Goal: Information Seeking & Learning: Learn about a topic

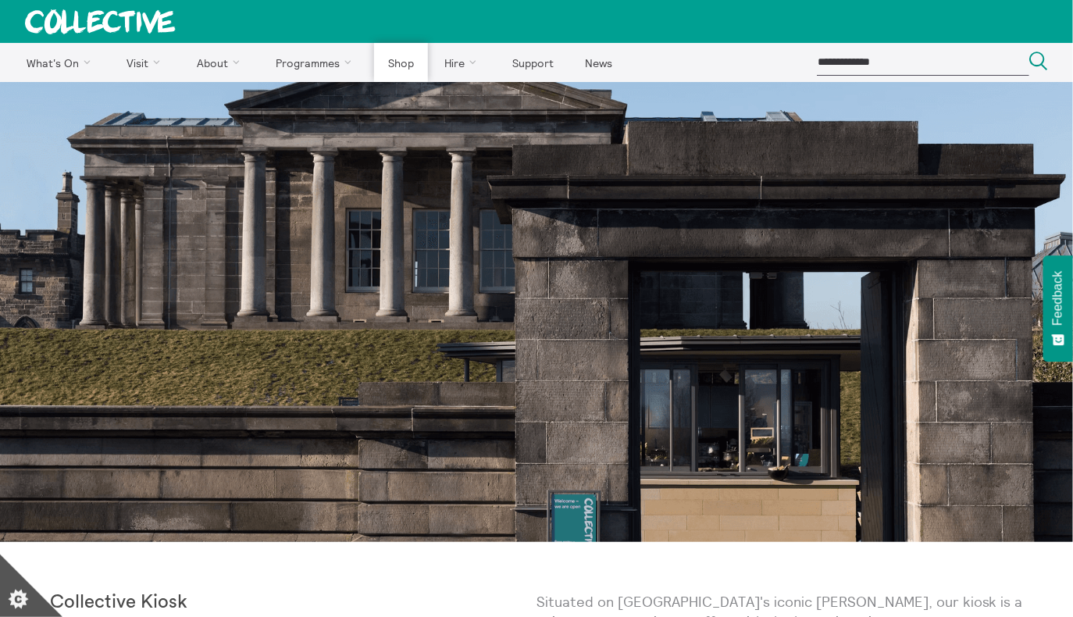
click at [397, 59] on link "Shop" at bounding box center [400, 62] width 53 height 39
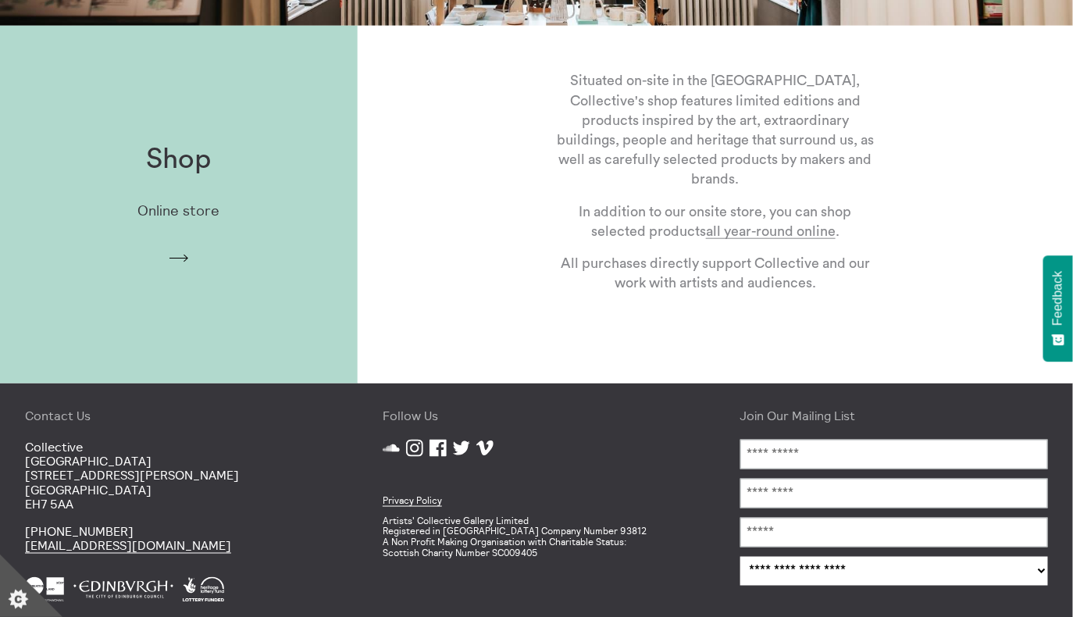
scroll to position [337, 0]
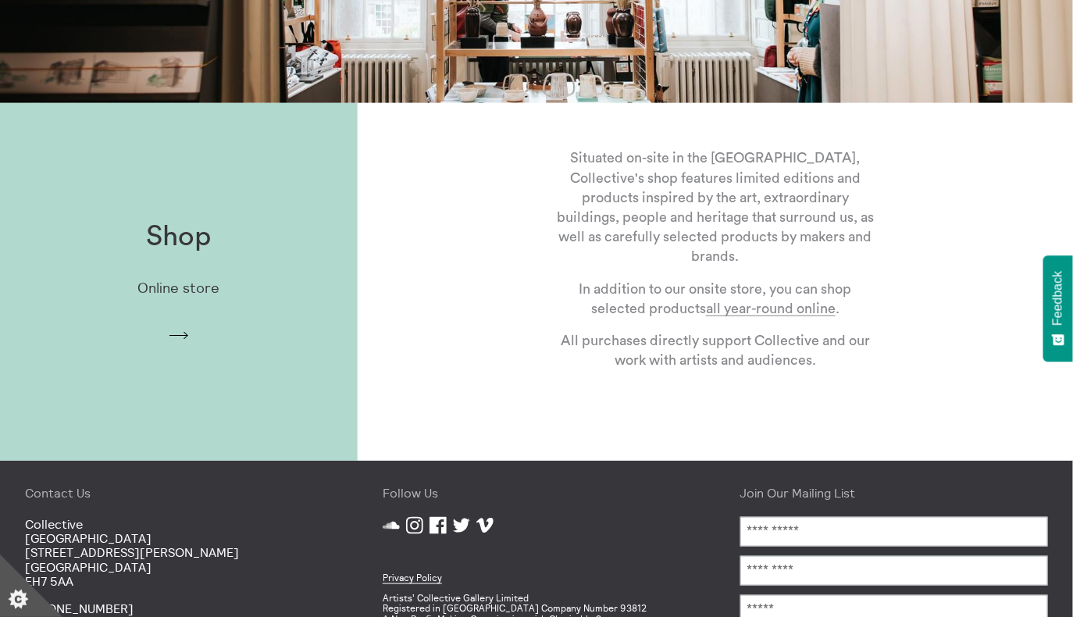
click at [186, 298] on div "Shop Online store Arrow" at bounding box center [179, 282] width 358 height 172
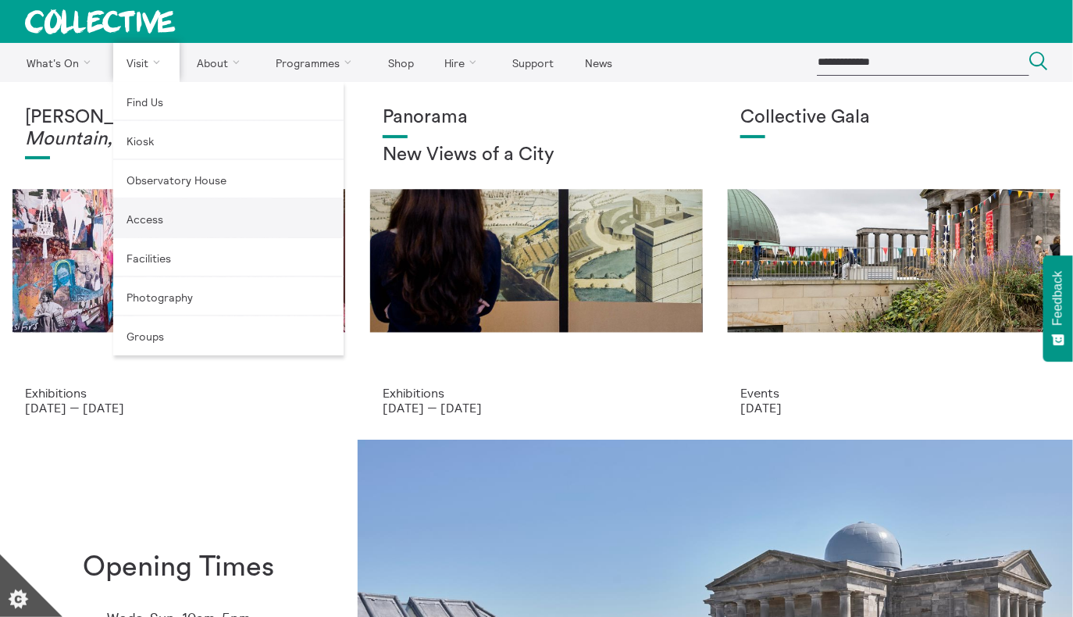
click at [157, 229] on link "Access" at bounding box center [228, 218] width 230 height 39
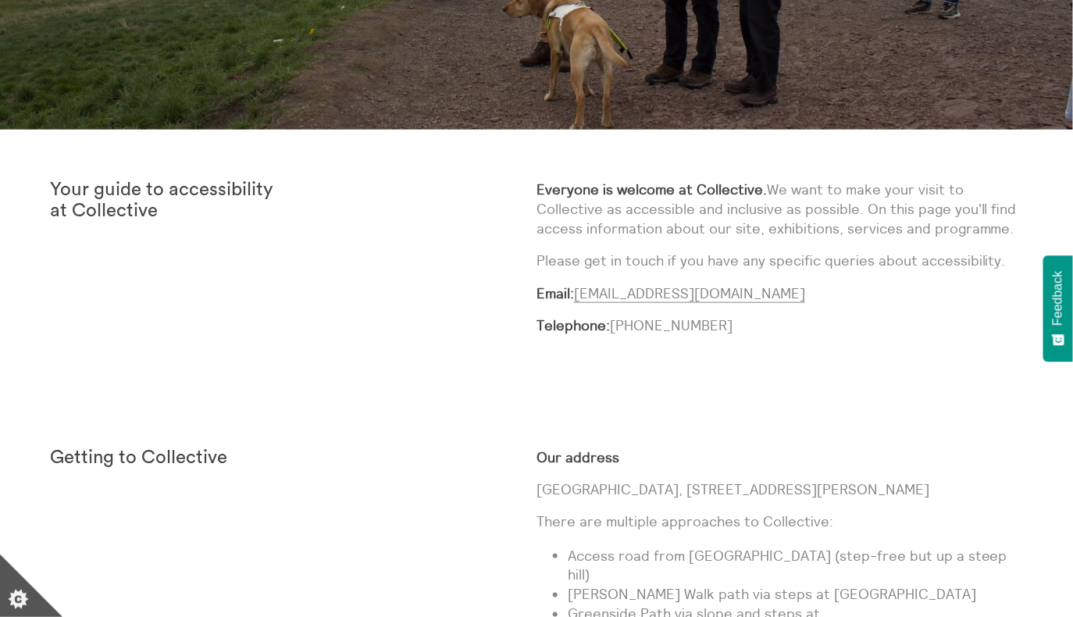
scroll to position [414, 0]
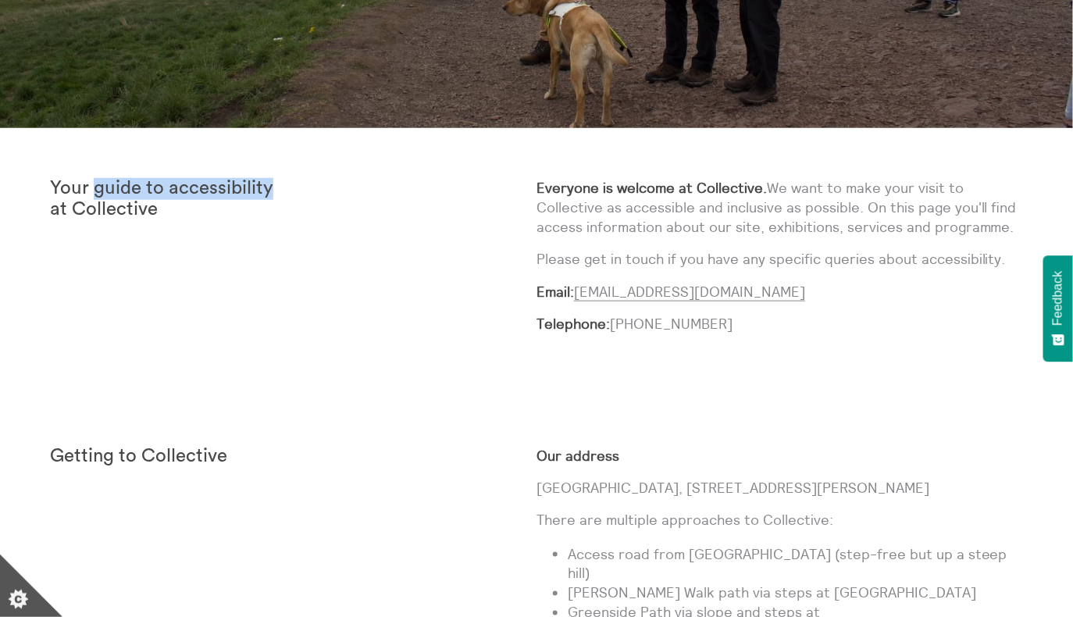
drag, startPoint x: 96, startPoint y: 187, endPoint x: 270, endPoint y: 188, distance: 174.2
click at [270, 188] on strong "Your guide to accessibility at Collective" at bounding box center [161, 199] width 223 height 41
copy strong "guide to accessibility"
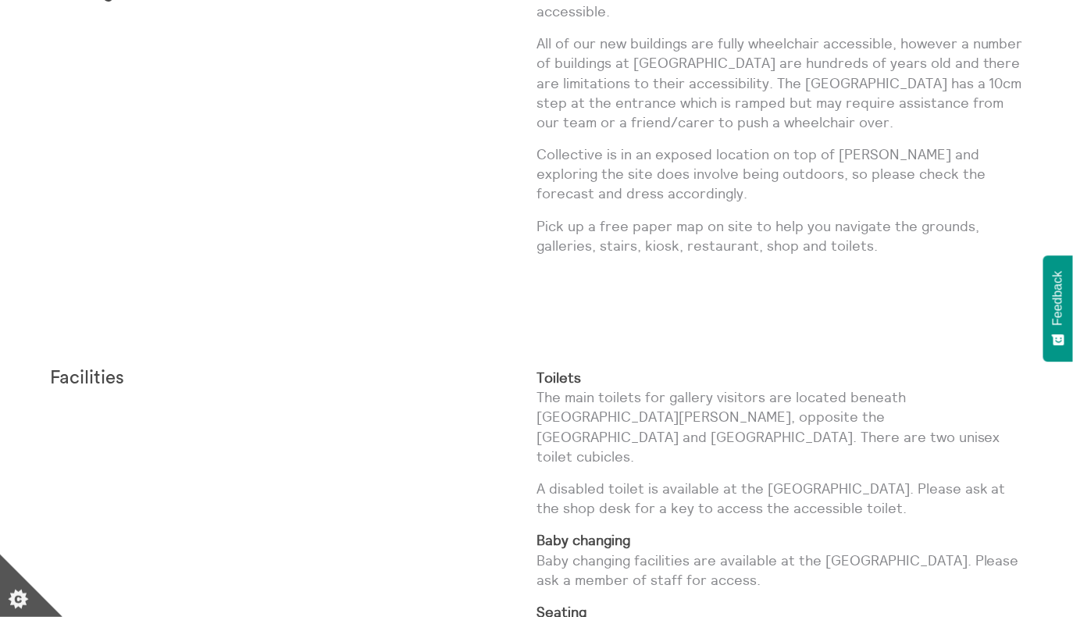
scroll to position [2259, 0]
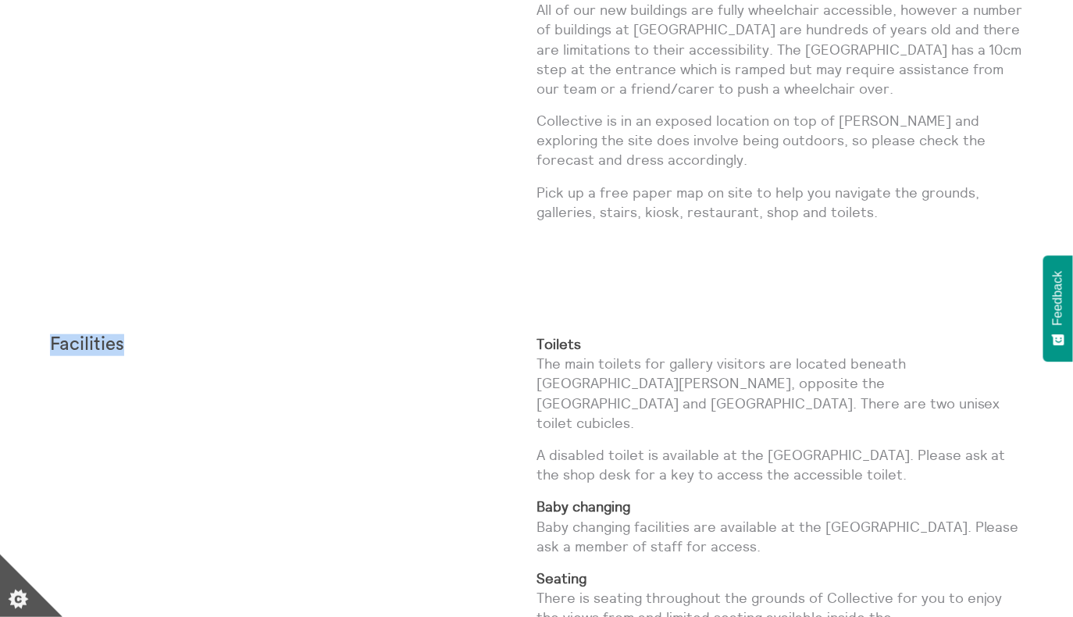
drag, startPoint x: 123, startPoint y: 305, endPoint x: 52, endPoint y: 301, distance: 72.0
click at [52, 334] on p "Facilities" at bounding box center [172, 345] width 244 height 22
copy strong "Facilities"
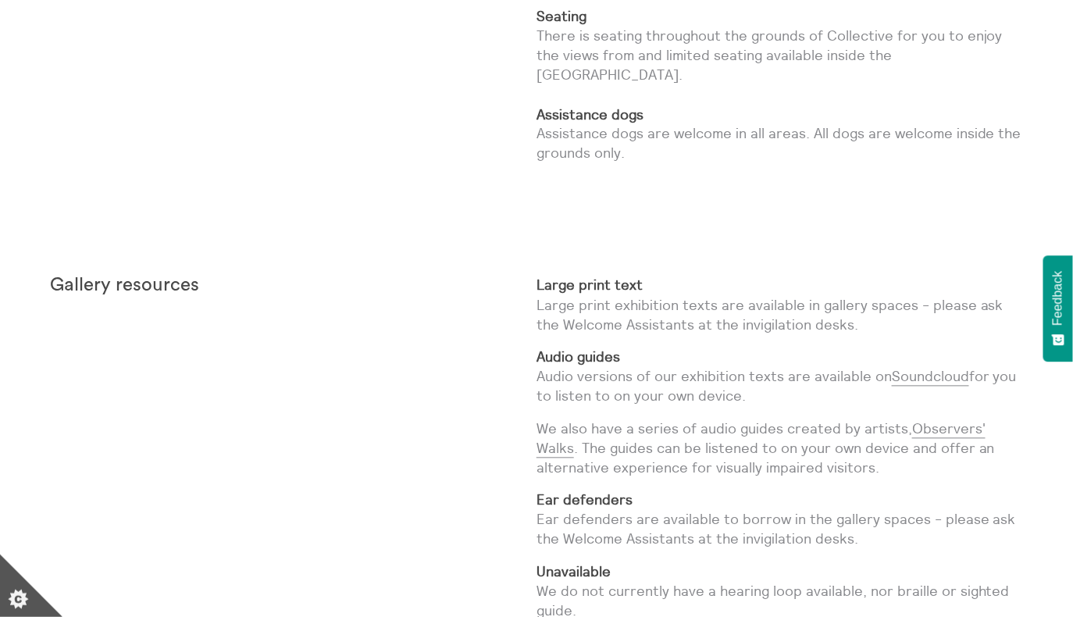
scroll to position [2843, 0]
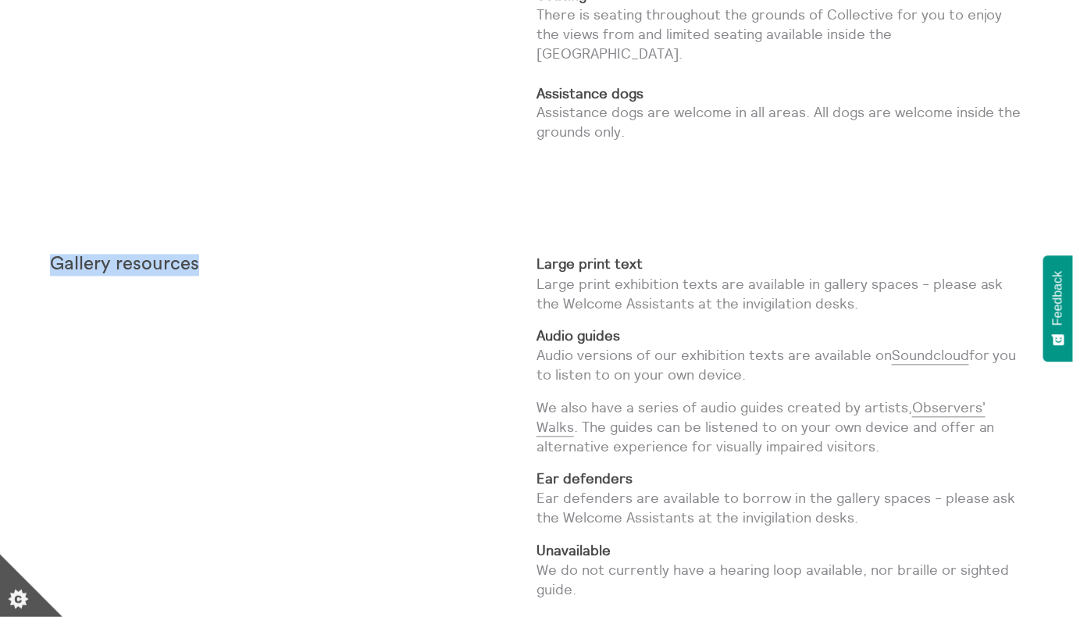
drag, startPoint x: 216, startPoint y: 191, endPoint x: 41, endPoint y: 187, distance: 175.0
click at [105, 255] on strong "Gallery resources" at bounding box center [124, 264] width 149 height 19
drag, startPoint x: 201, startPoint y: 189, endPoint x: 116, endPoint y: 184, distance: 85.3
click at [116, 255] on p "Gallery resources" at bounding box center [172, 266] width 244 height 22
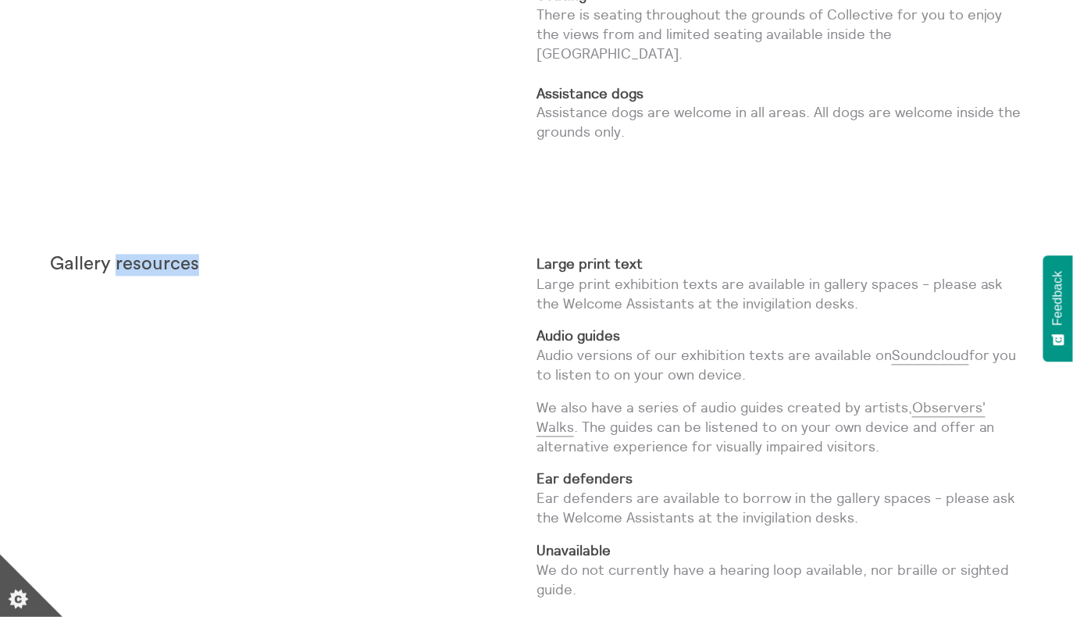
copy strong "resources"
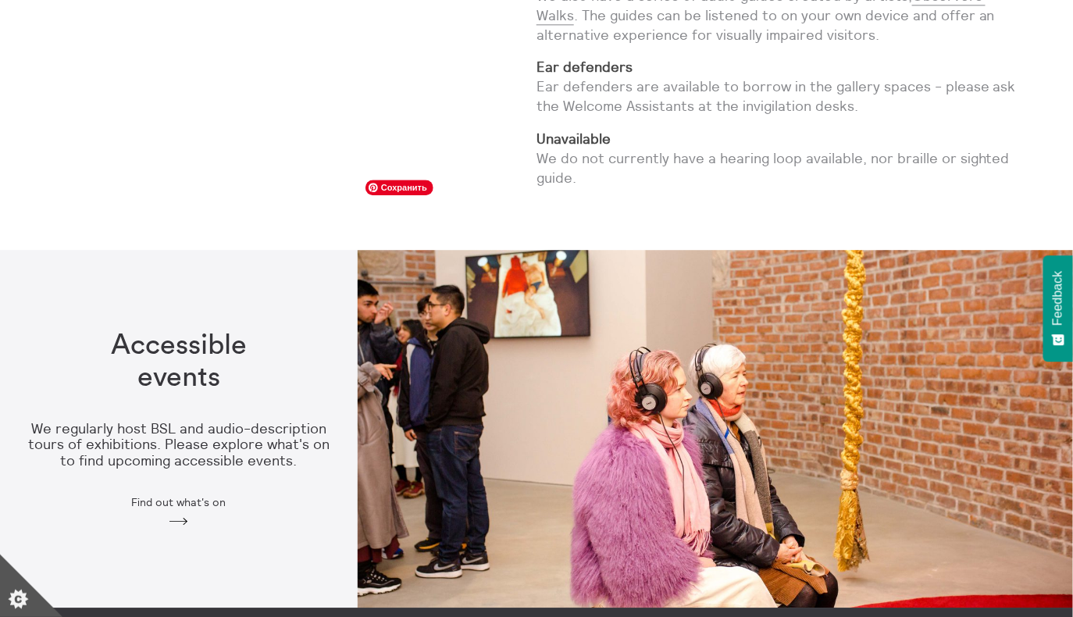
scroll to position [3258, 0]
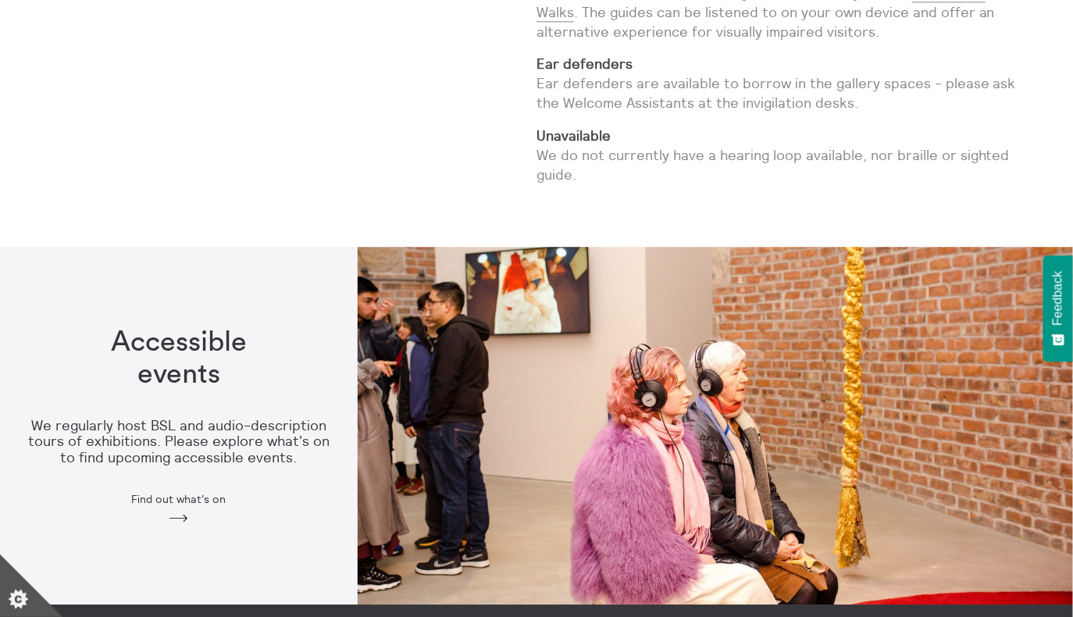
click at [202, 493] on span "Find out what's on" at bounding box center [178, 499] width 94 height 12
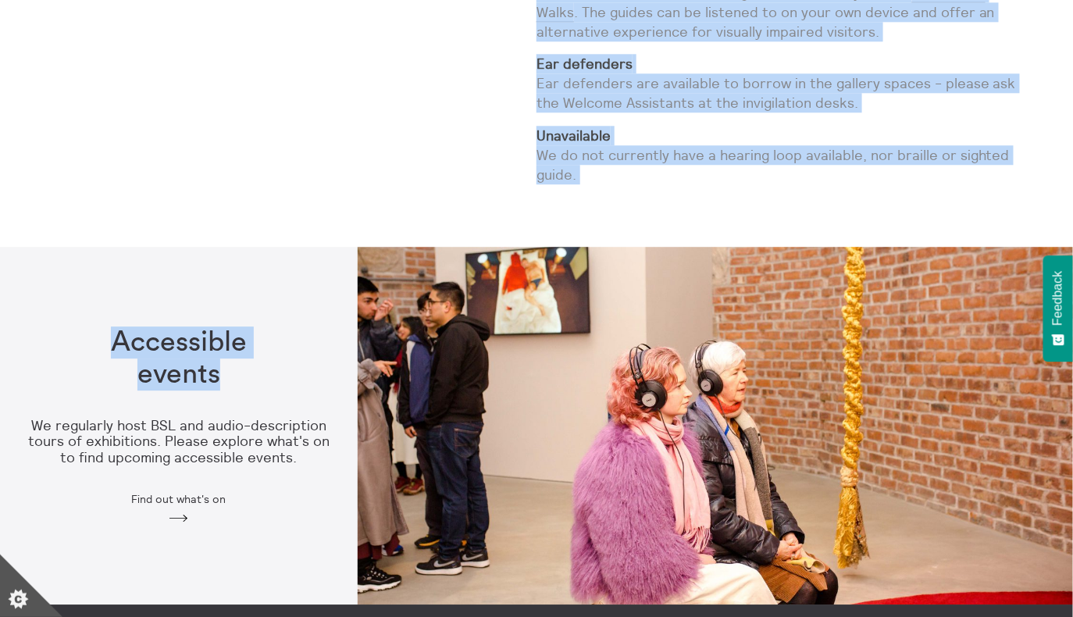
drag, startPoint x: 168, startPoint y: 125, endPoint x: 261, endPoint y: 311, distance: 207.8
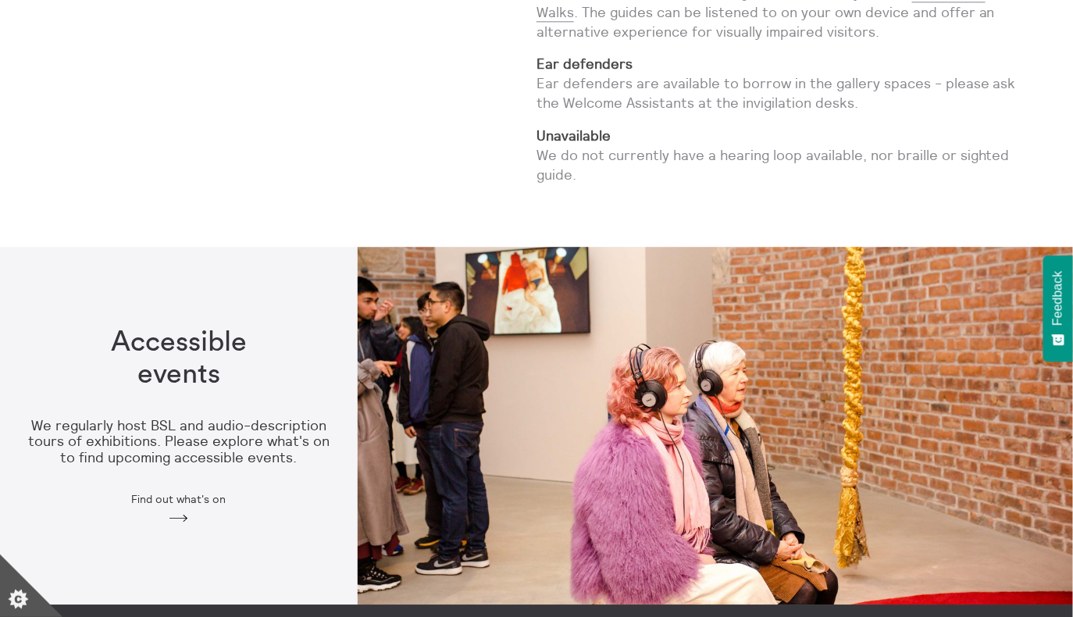
click at [333, 89] on div "Gallery resources" at bounding box center [293, 18] width 487 height 358
drag, startPoint x: 574, startPoint y: 94, endPoint x: 289, endPoint y: 291, distance: 346.4
copy body ". Accessible events"
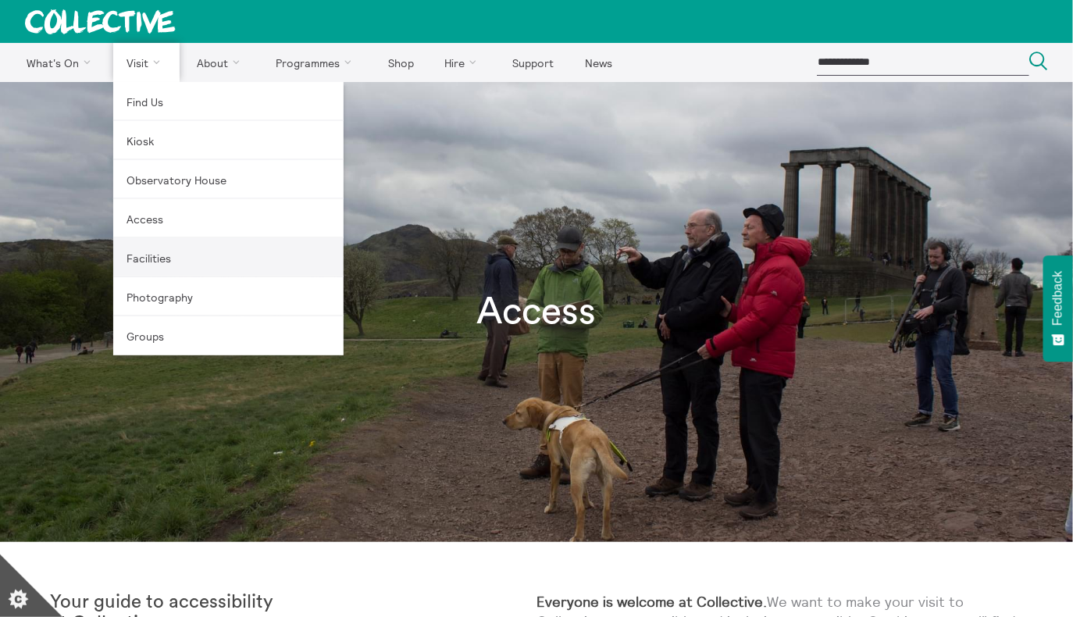
click at [159, 270] on link "Facilities" at bounding box center [228, 257] width 230 height 39
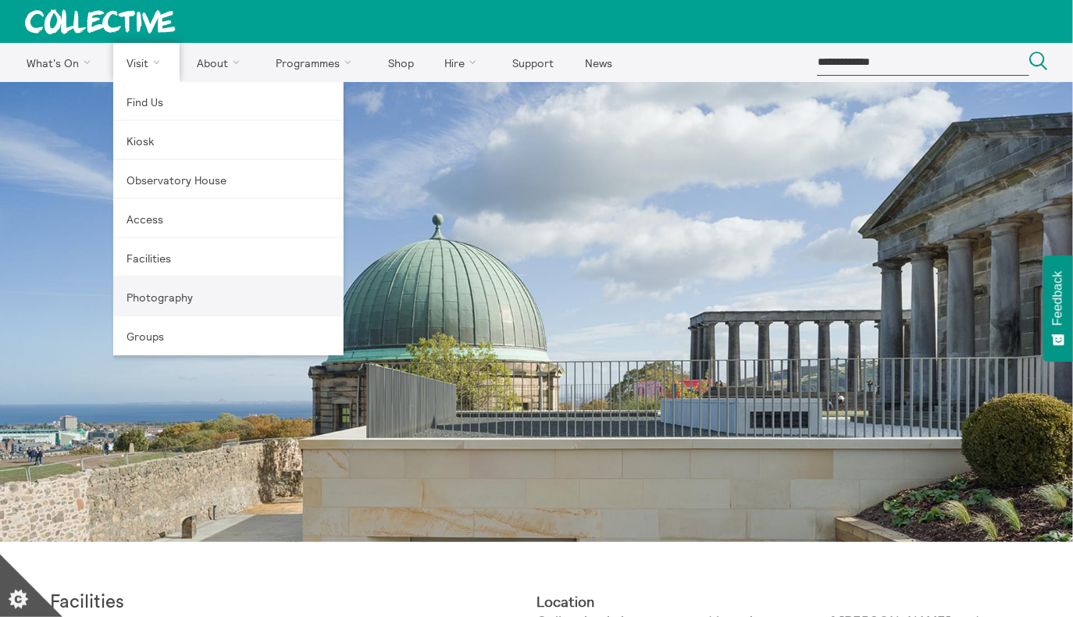
click at [161, 305] on link "Photography" at bounding box center [228, 296] width 230 height 39
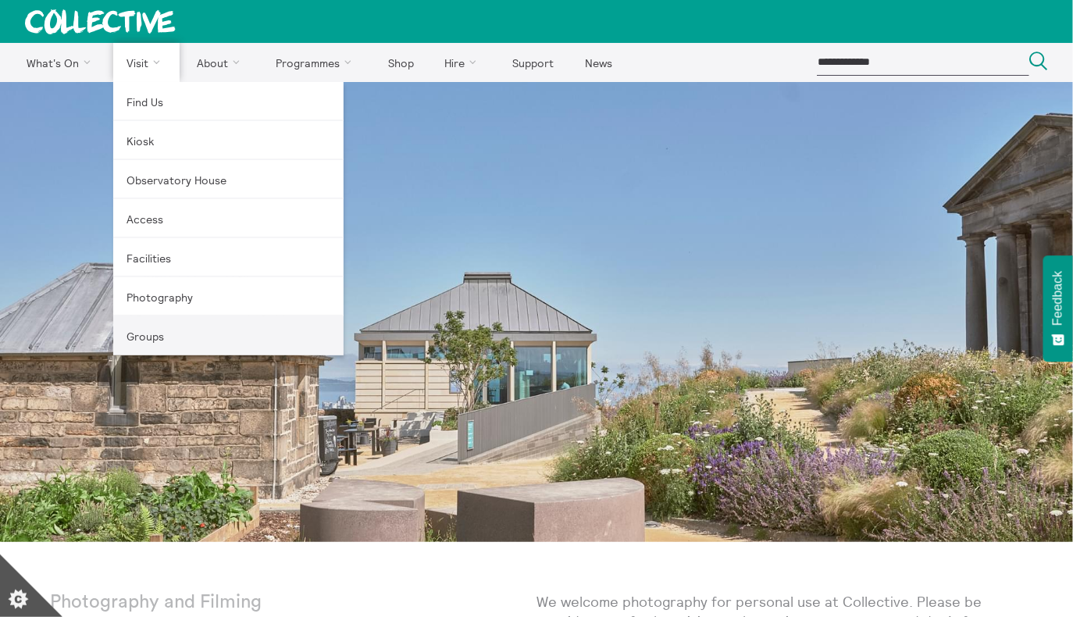
click at [148, 344] on link "Groups" at bounding box center [228, 335] width 230 height 39
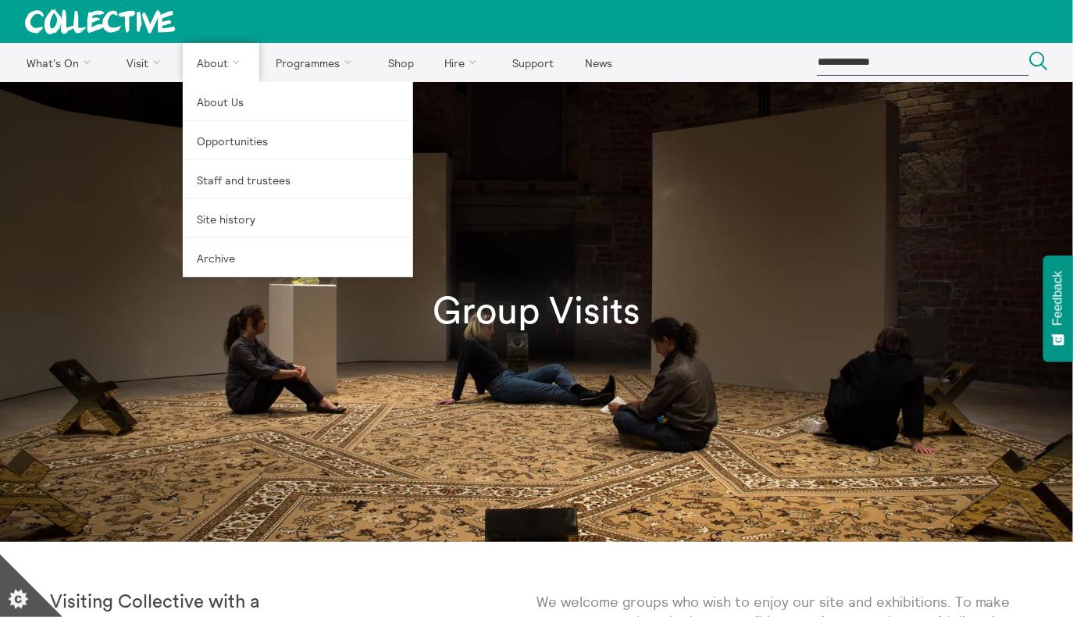
click at [213, 62] on link "About" at bounding box center [221, 62] width 77 height 39
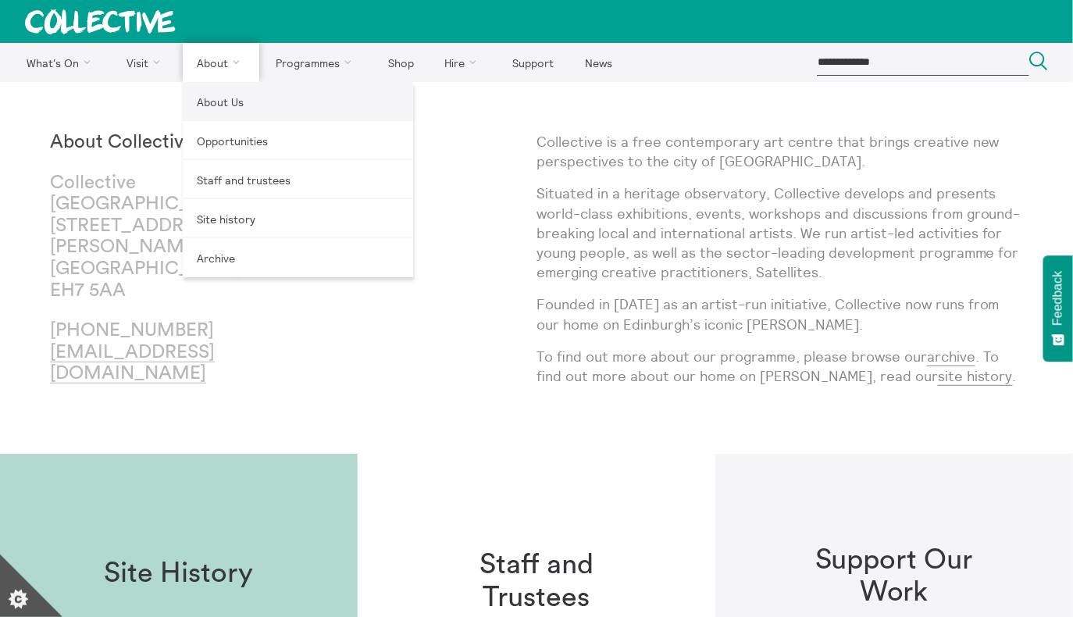
click at [226, 98] on link "About Us" at bounding box center [298, 101] width 230 height 39
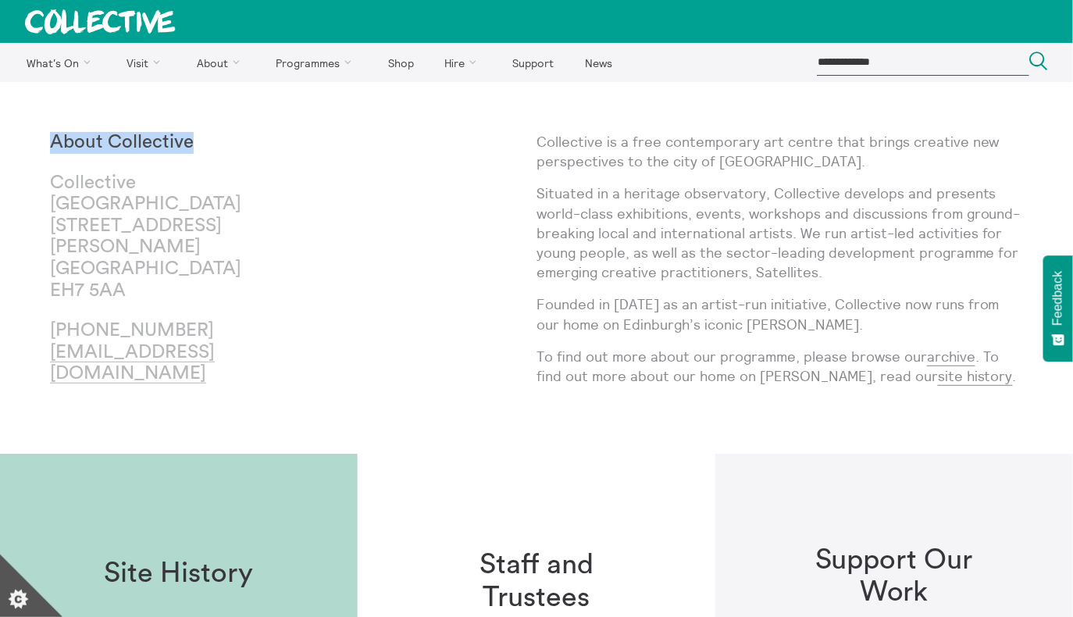
drag, startPoint x: 194, startPoint y: 145, endPoint x: 50, endPoint y: 144, distance: 143.7
click at [50, 144] on p "About Collective" at bounding box center [172, 143] width 244 height 22
copy strong "About Collective"
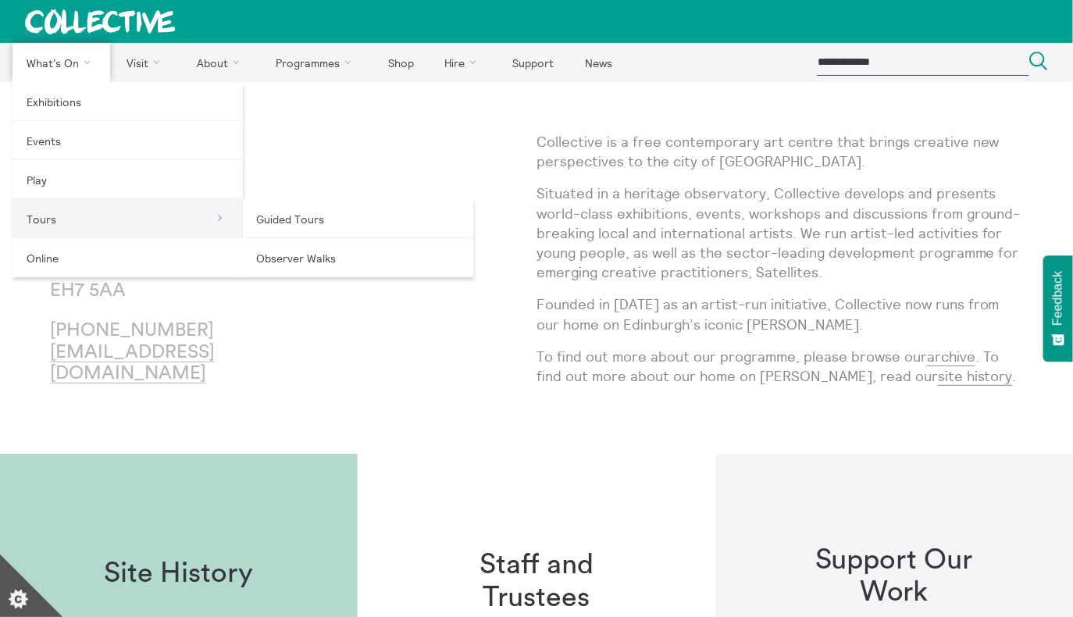
click at [159, 217] on link "Tours" at bounding box center [127, 218] width 230 height 39
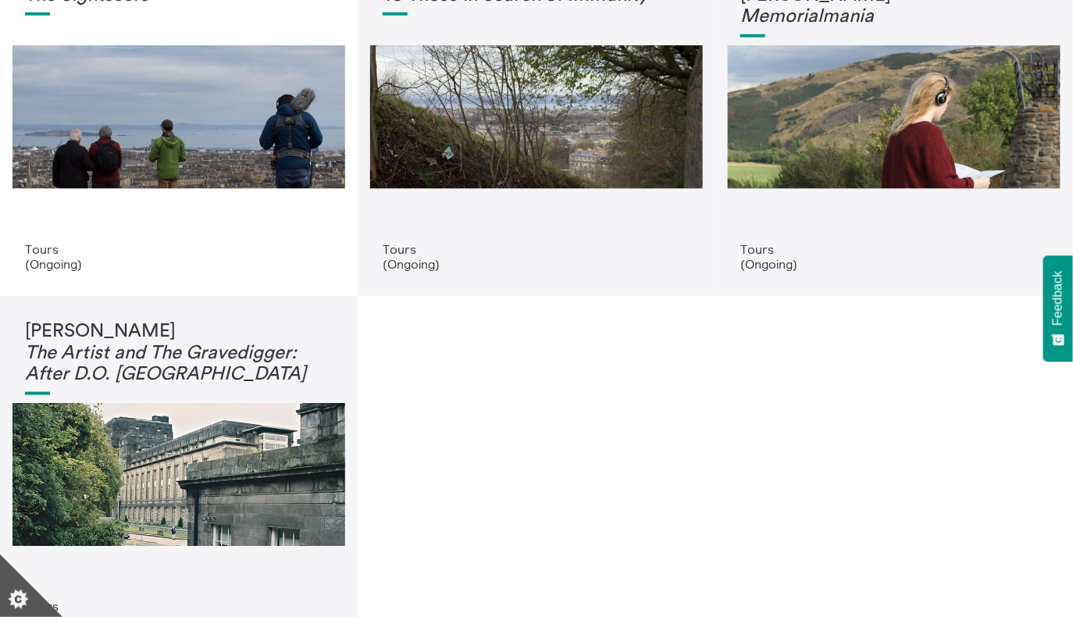
scroll to position [686, 0]
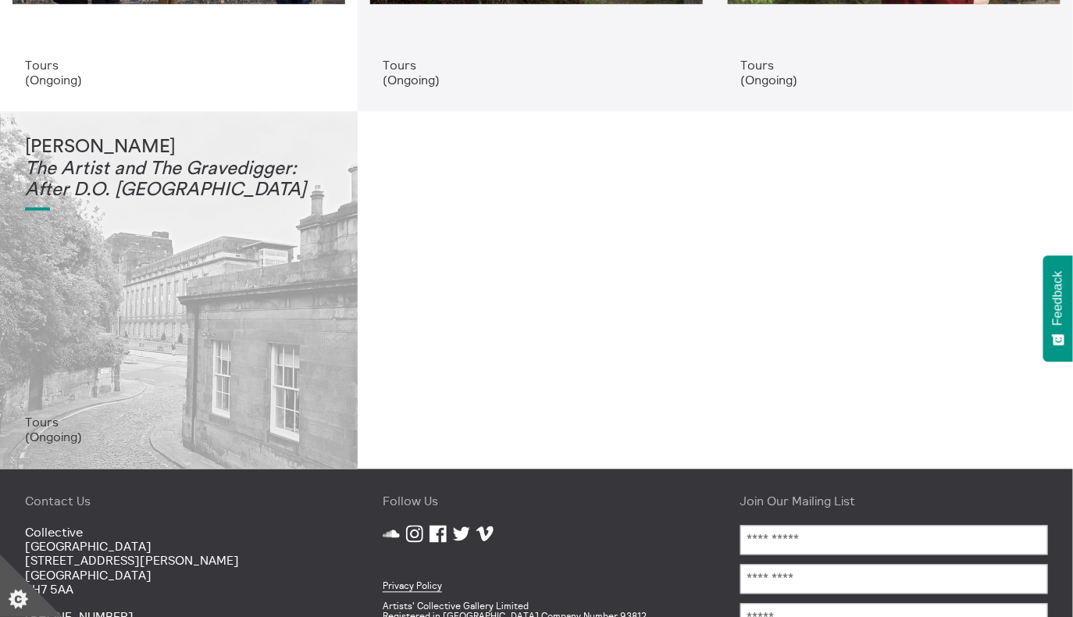
click at [243, 300] on div "[PERSON_NAME] The Artist and The Gravedigger: After D.O. [GEOGRAPHIC_DATA]" at bounding box center [179, 276] width 308 height 279
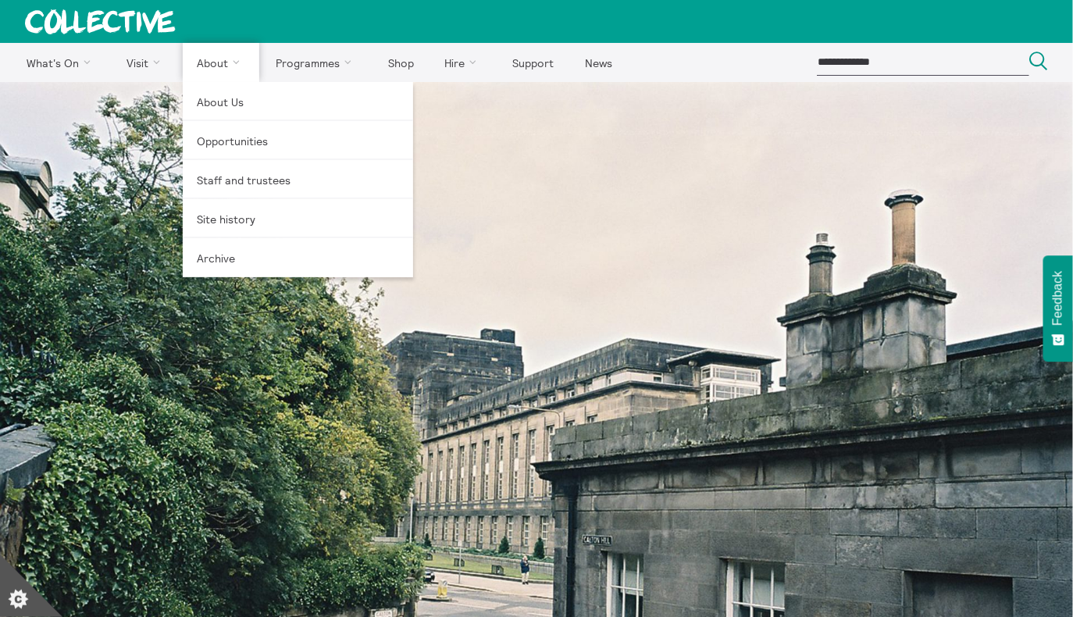
click at [199, 73] on link "About" at bounding box center [221, 62] width 77 height 39
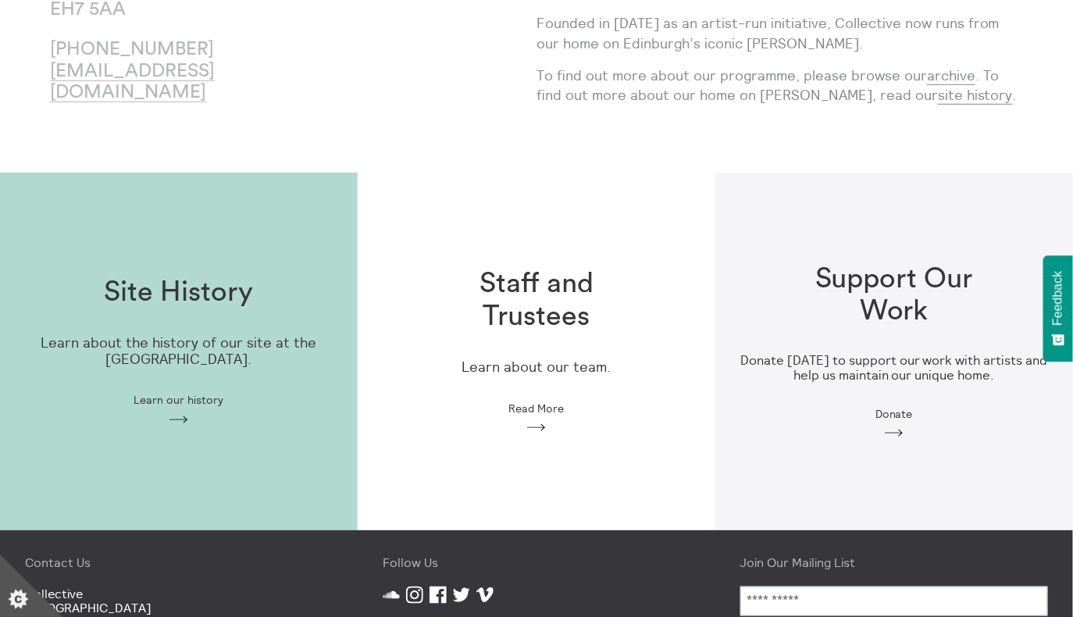
scroll to position [287, 0]
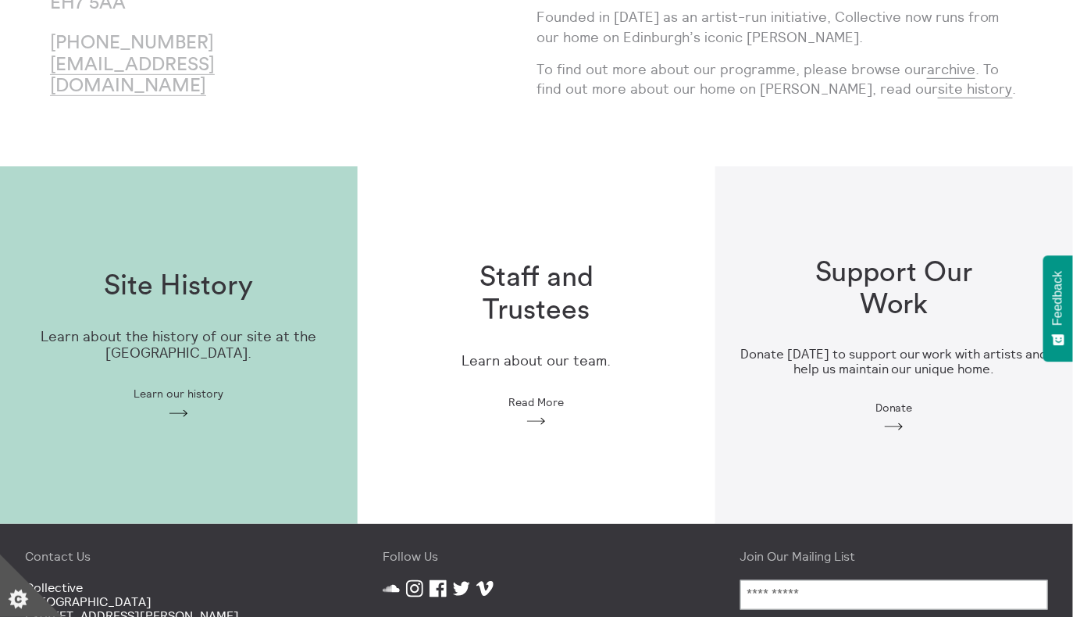
click at [286, 333] on p "Learn about the history of our site at the old City Observatory." at bounding box center [179, 345] width 308 height 32
click at [479, 291] on h1 "Staff and Trustees" at bounding box center [537, 294] width 200 height 65
click at [836, 248] on div "Support Our Work Donate today to support our work with artists and help us main…" at bounding box center [894, 345] width 358 height 227
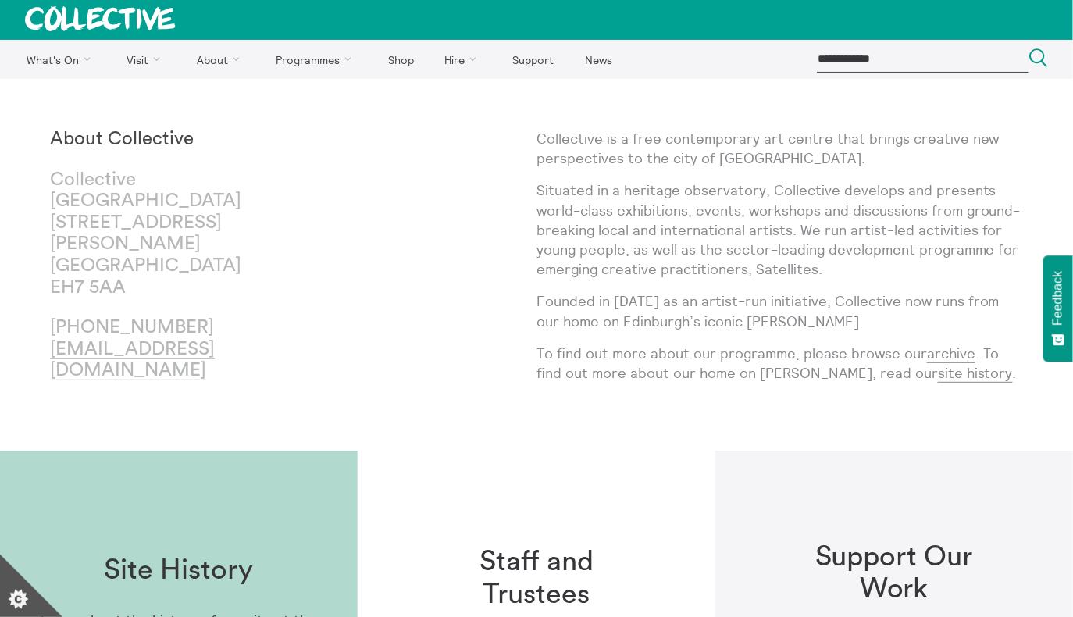
scroll to position [0, 0]
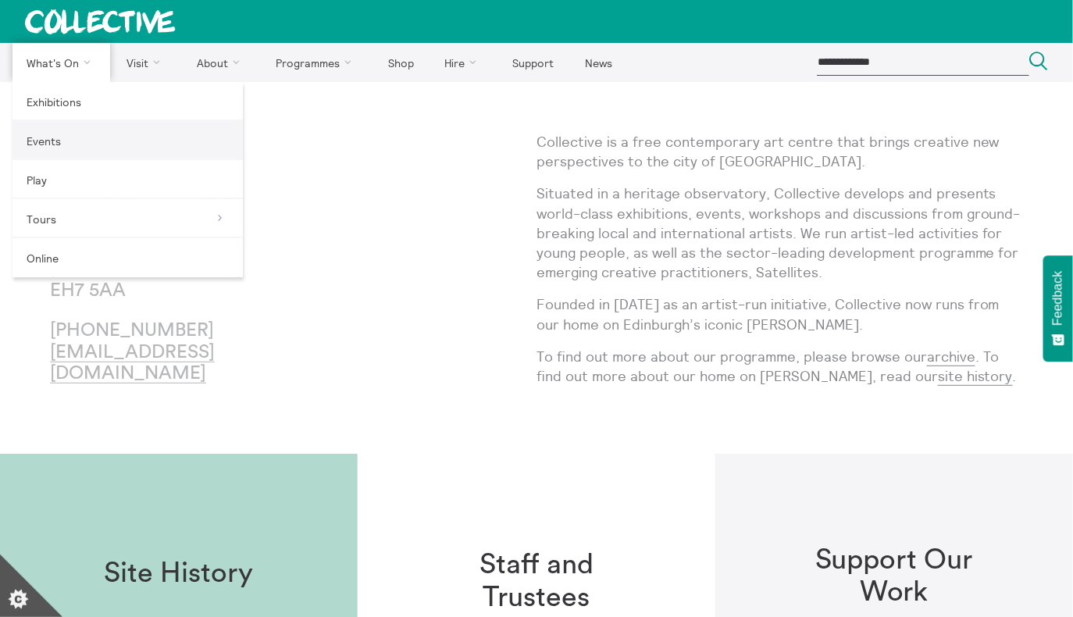
click at [69, 141] on link "Events" at bounding box center [127, 140] width 230 height 39
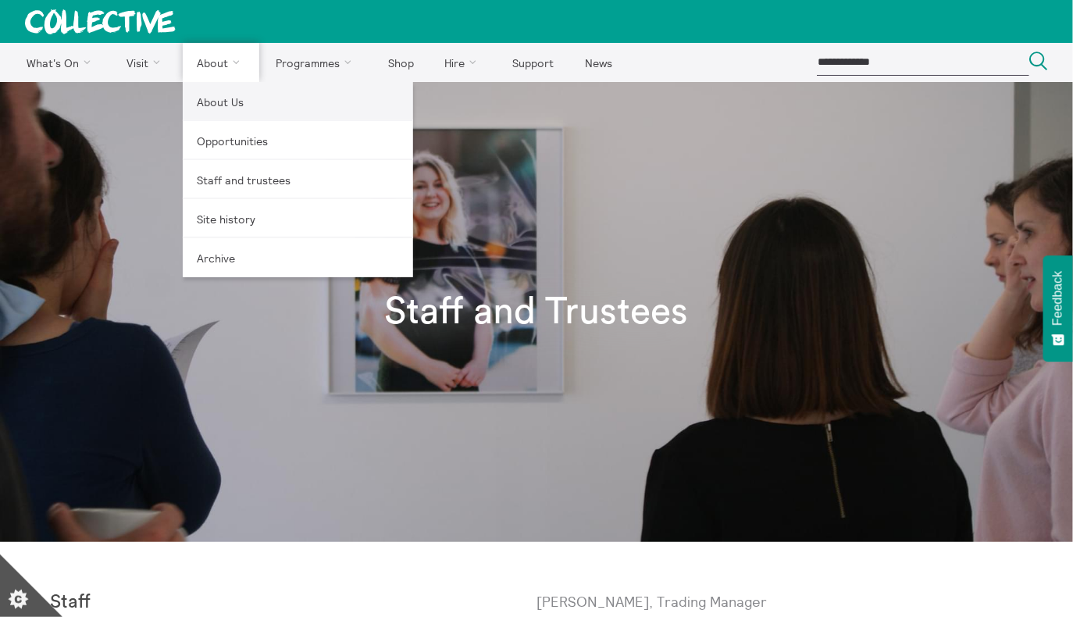
click at [225, 103] on link "About Us" at bounding box center [298, 101] width 230 height 39
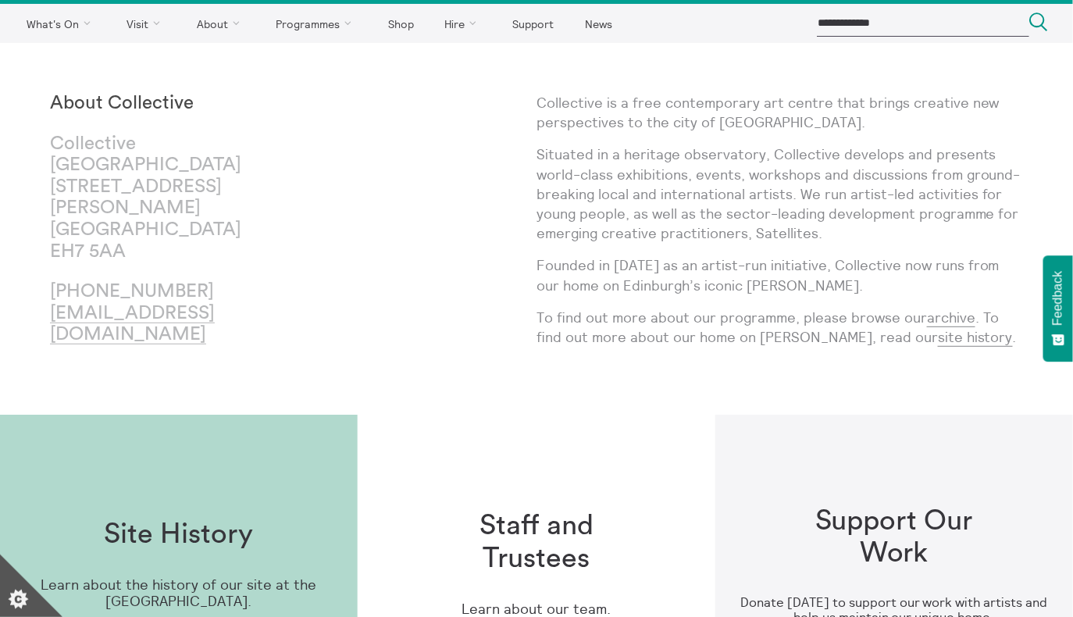
scroll to position [39, 0]
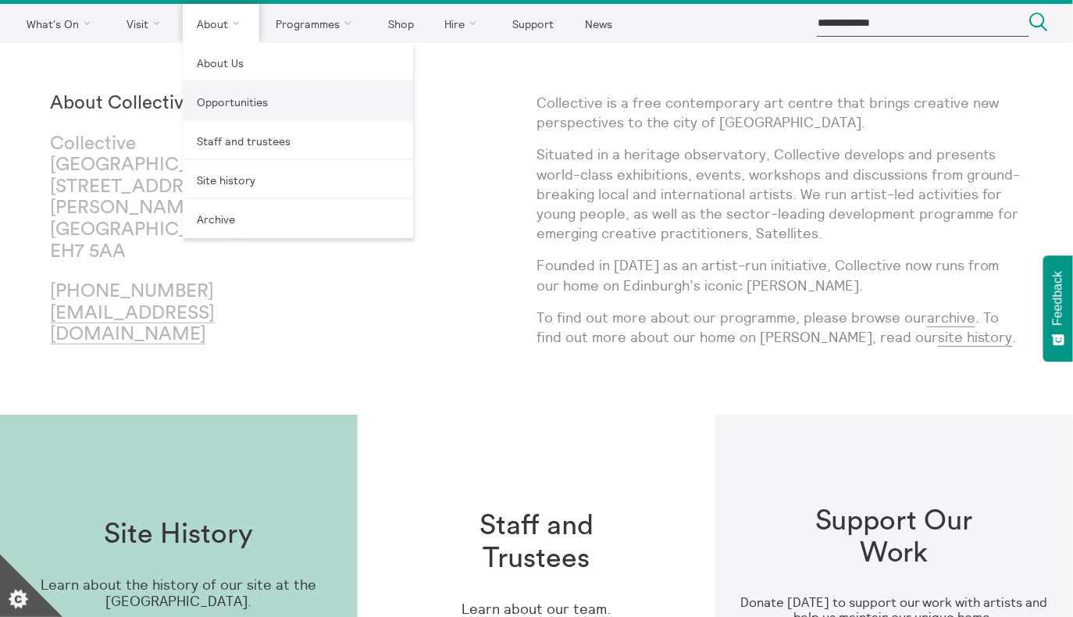
click at [228, 103] on link "Opportunities" at bounding box center [298, 101] width 230 height 39
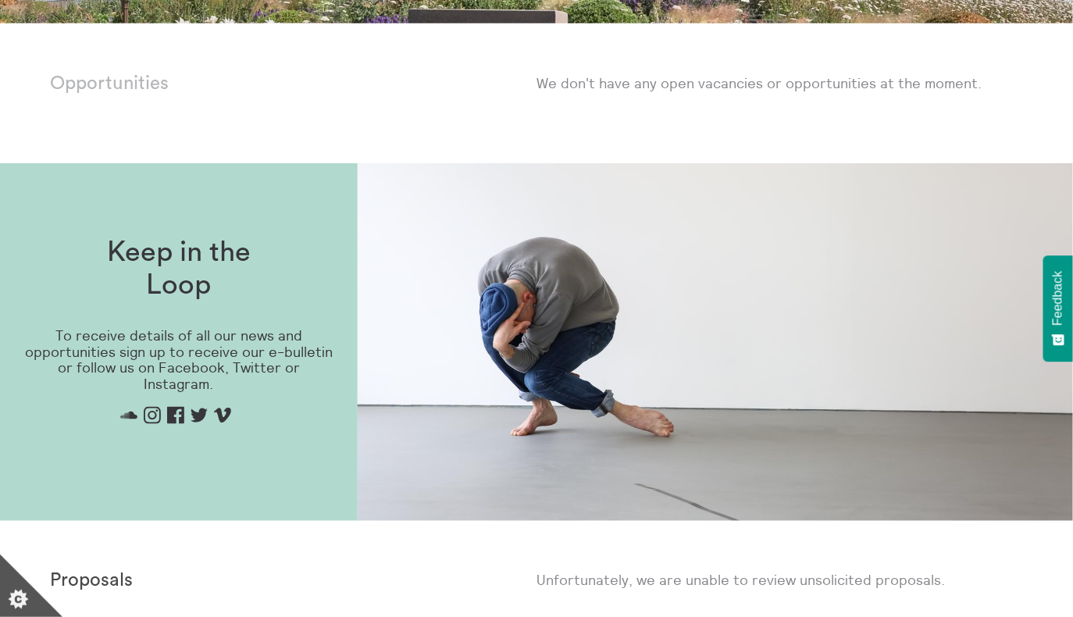
scroll to position [513, 0]
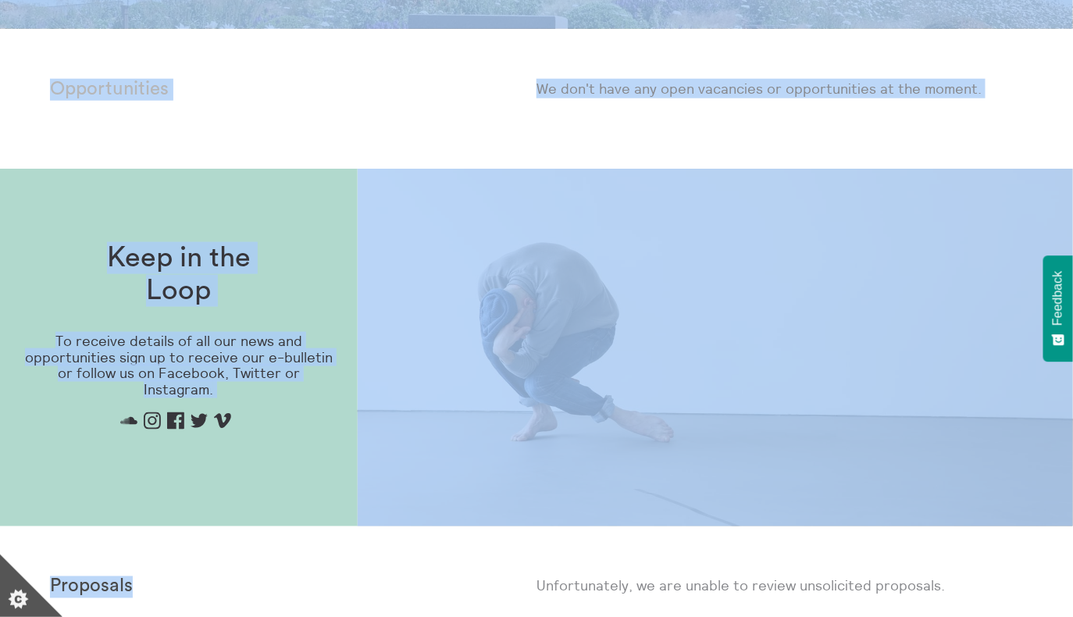
drag, startPoint x: 134, startPoint y: 593, endPoint x: 52, endPoint y: 585, distance: 83.1
click at [51, 585] on body "**********" at bounding box center [536, 225] width 1073 height 1476
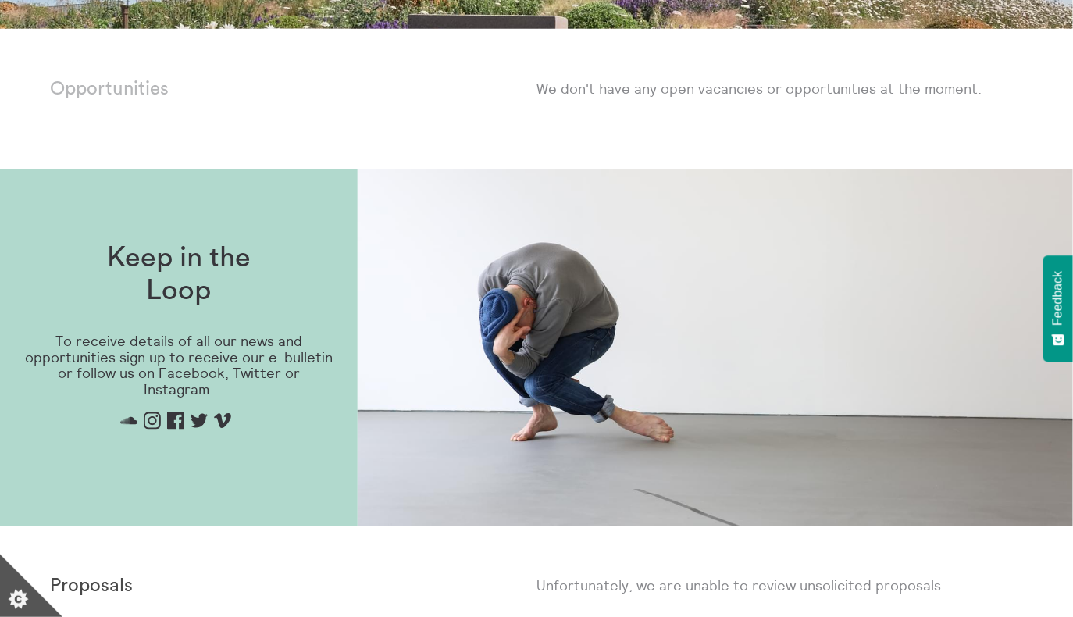
click at [140, 578] on p "Proposals" at bounding box center [172, 587] width 244 height 22
drag, startPoint x: 140, startPoint y: 578, endPoint x: 70, endPoint y: 571, distance: 69.9
click at [70, 571] on body "**********" at bounding box center [536, 225] width 1073 height 1476
copy div "Proposals"
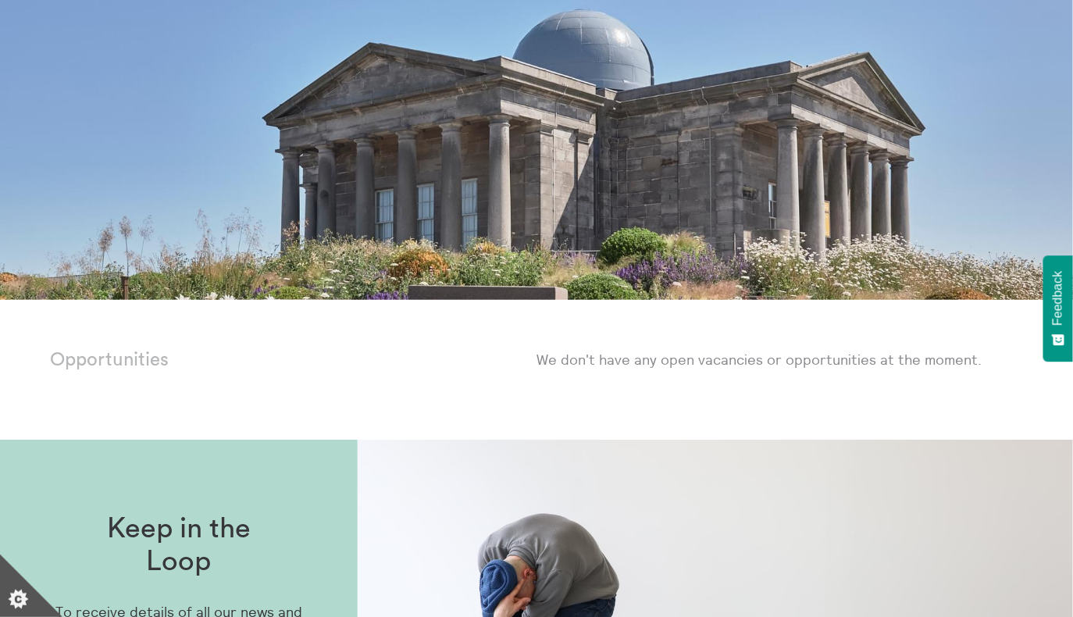
scroll to position [0, 0]
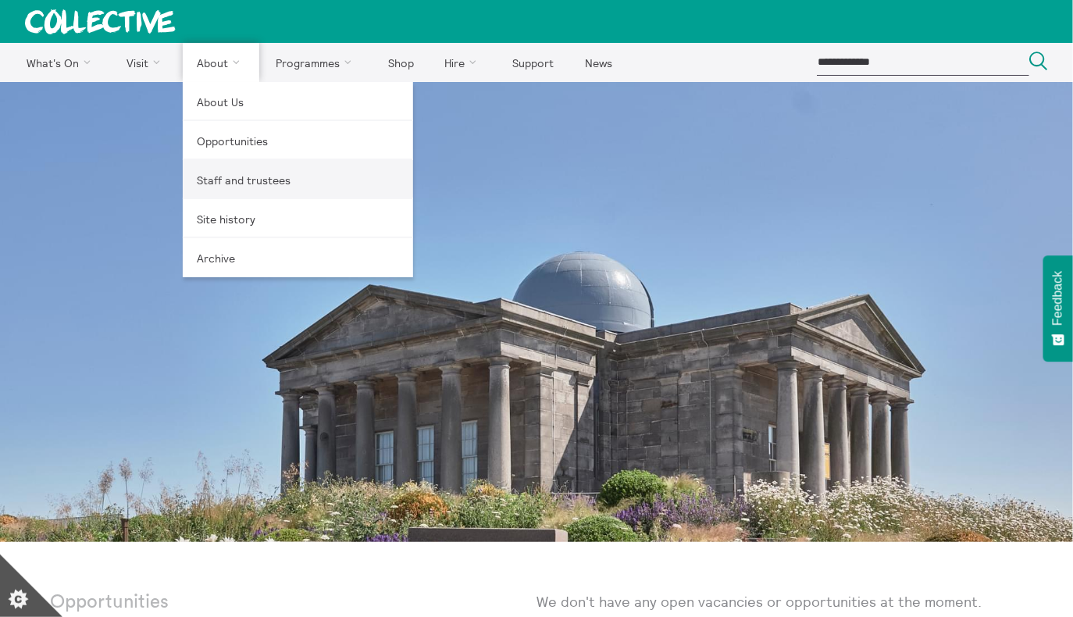
click at [218, 190] on link "Staff and trustees" at bounding box center [298, 179] width 230 height 39
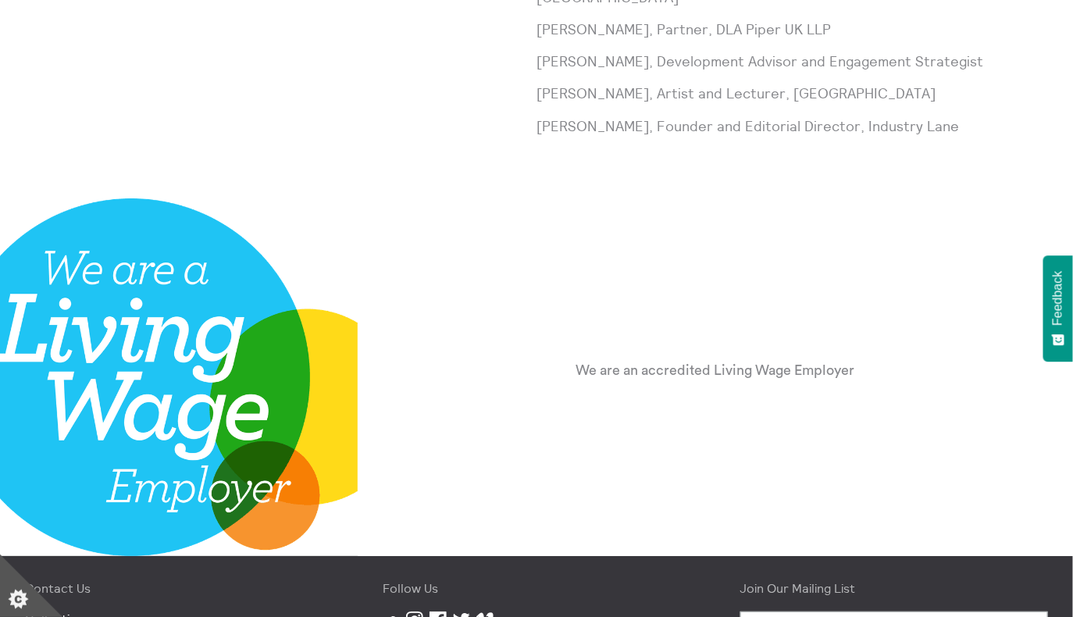
scroll to position [1735, 0]
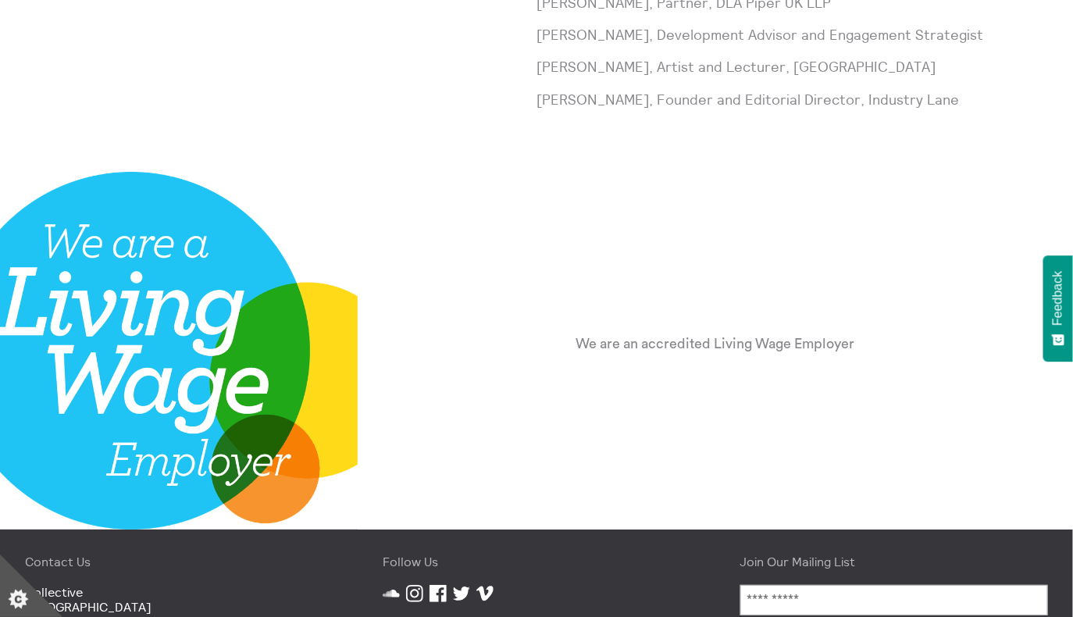
click at [770, 356] on div "We are an accredited Living Wage Employer" at bounding box center [715, 350] width 478 height 82
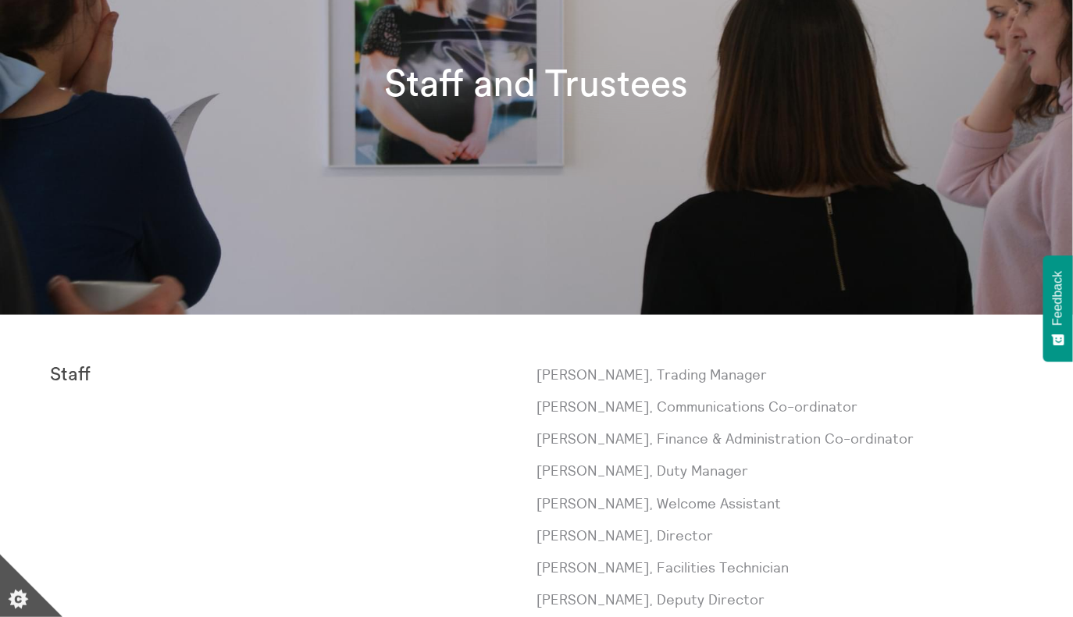
scroll to position [270, 0]
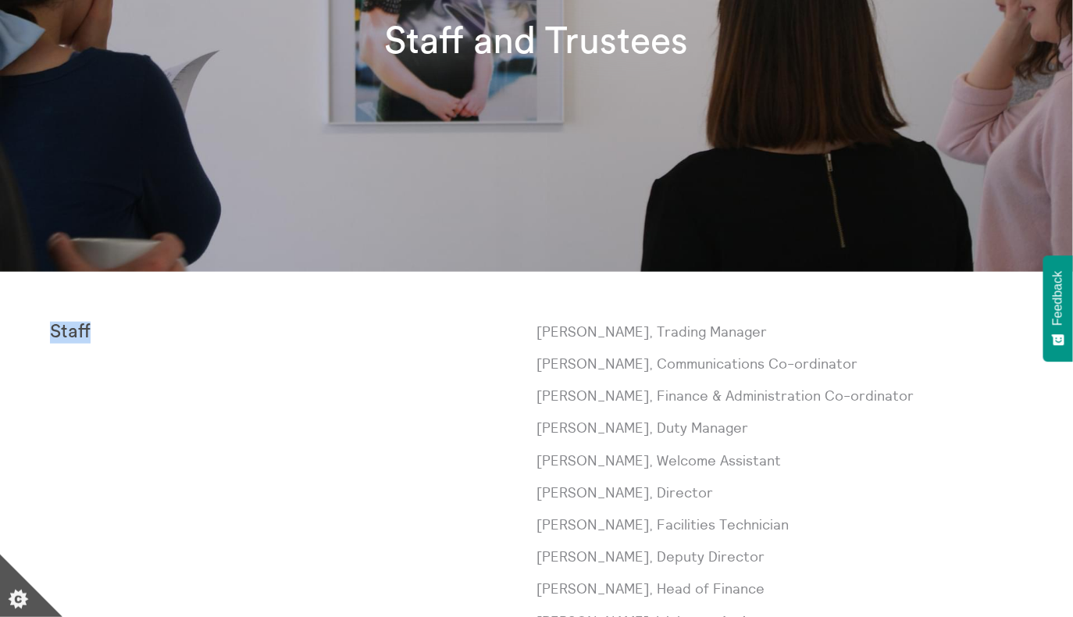
drag, startPoint x: 112, startPoint y: 330, endPoint x: 50, endPoint y: 326, distance: 61.8
click at [50, 326] on p "Staff" at bounding box center [172, 333] width 244 height 22
copy strong "Staff"
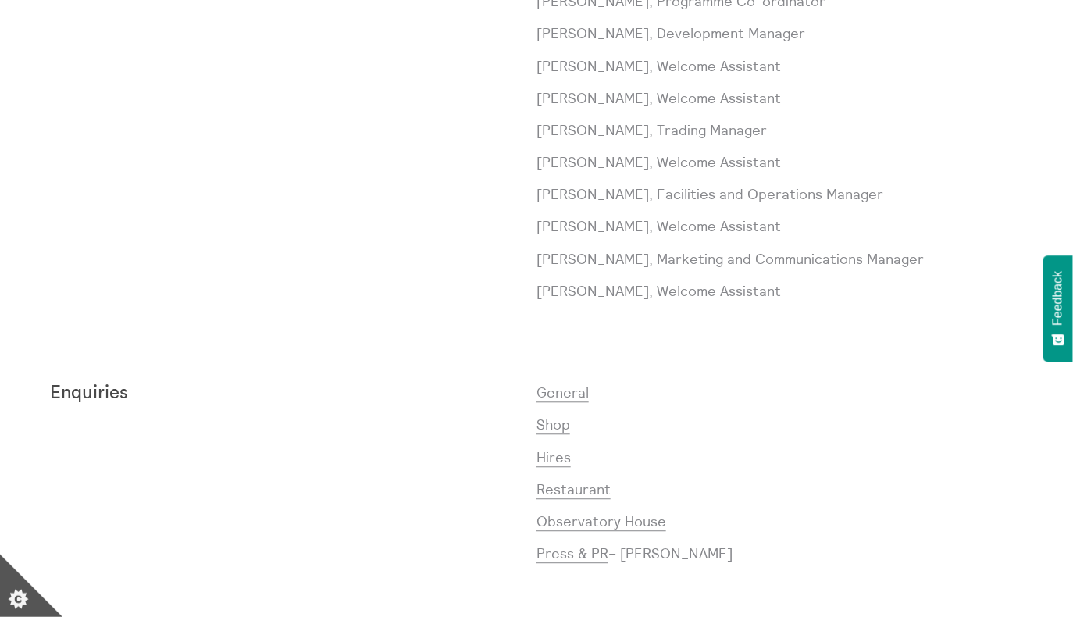
scroll to position [1006, 0]
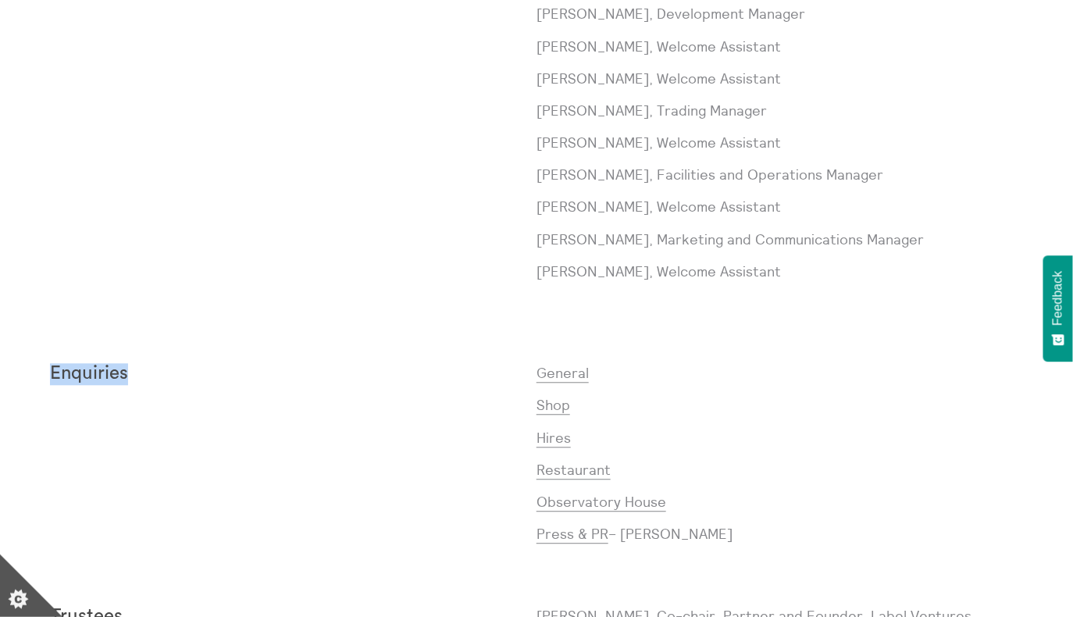
drag, startPoint x: 147, startPoint y: 382, endPoint x: 5, endPoint y: 380, distance: 142.1
click at [5, 380] on div "Staff Paul Andrews, Trading Manager Laura Baliman, Communications Co-ordinator …" at bounding box center [536, 397] width 1073 height 1723
copy strong "Enquiries"
click at [563, 374] on link "General" at bounding box center [563, 373] width 52 height 19
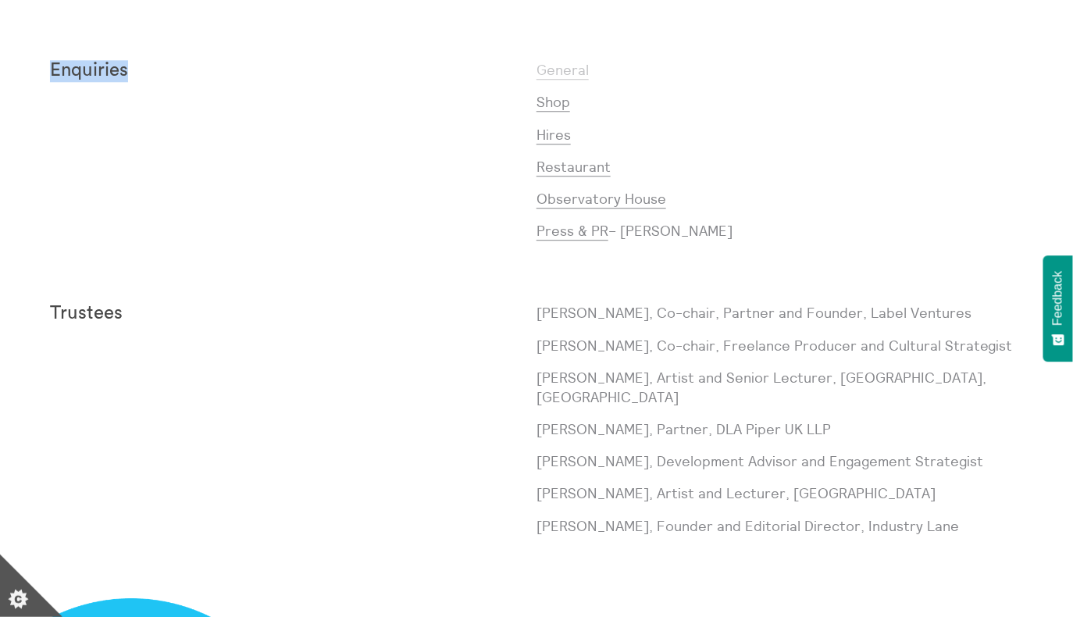
scroll to position [1371, 0]
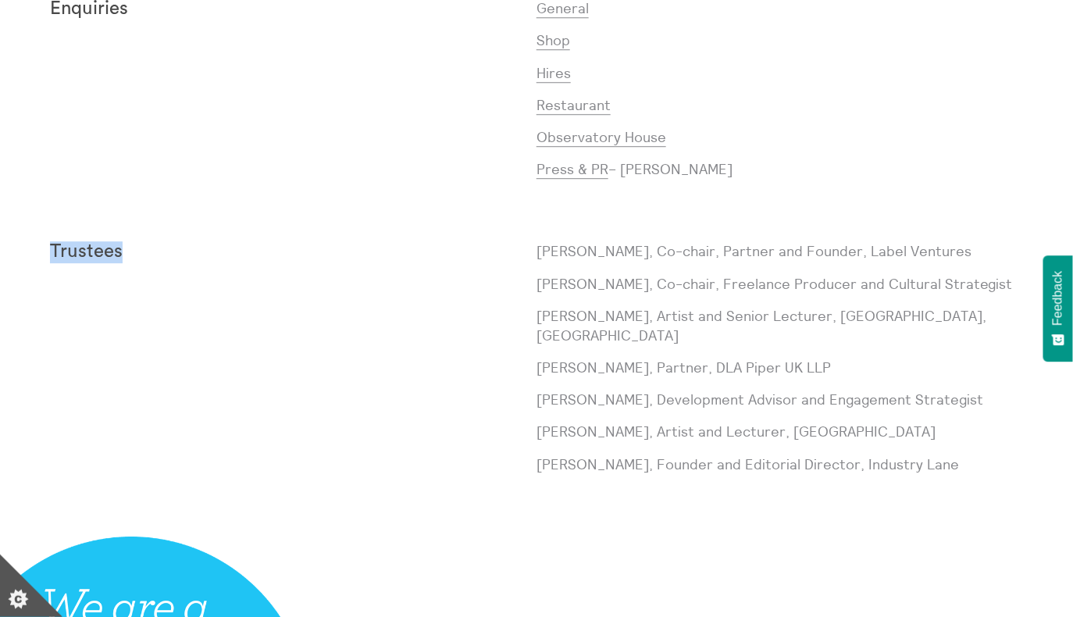
drag, startPoint x: 177, startPoint y: 263, endPoint x: 32, endPoint y: 248, distance: 146.1
click at [32, 248] on div "Staff Paul Andrews, Trading Manager Laura Baliman, Communications Co-ordinator …" at bounding box center [536, 32] width 1073 height 1723
copy strong "Trustees"
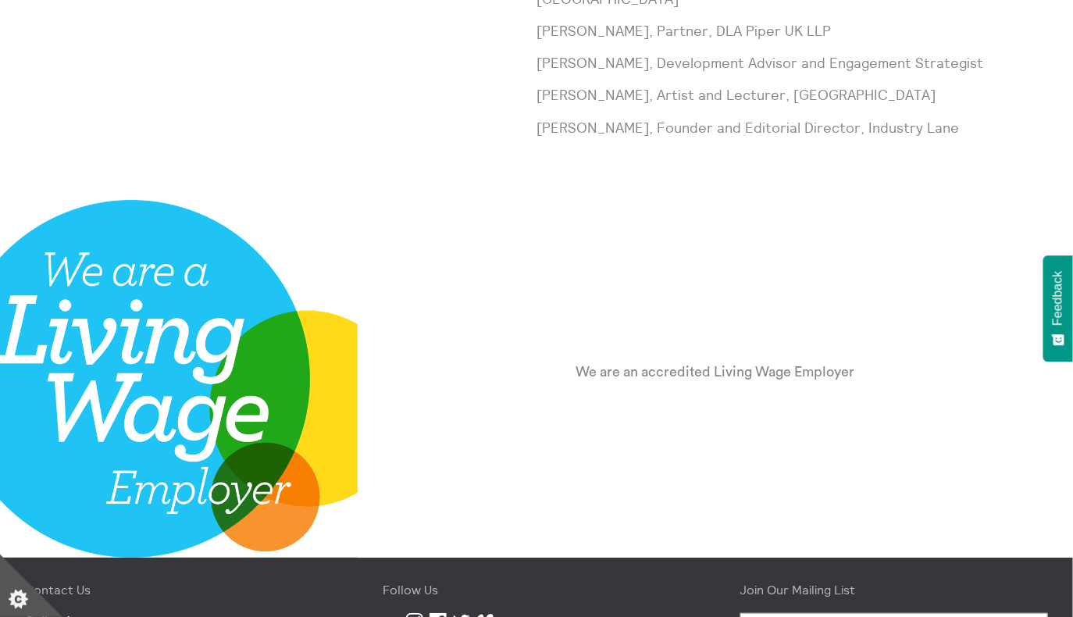
scroll to position [1732, 0]
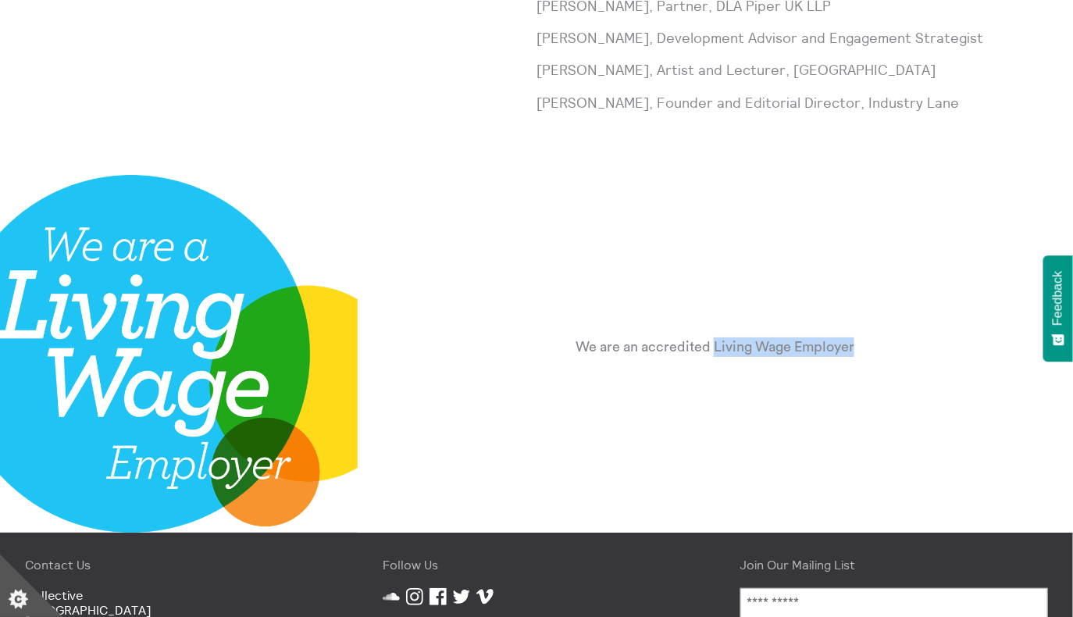
drag, startPoint x: 715, startPoint y: 348, endPoint x: 859, endPoint y: 344, distance: 143.7
click at [860, 344] on div "We are an accredited Living Wage Employer" at bounding box center [715, 353] width 478 height 82
copy p "Living Wage Employer"
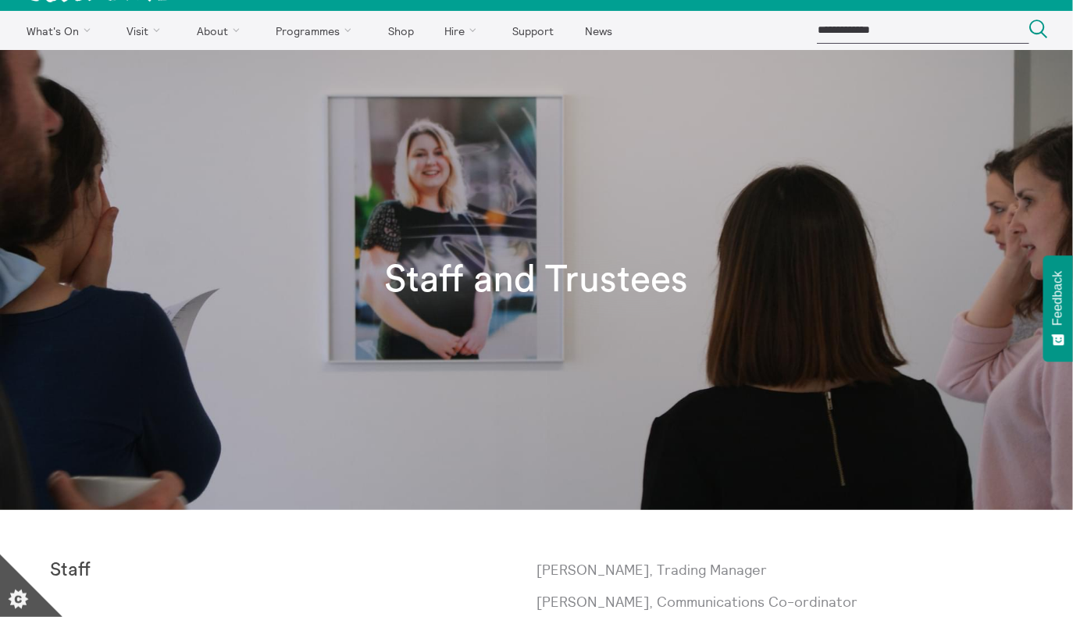
scroll to position [0, 0]
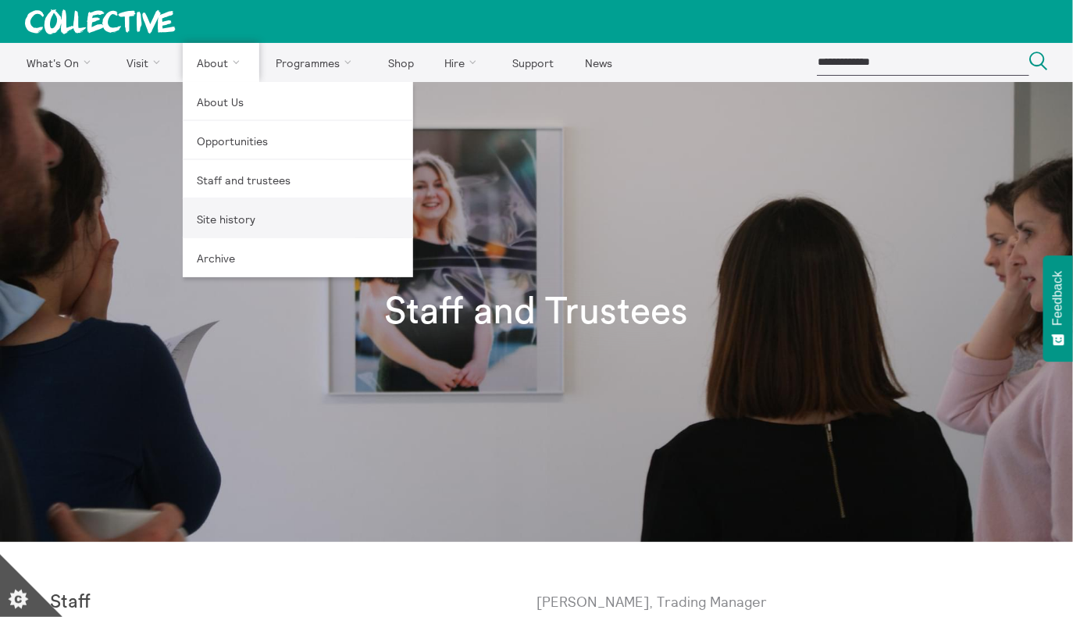
click at [226, 225] on link "Site history" at bounding box center [298, 218] width 230 height 39
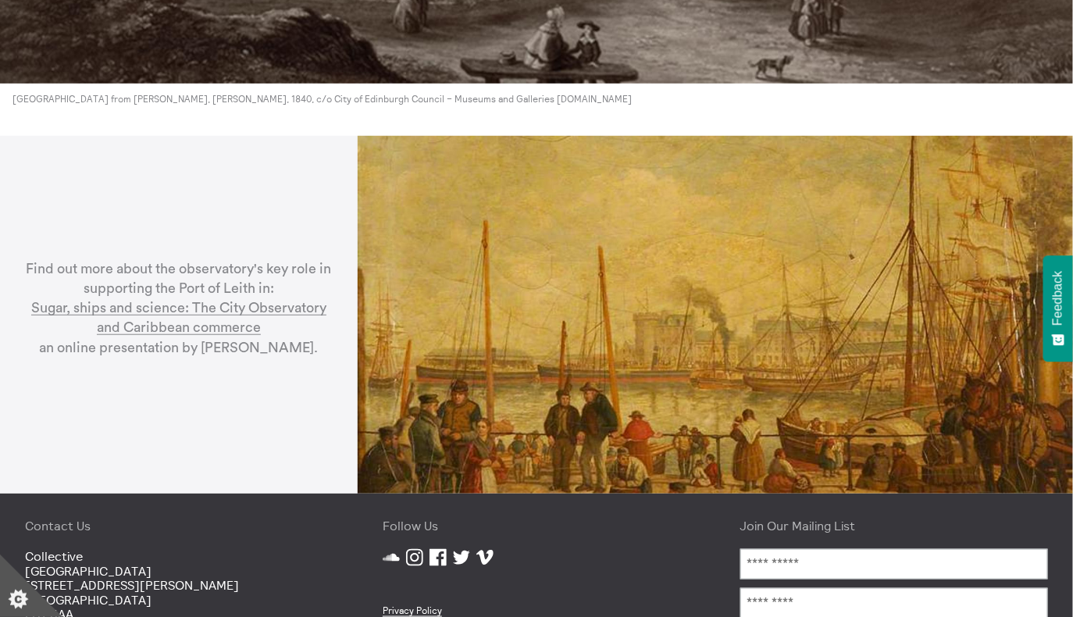
scroll to position [4215, 0]
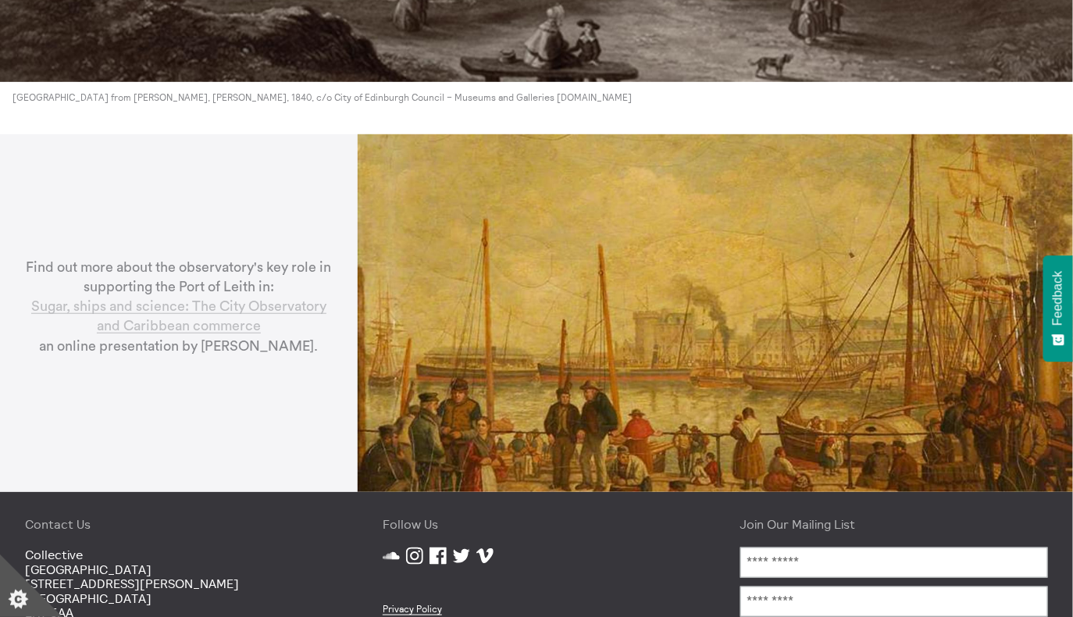
click at [214, 299] on link "Sugar, ships and science: The City Observatory and Caribbean commerce" at bounding box center [178, 316] width 295 height 34
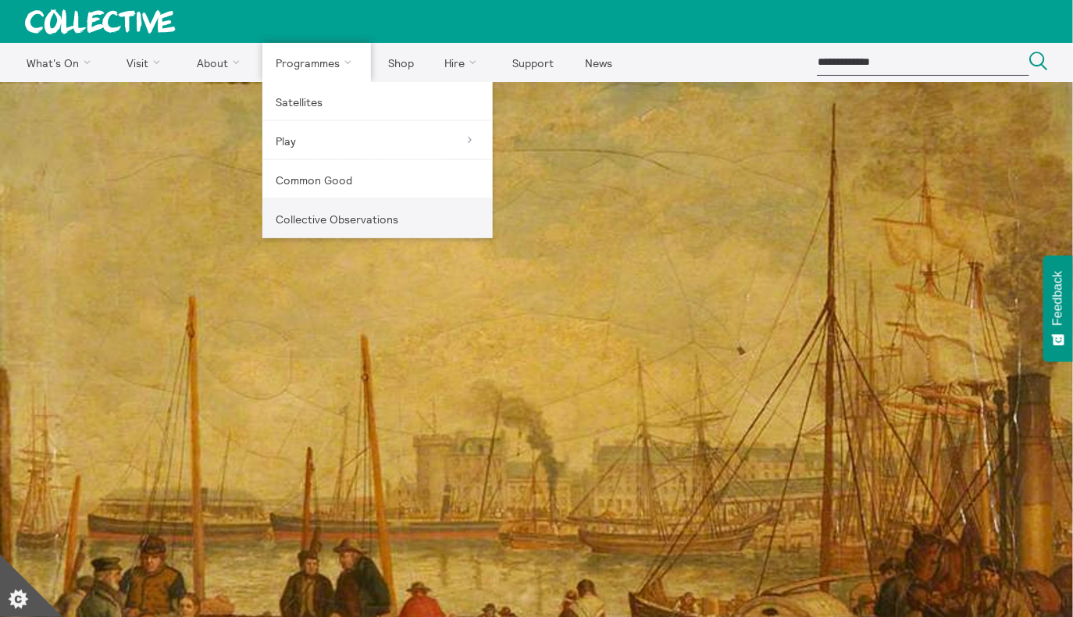
click at [359, 218] on link "Collective Observations" at bounding box center [377, 218] width 230 height 39
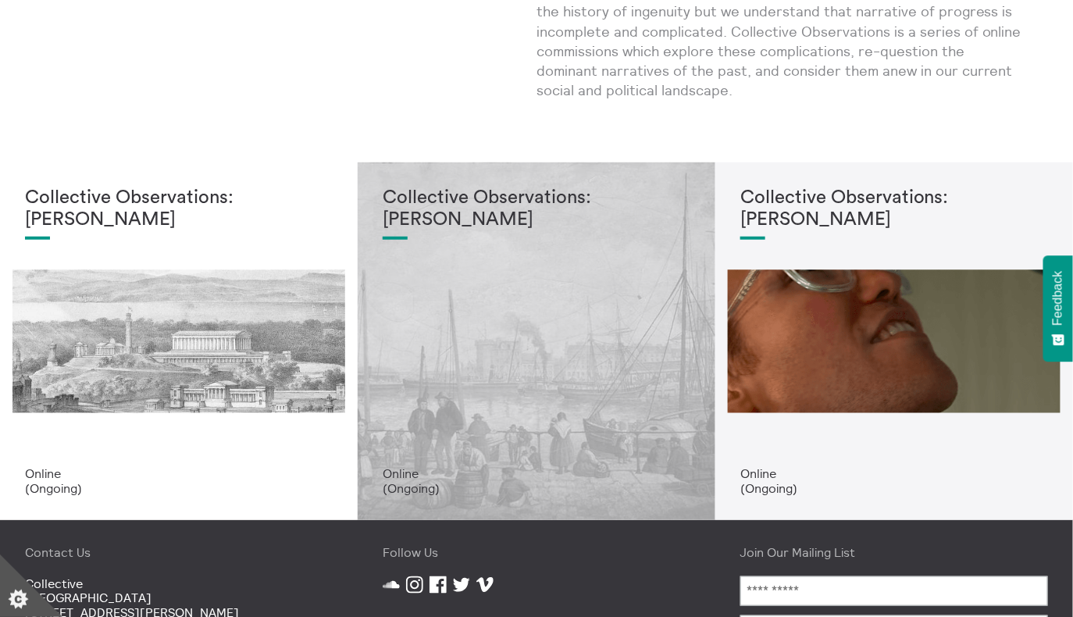
scroll to position [283, 0]
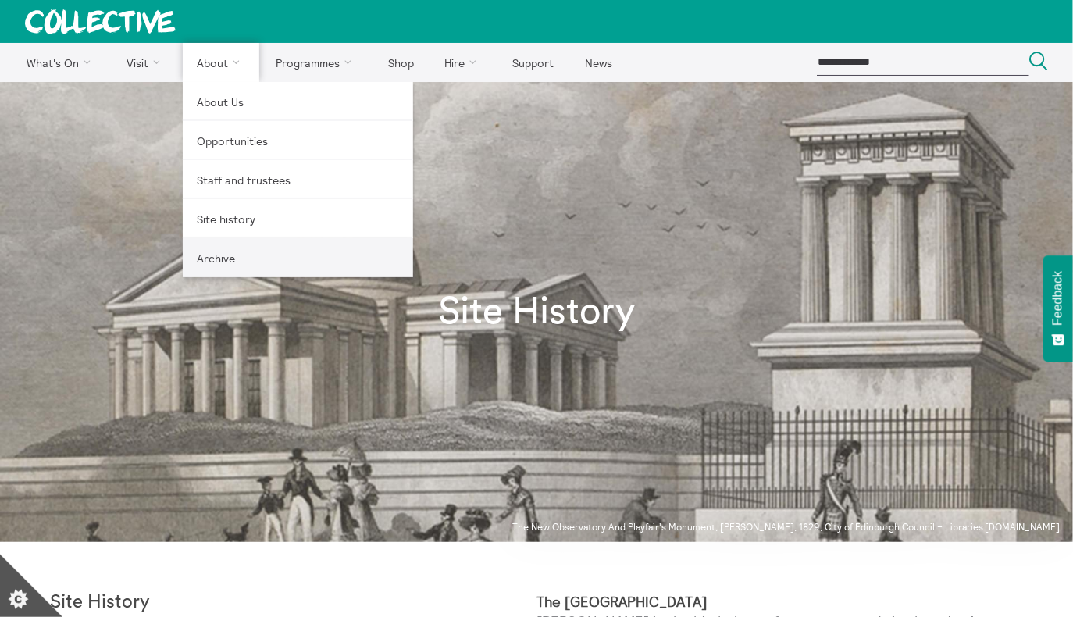
click at [227, 260] on link "Archive" at bounding box center [298, 257] width 230 height 39
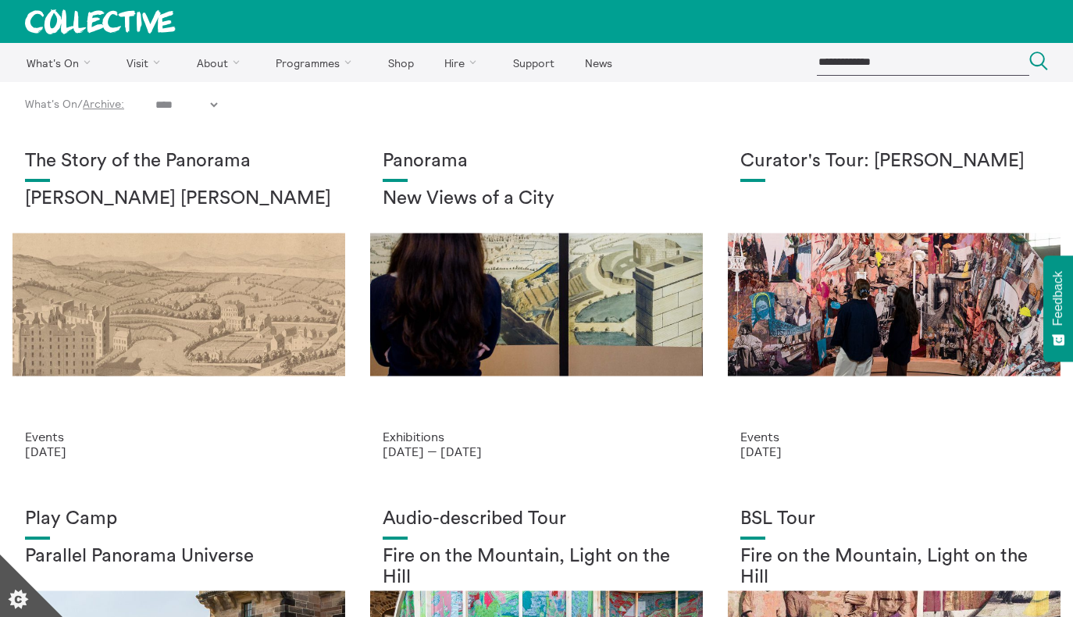
select select "****"
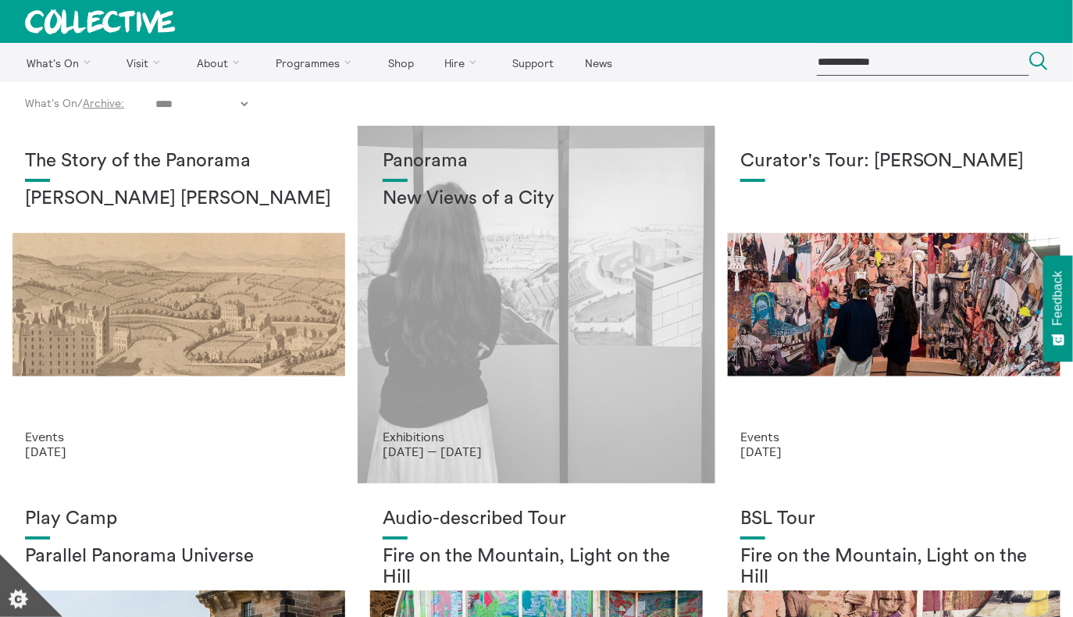
click at [473, 293] on div "Panorama New Views of a City" at bounding box center [537, 290] width 308 height 279
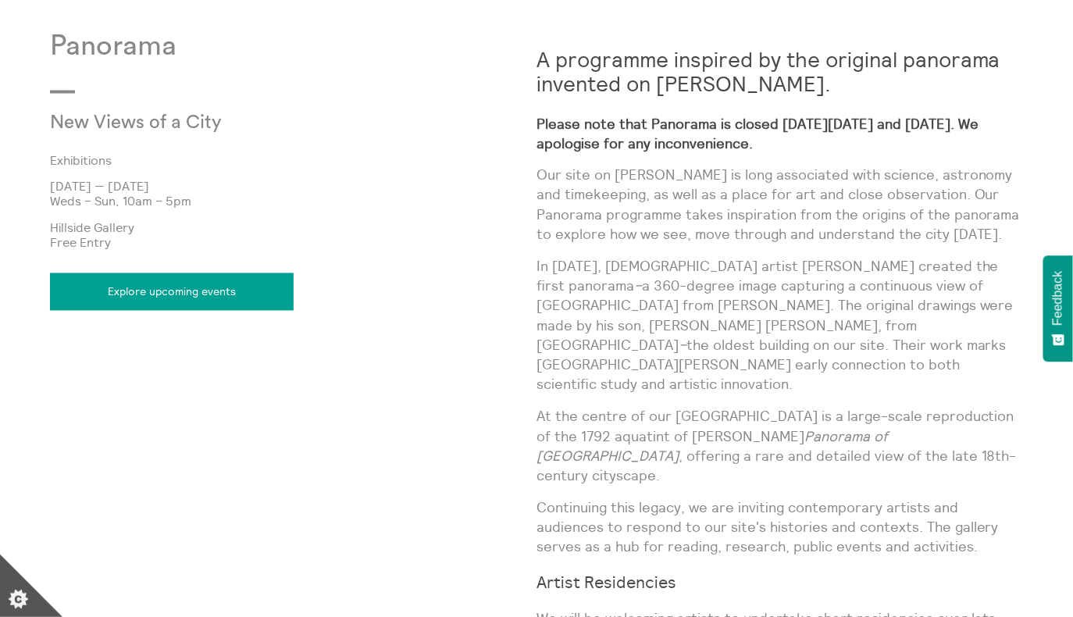
scroll to position [777, 0]
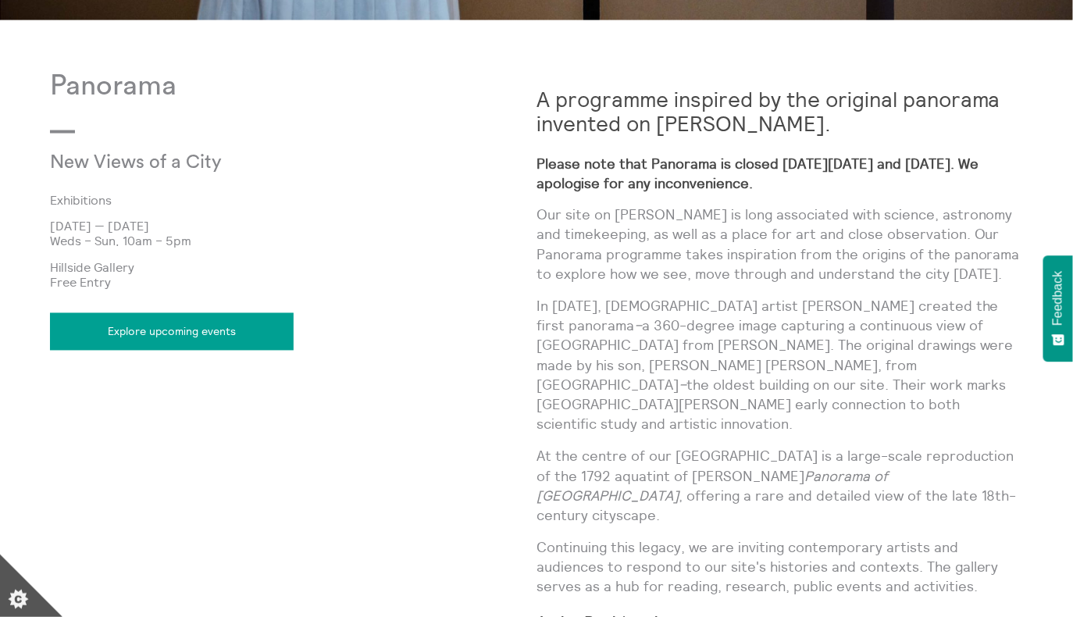
click at [250, 330] on link "Explore upcoming events" at bounding box center [172, 331] width 244 height 37
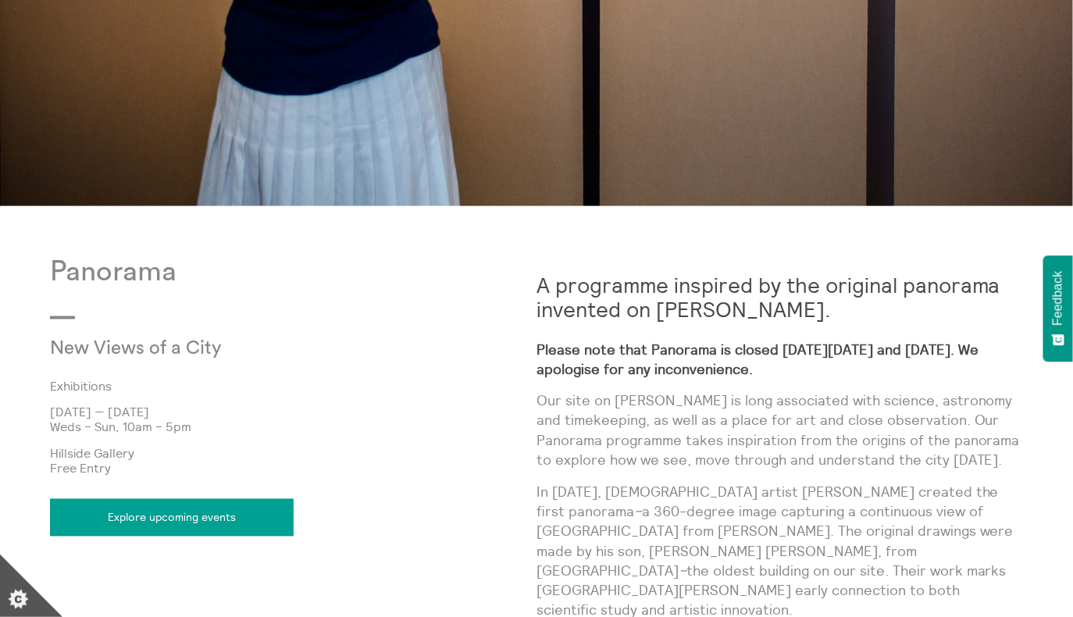
scroll to position [589, 0]
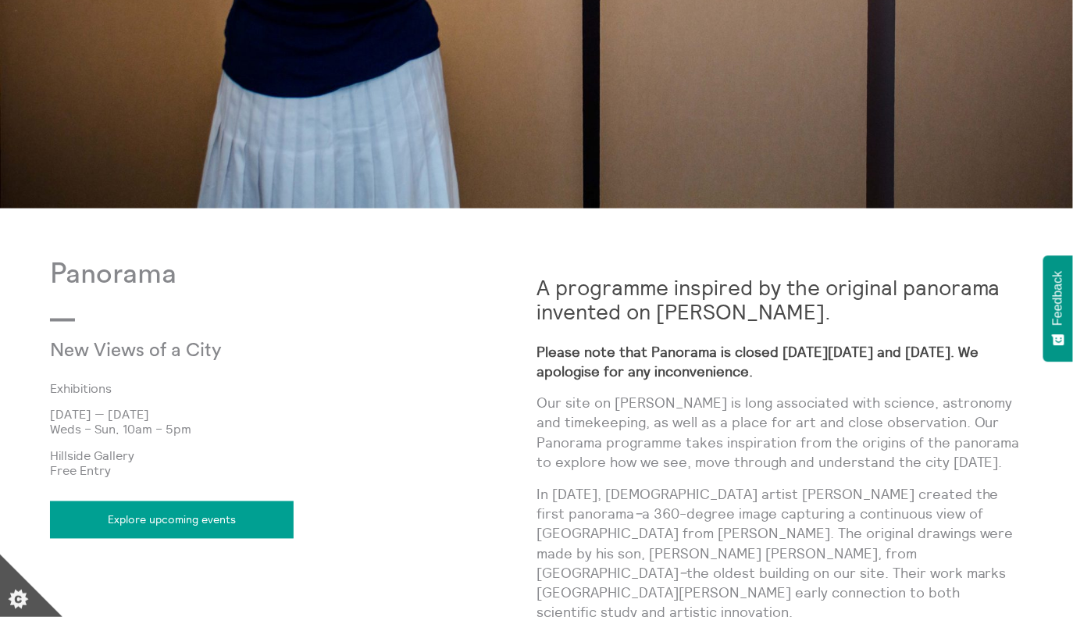
click at [220, 507] on link "Explore upcoming events" at bounding box center [172, 519] width 244 height 37
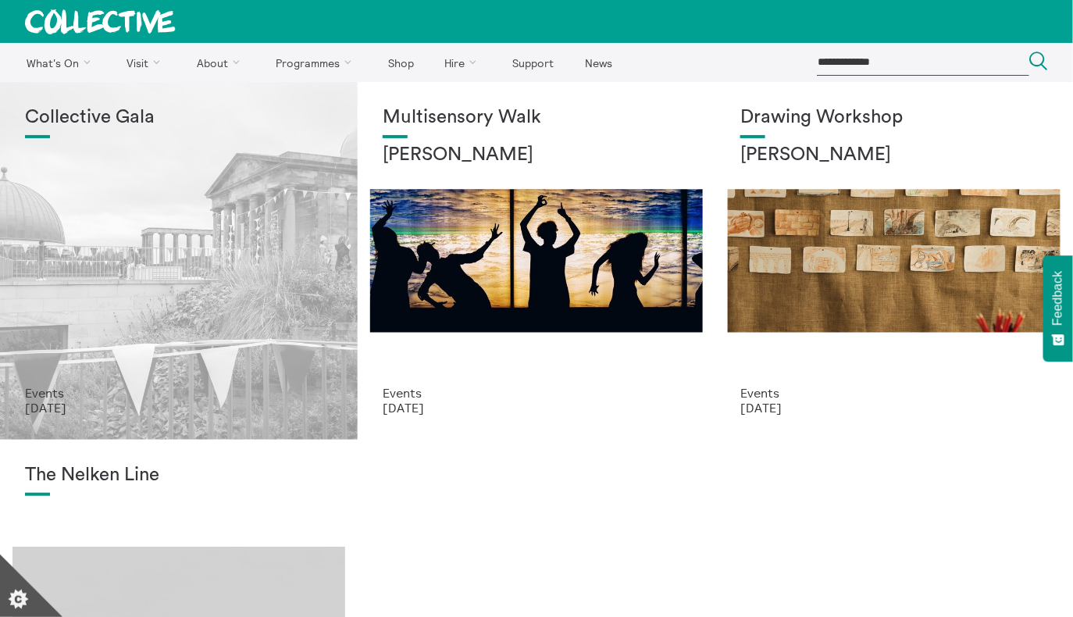
click at [213, 360] on div "Collective Gala" at bounding box center [179, 246] width 308 height 279
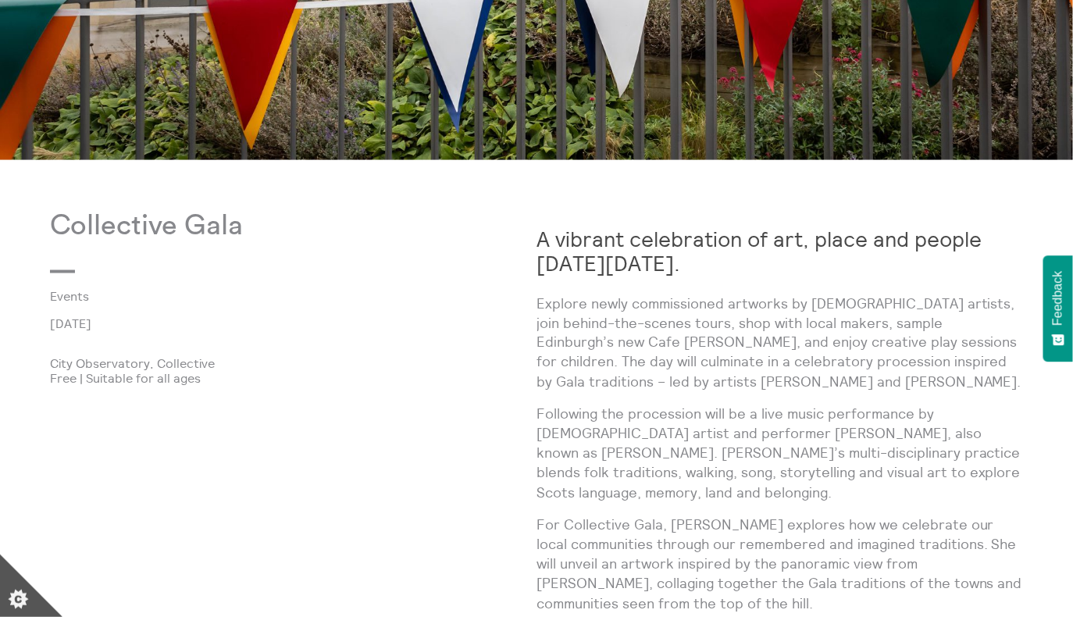
scroll to position [679, 0]
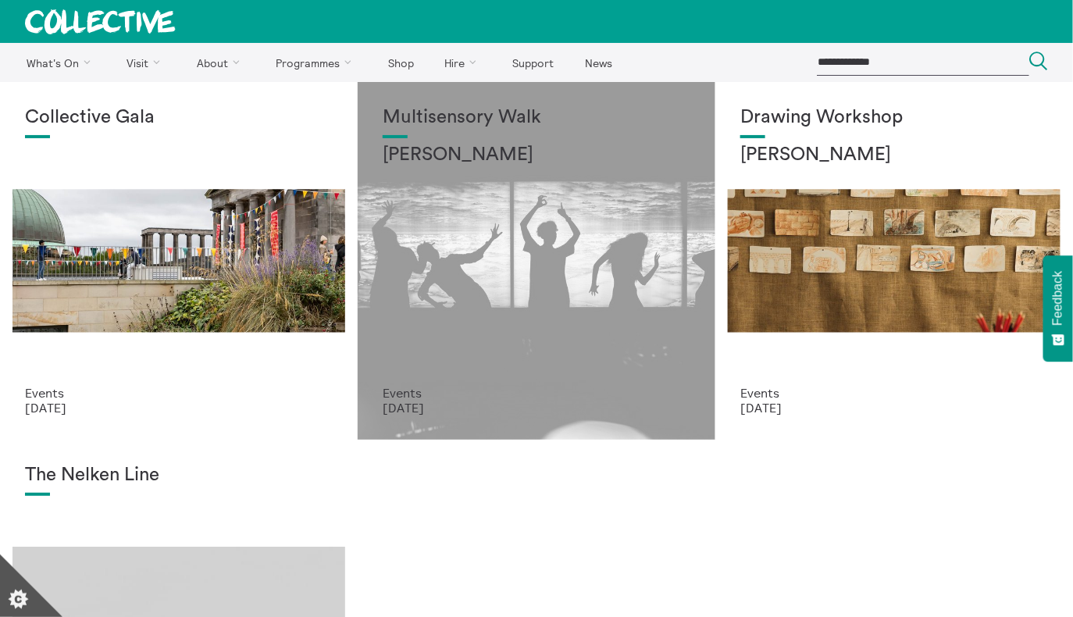
click at [429, 333] on div "Multisensory Walk Alena Ageeva" at bounding box center [537, 246] width 308 height 279
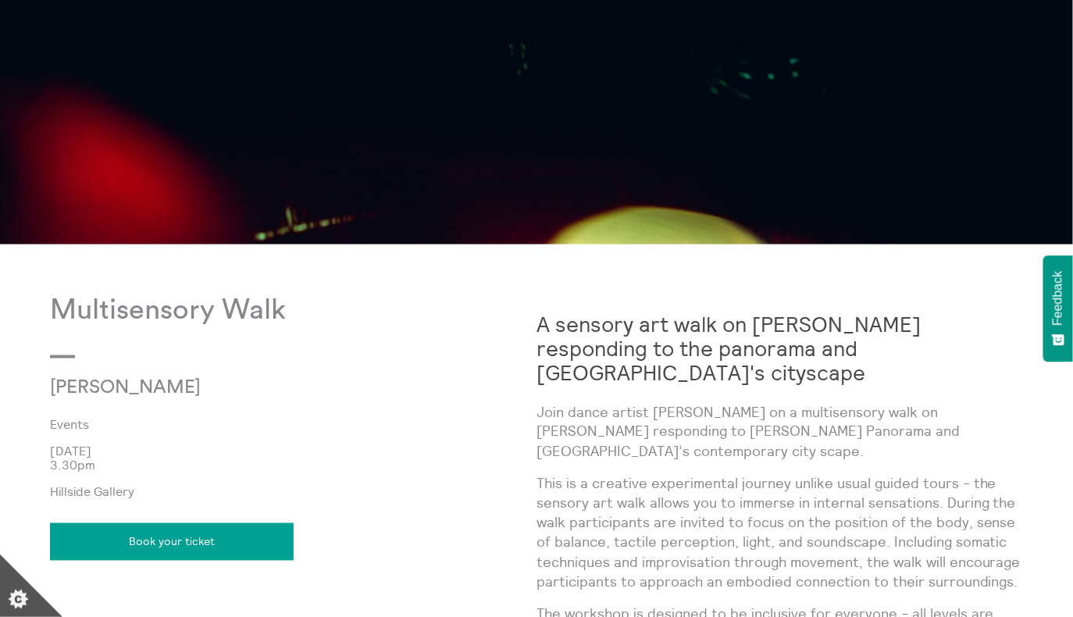
scroll to position [555, 0]
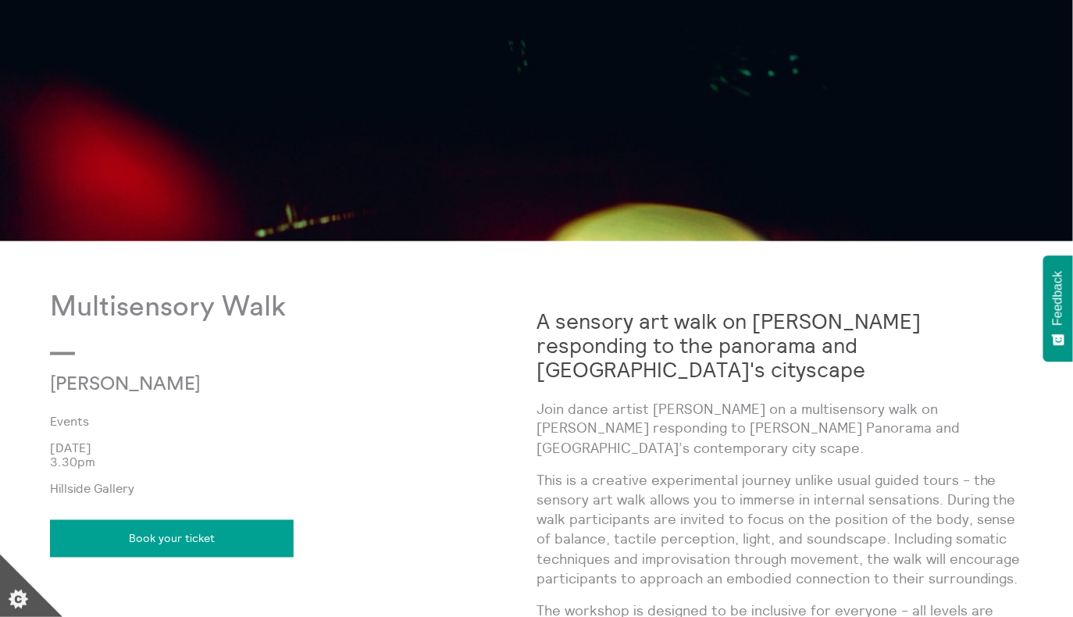
click at [155, 547] on link "Book your ticket" at bounding box center [172, 538] width 244 height 37
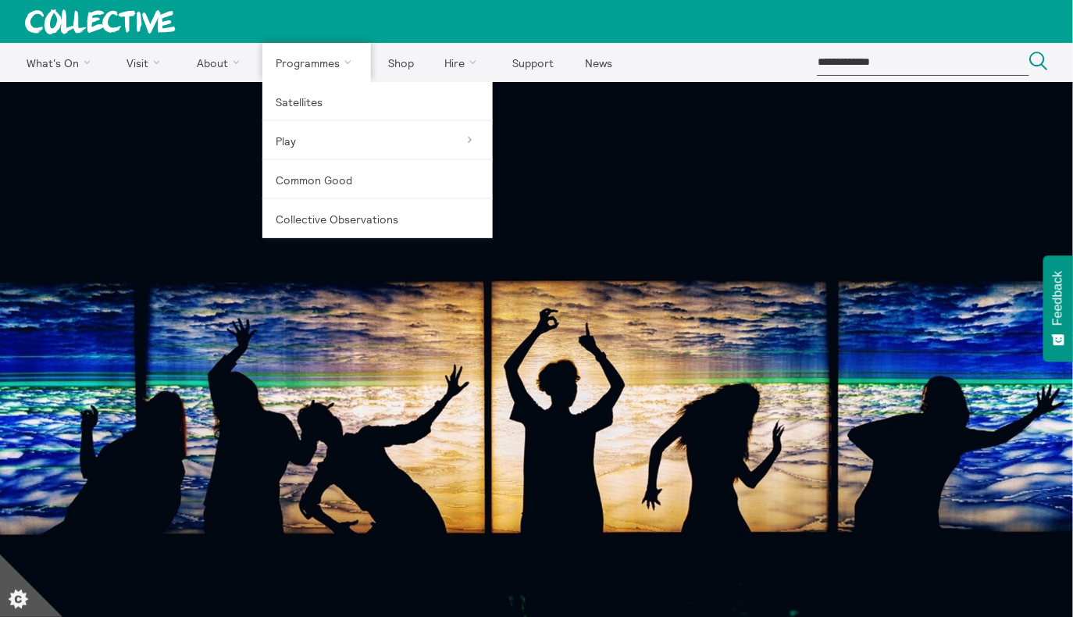
click at [318, 68] on link "Programmes" at bounding box center [316, 62] width 109 height 39
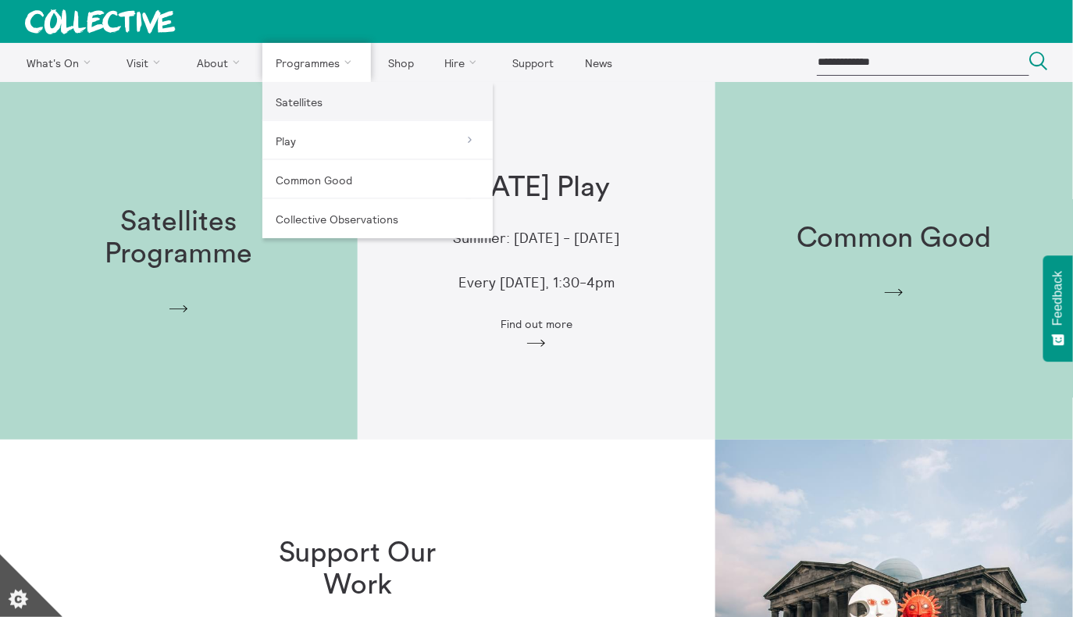
click at [308, 102] on link "Satellites" at bounding box center [377, 101] width 230 height 39
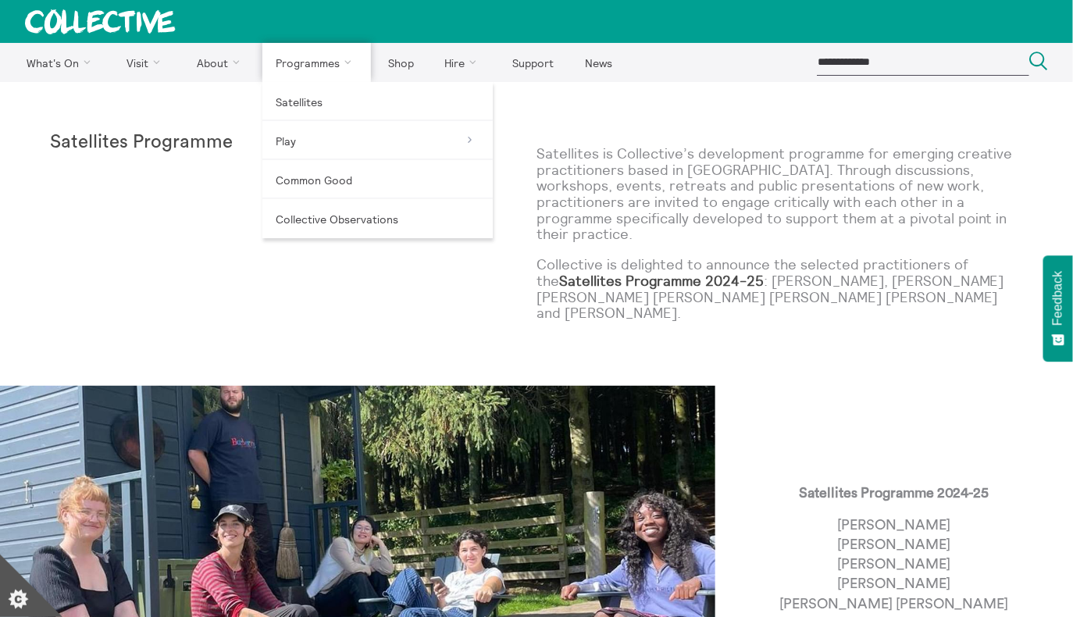
click at [311, 70] on link "Programmes" at bounding box center [316, 62] width 109 height 39
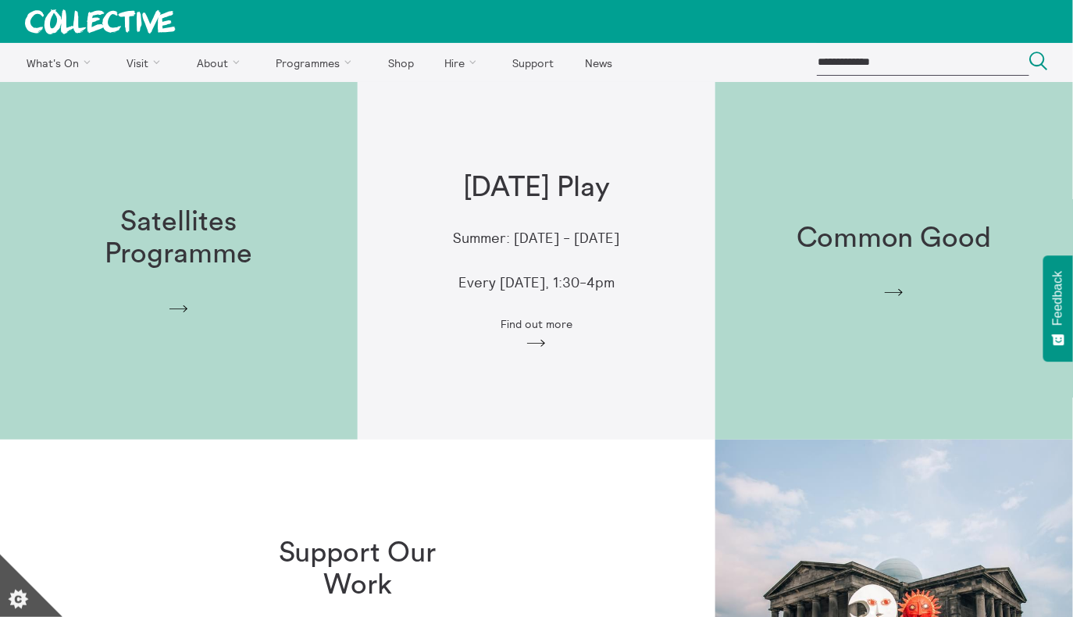
click at [272, 318] on div "Satellites Programme Arrow" at bounding box center [179, 260] width 358 height 159
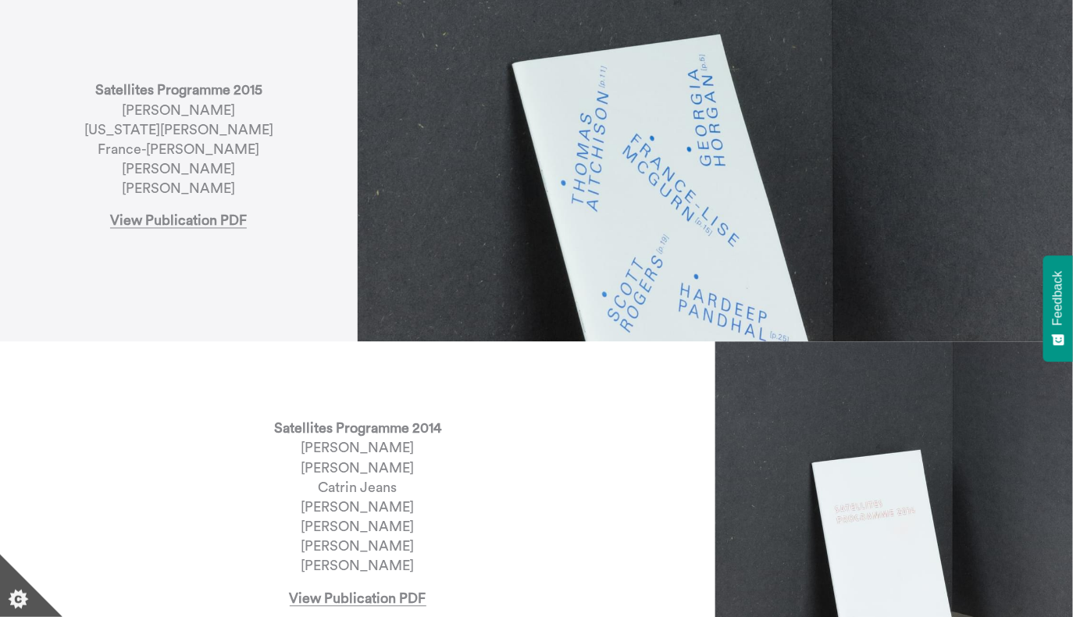
scroll to position [2668, 0]
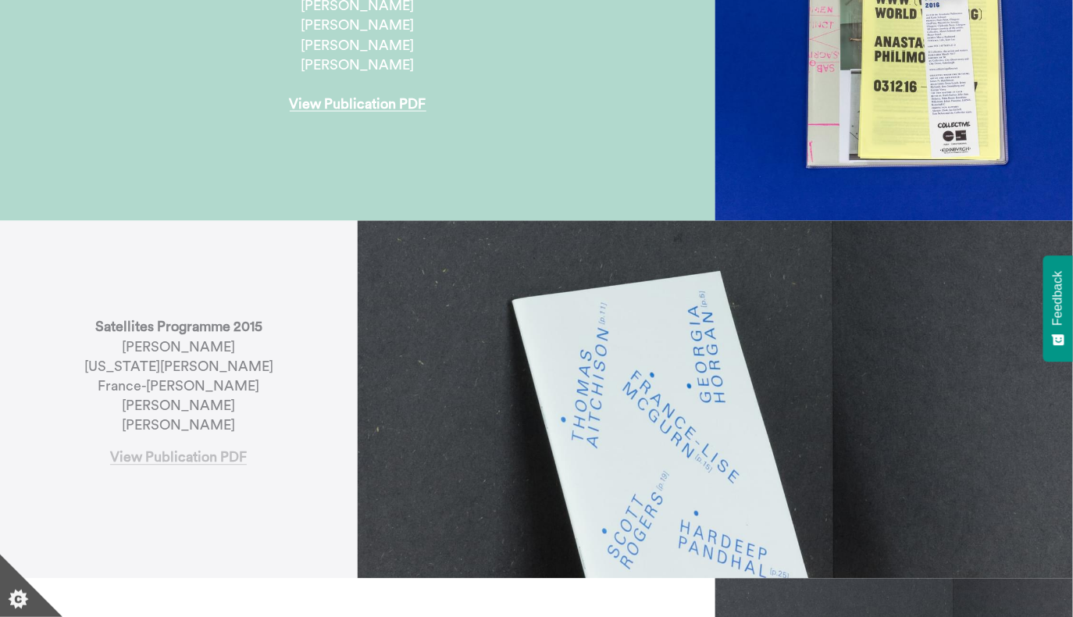
click at [184, 451] on link "View Publication PDF" at bounding box center [178, 458] width 137 height 15
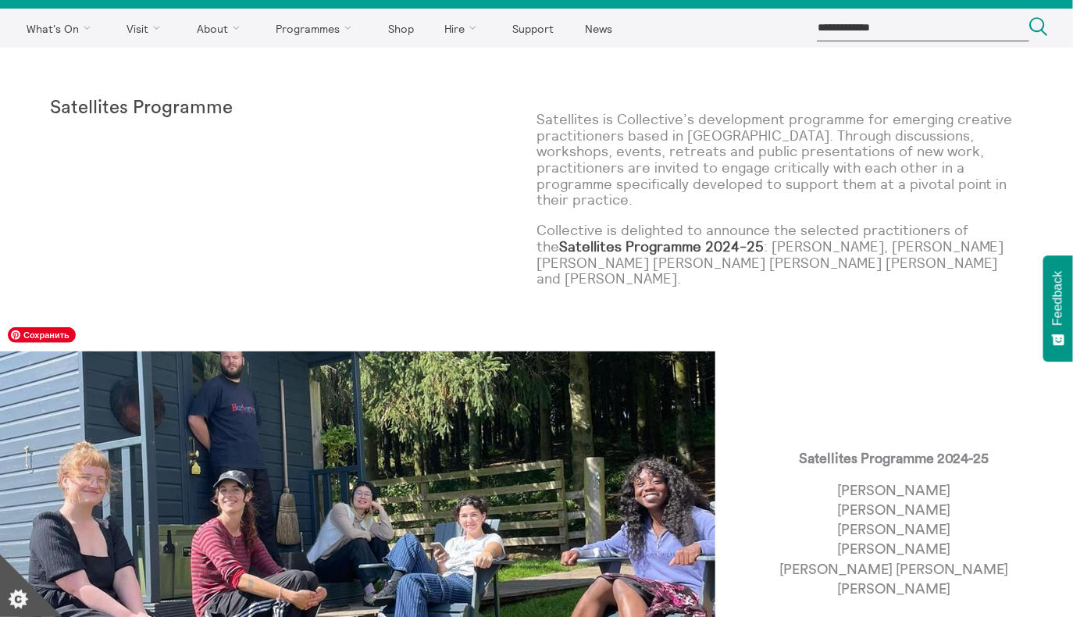
scroll to position [35, 0]
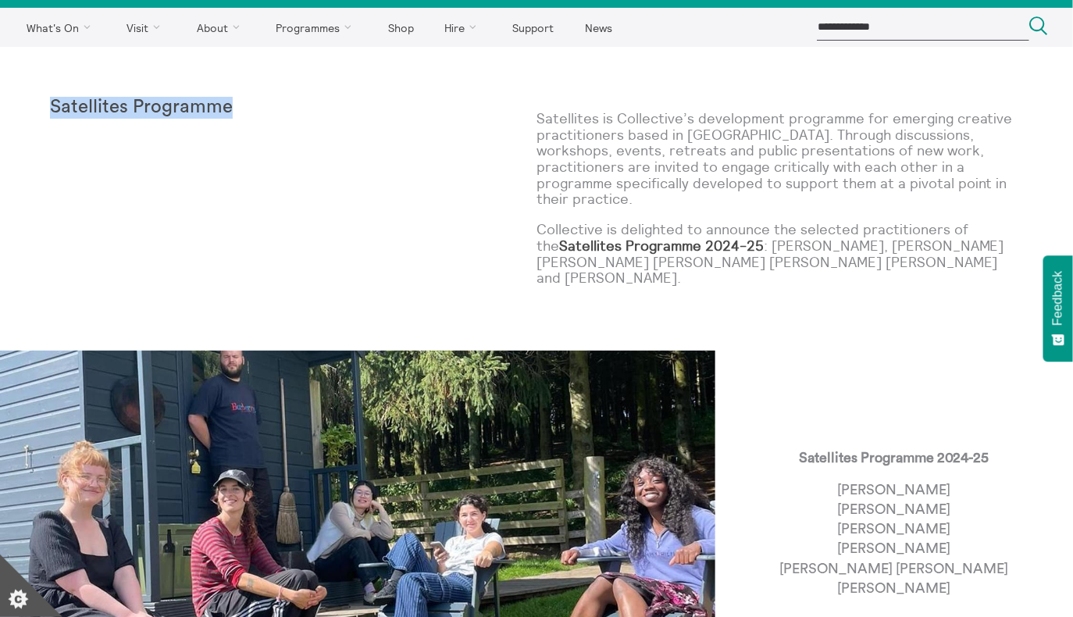
drag, startPoint x: 219, startPoint y: 116, endPoint x: 45, endPoint y: 105, distance: 175.3
click at [189, 158] on div "Satellites Programme" at bounding box center [293, 199] width 487 height 204
drag, startPoint x: 133, startPoint y: 105, endPoint x: 256, endPoint y: 102, distance: 123.4
click at [256, 102] on p "Satellites Programme" at bounding box center [172, 108] width 244 height 22
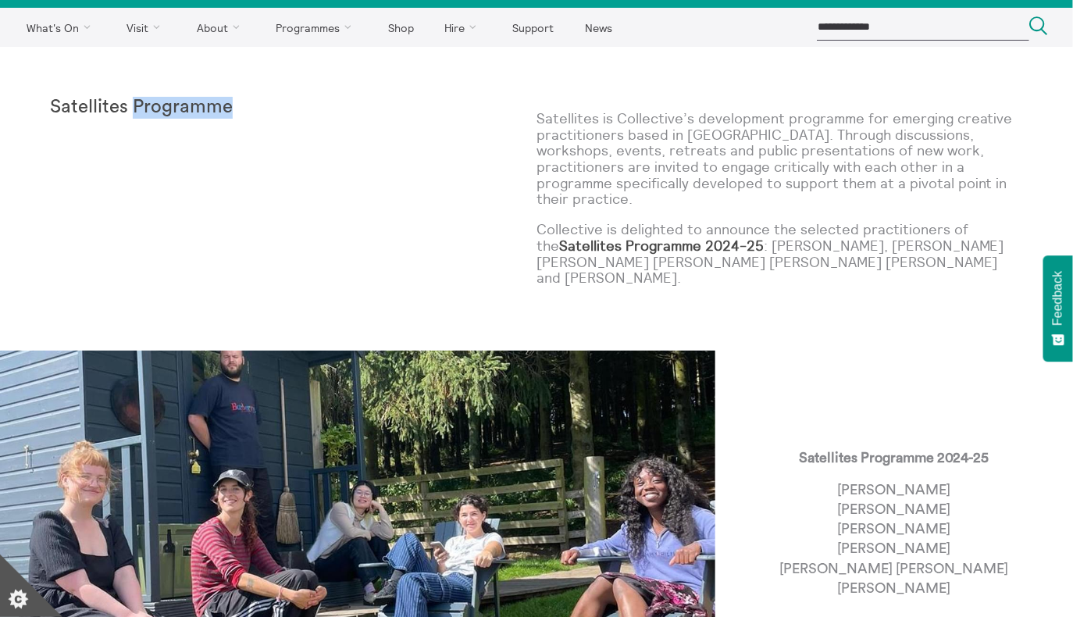
copy strong "Programme"
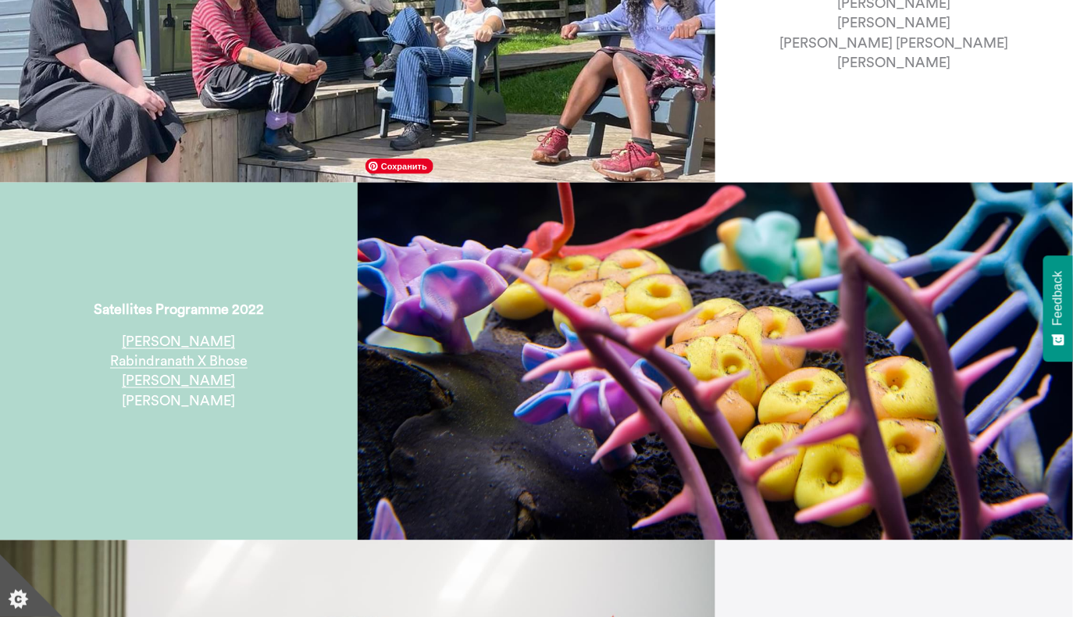
scroll to position [577, 0]
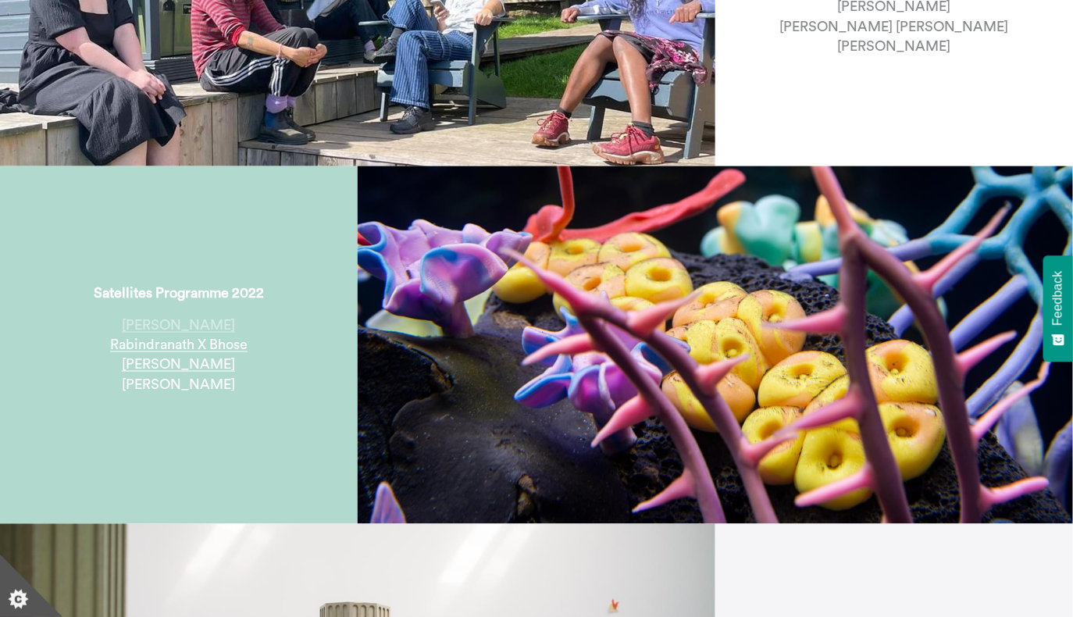
click at [190, 318] on link "[PERSON_NAME]" at bounding box center [178, 325] width 113 height 15
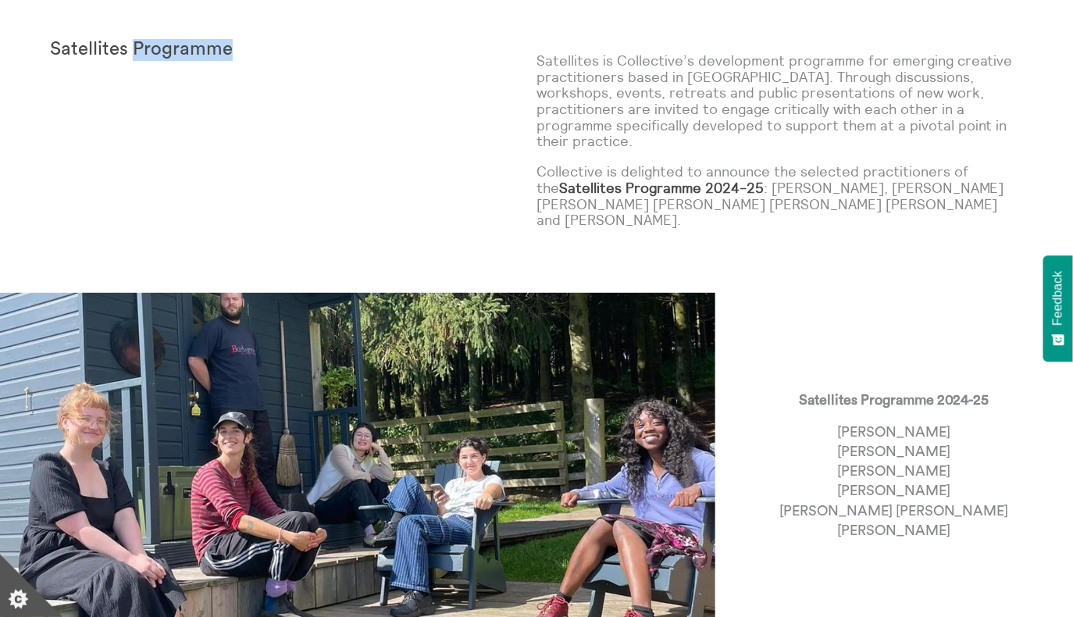
scroll to position [0, 0]
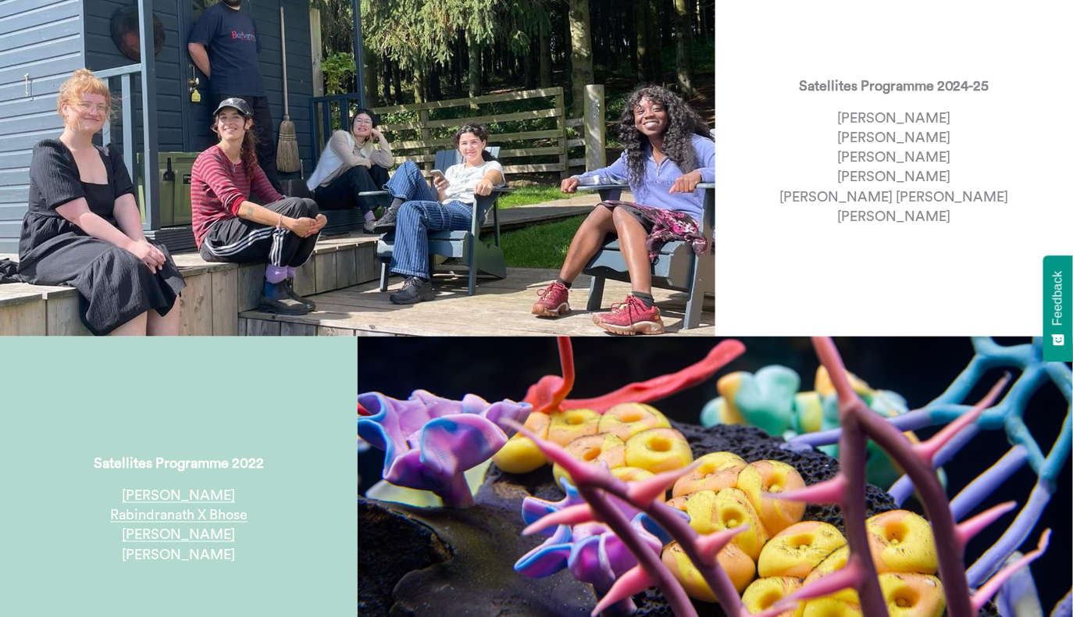
scroll to position [405, 0]
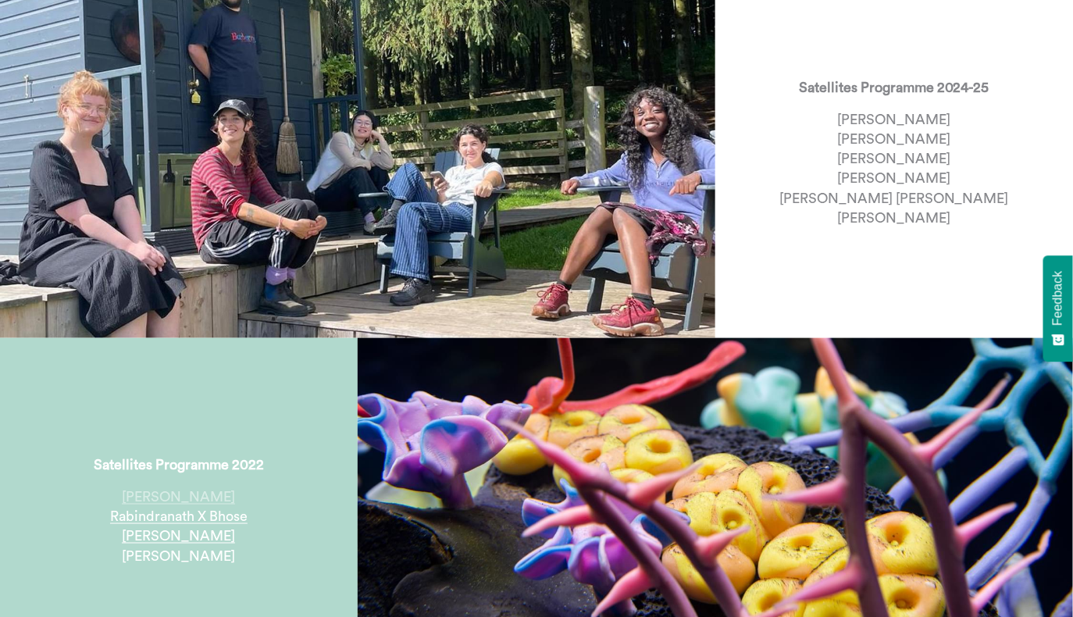
click at [184, 490] on link "Matty Rimmer" at bounding box center [178, 497] width 113 height 15
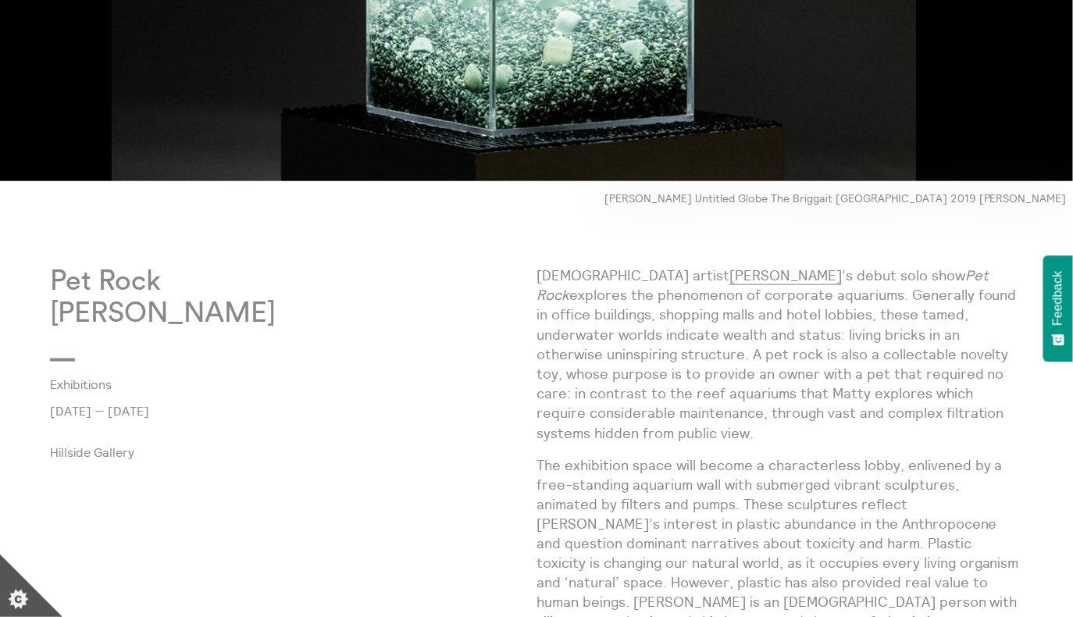
scroll to position [439, 0]
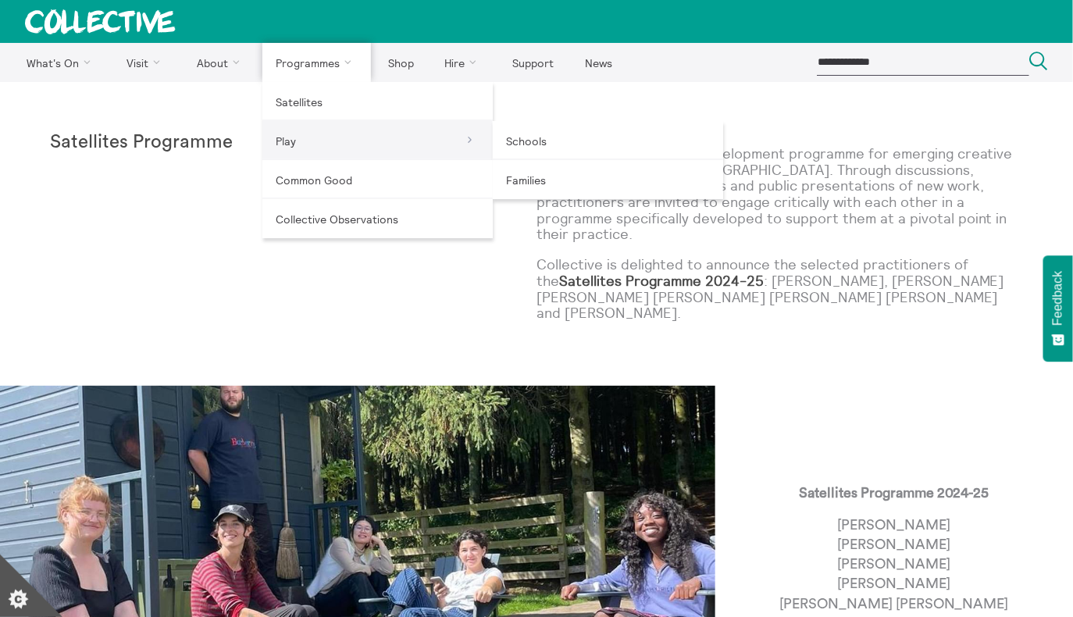
click at [323, 138] on link "Play" at bounding box center [377, 140] width 230 height 39
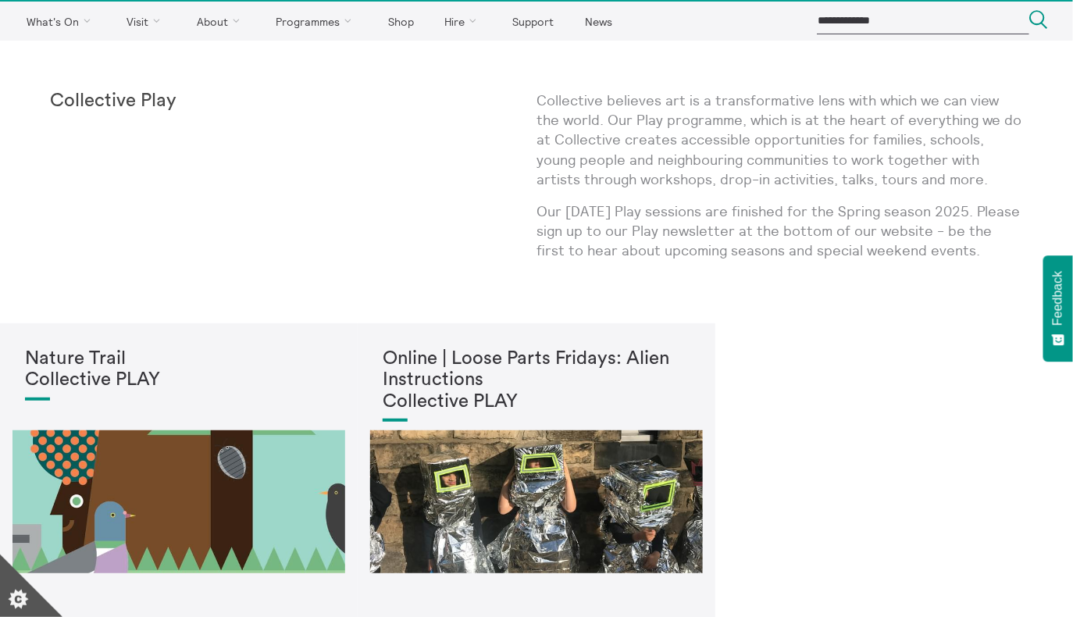
scroll to position [28, 0]
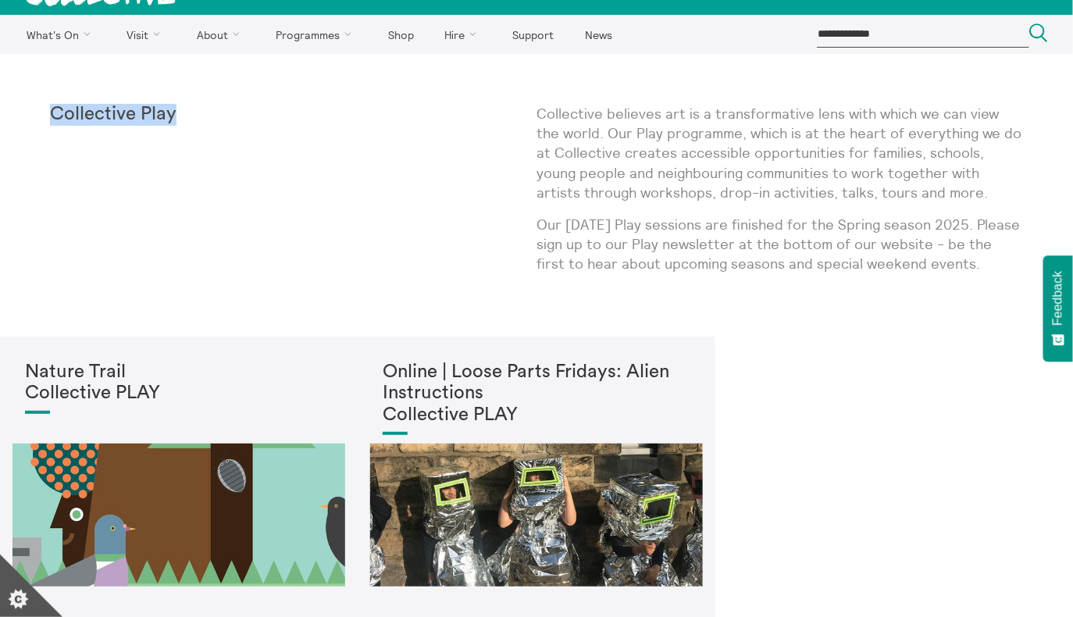
drag, startPoint x: 172, startPoint y: 109, endPoint x: 0, endPoint y: 107, distance: 171.8
click at [0, 107] on body "**********" at bounding box center [536, 481] width 1073 height 1018
copy strong "Collective Play"
click at [203, 148] on div "Collective Play" at bounding box center [293, 195] width 487 height 183
drag, startPoint x: 196, startPoint y: 108, endPoint x: 143, endPoint y: 107, distance: 53.1
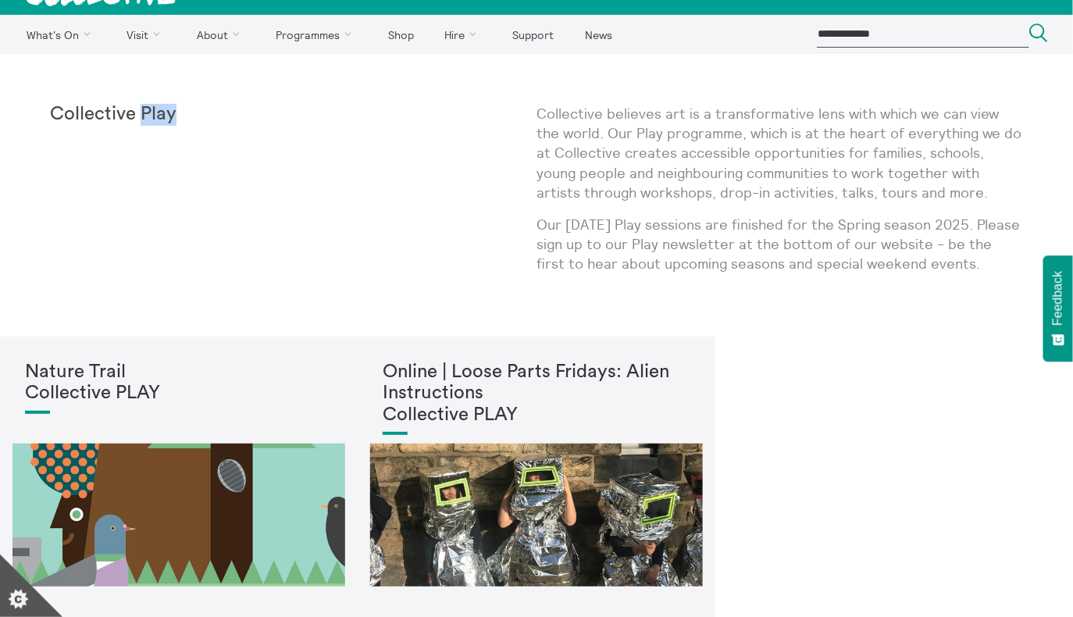
click at [143, 107] on p "Collective Play" at bounding box center [172, 115] width 244 height 22
copy strong "Play"
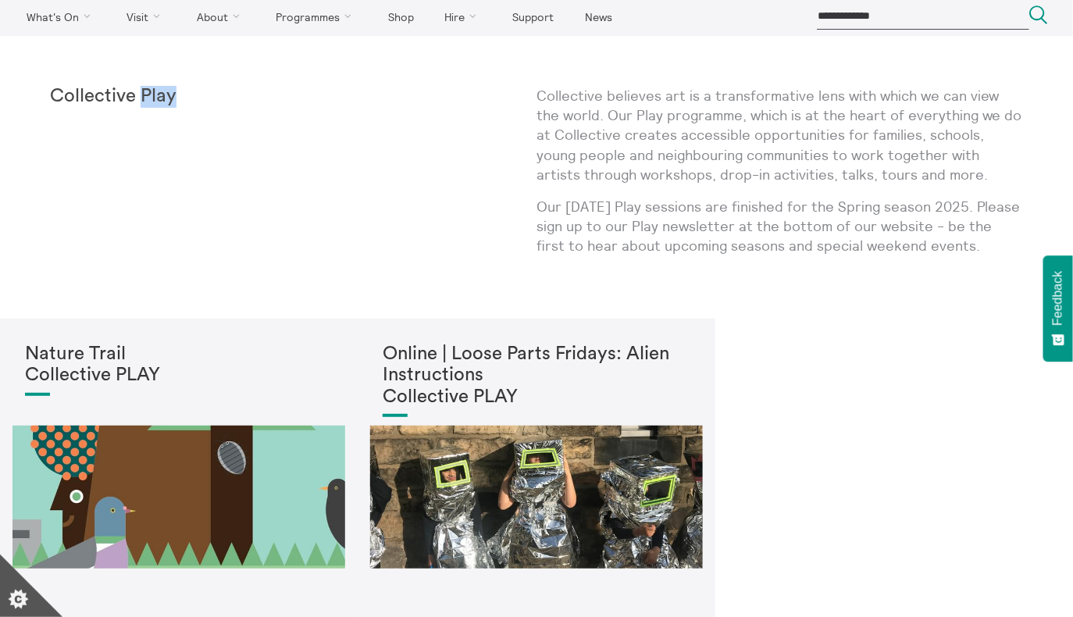
scroll to position [47, 0]
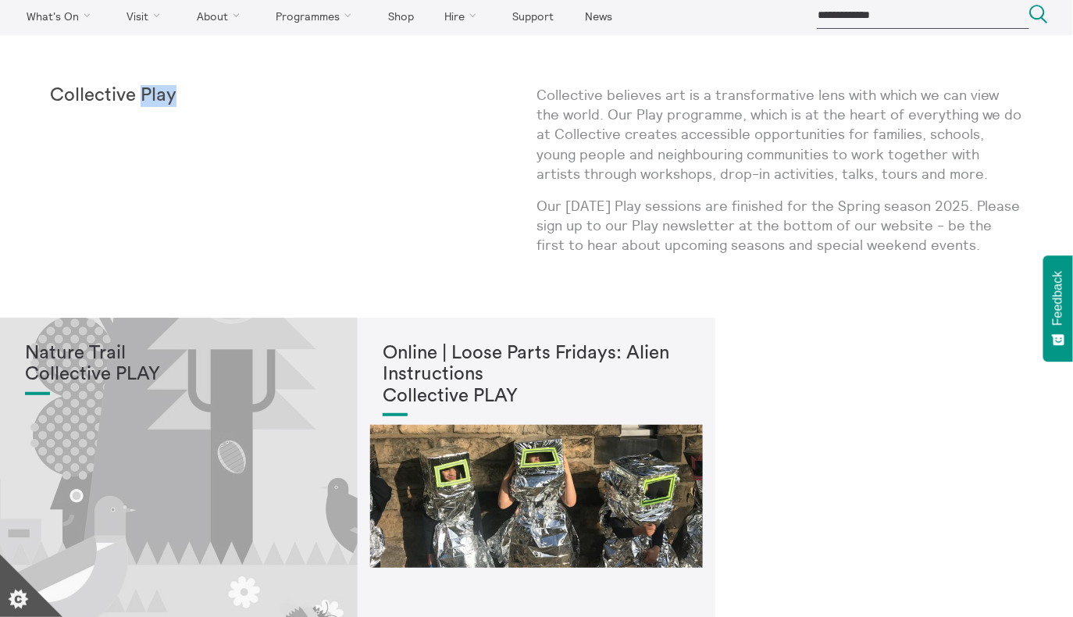
click at [227, 448] on div "Nature Trail Collective PLAY" at bounding box center [179, 482] width 308 height 279
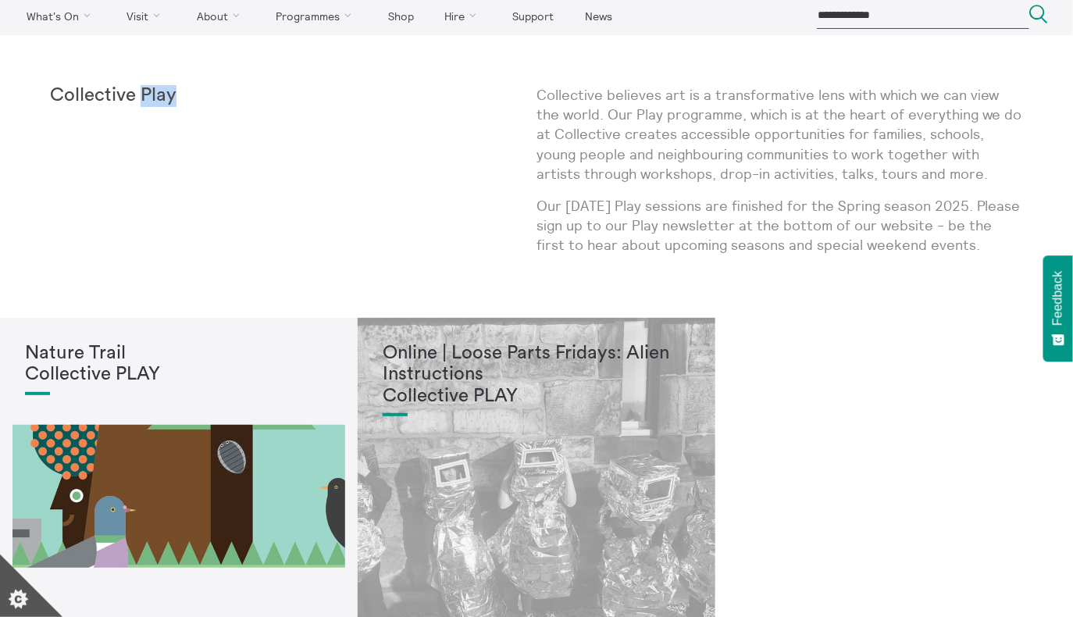
click at [453, 454] on div "Online | Loose Parts Fridays: Alien Instructions Collective PLAY" at bounding box center [537, 482] width 308 height 279
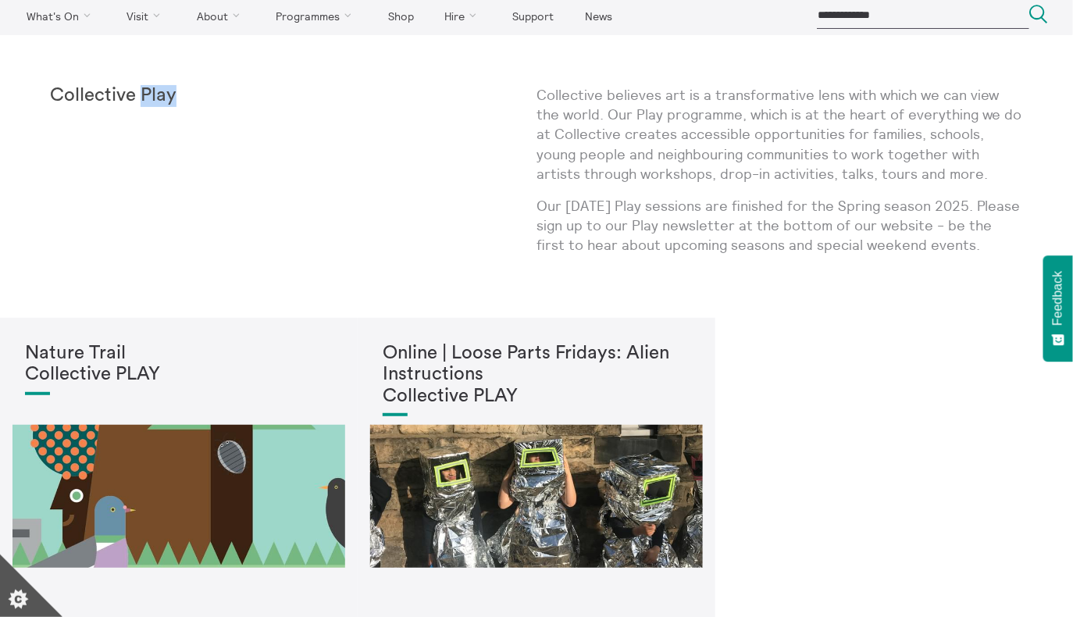
scroll to position [0, 0]
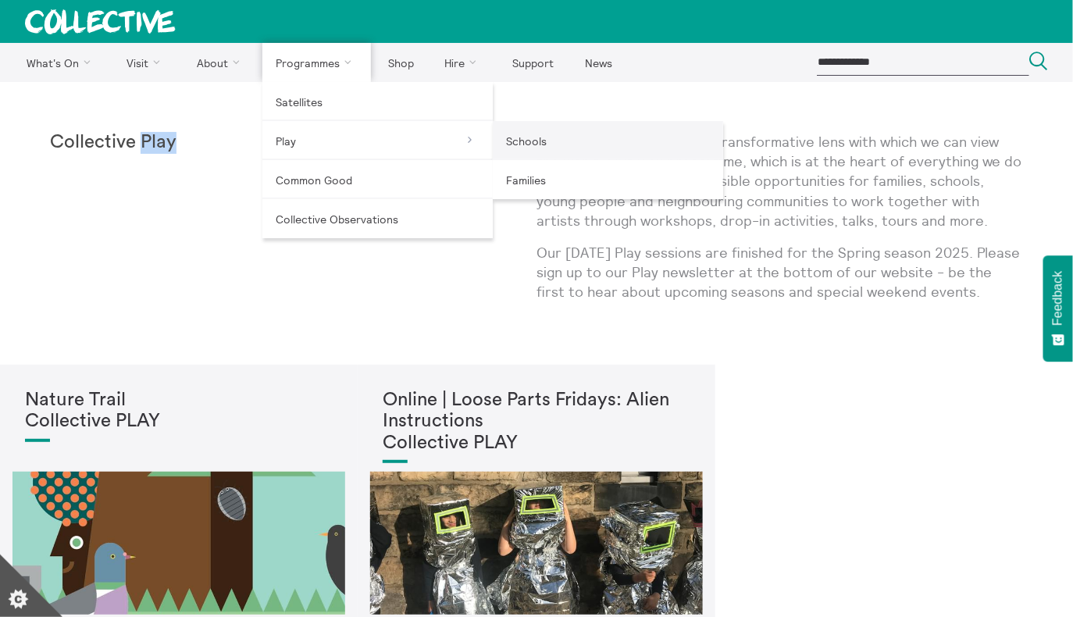
click at [502, 142] on link "Schools" at bounding box center [608, 140] width 230 height 39
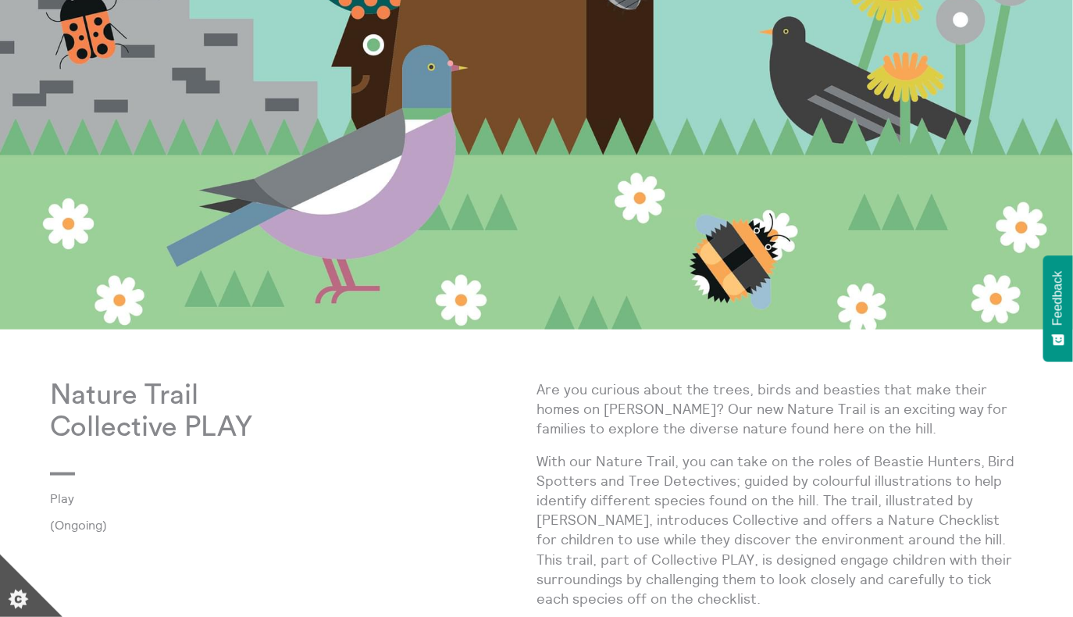
scroll to position [336, 0]
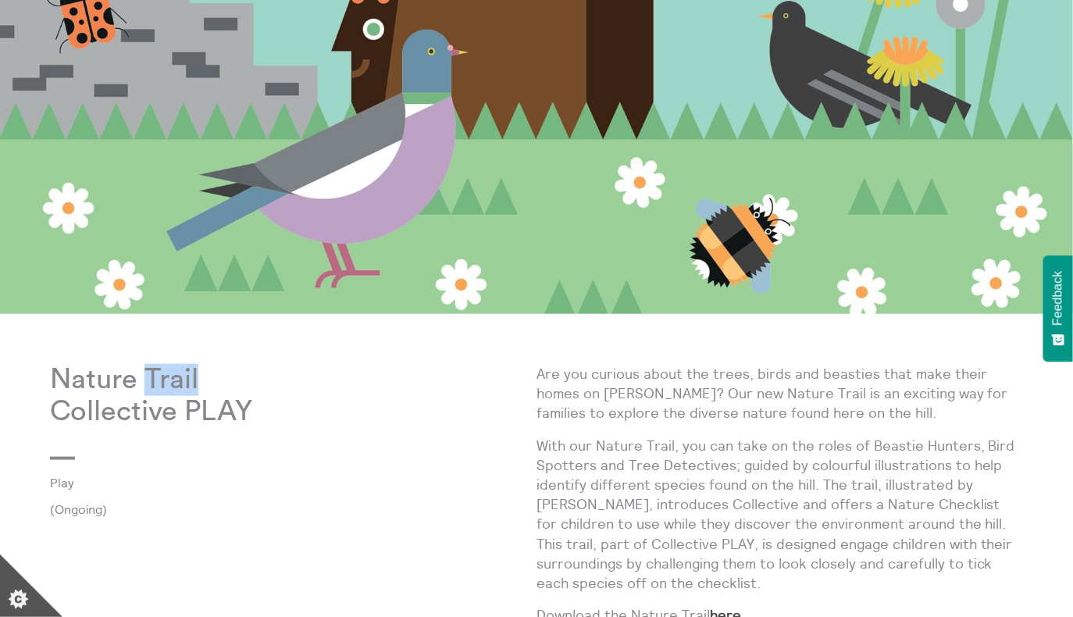
drag, startPoint x: 143, startPoint y: 376, endPoint x: 198, endPoint y: 376, distance: 54.7
click at [198, 376] on p "Nature Trail Collective PLAY" at bounding box center [293, 396] width 487 height 65
copy p "Trail"
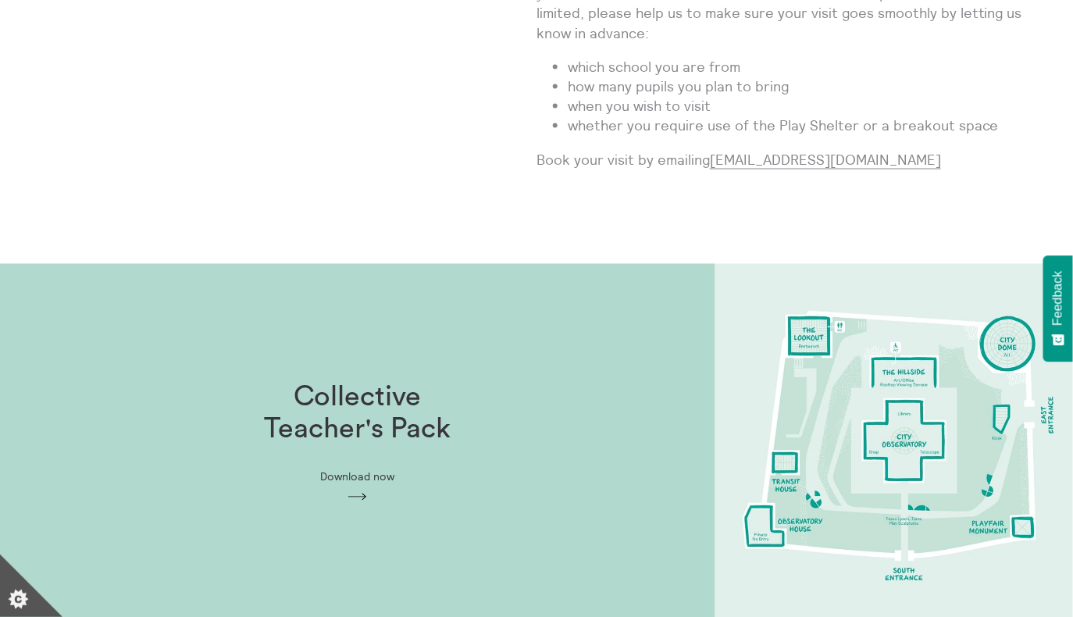
scroll to position [818, 0]
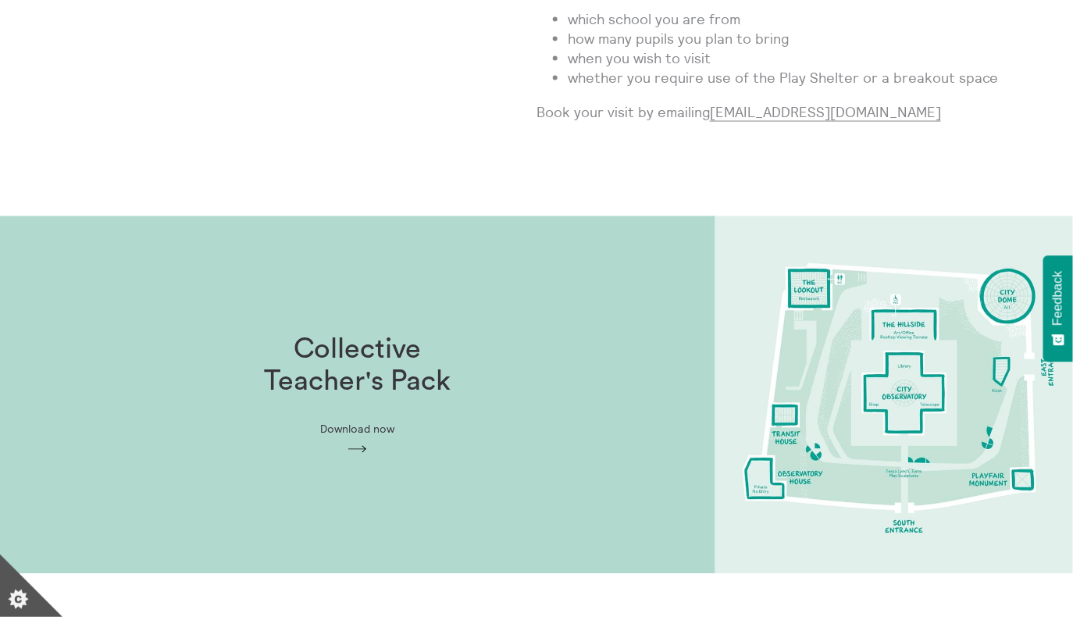
click at [358, 433] on span "Download now" at bounding box center [358, 429] width 74 height 12
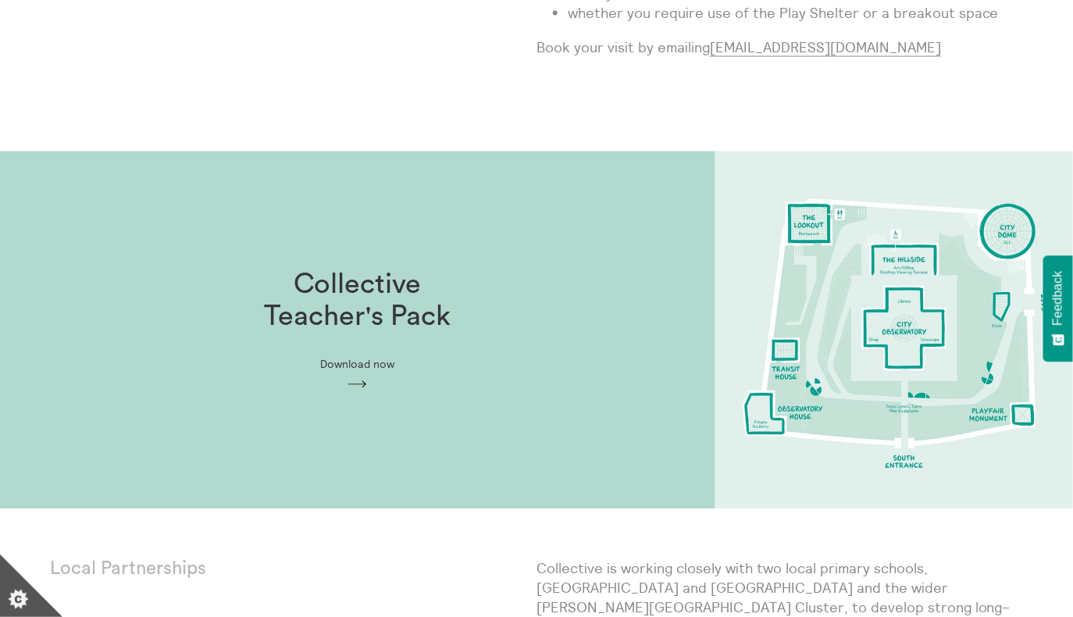
scroll to position [1090, 0]
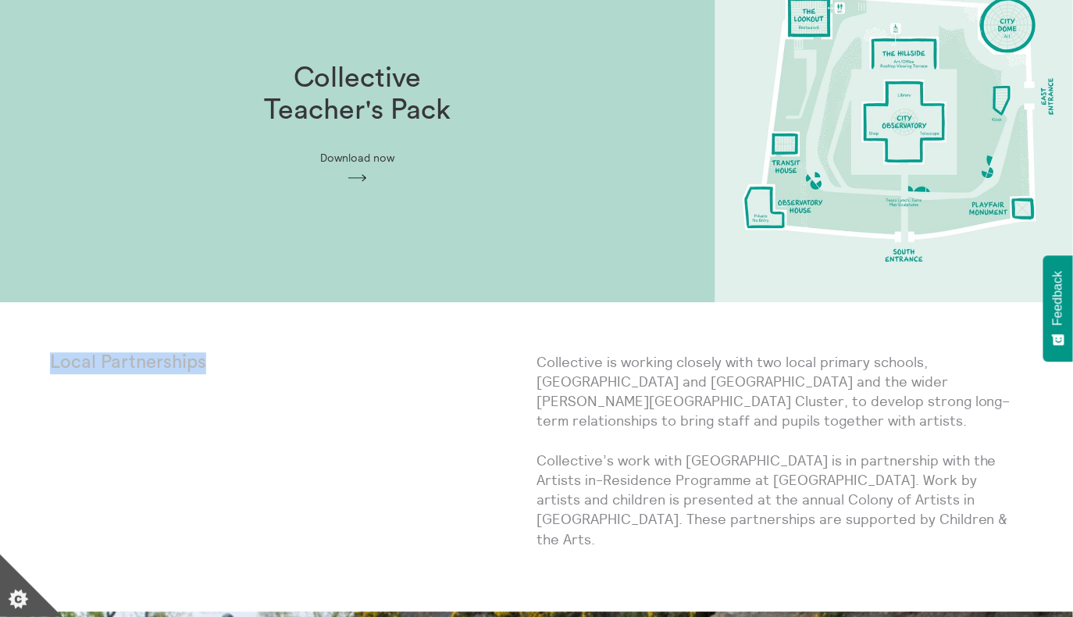
drag, startPoint x: 46, startPoint y: 363, endPoint x: 223, endPoint y: 363, distance: 177.3
copy p "Local Partnerships"
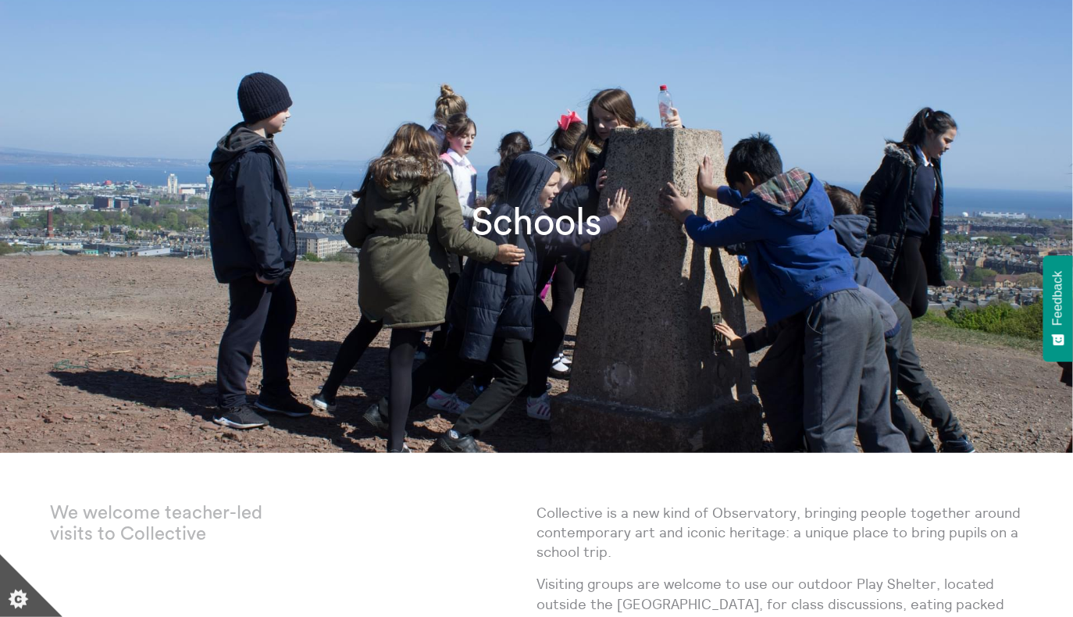
scroll to position [0, 0]
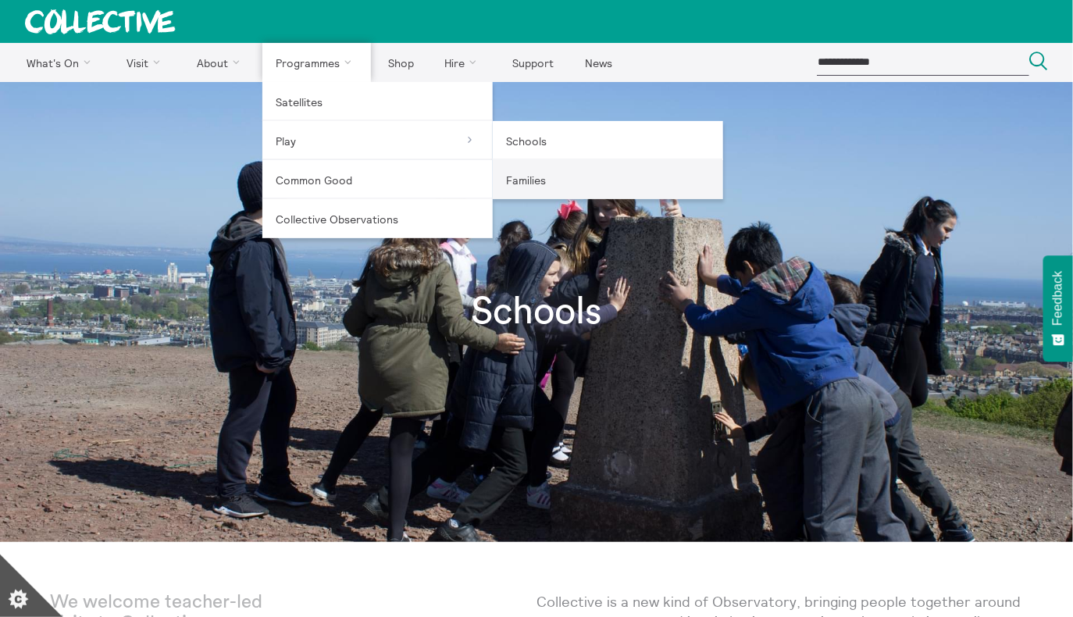
click at [513, 170] on link "Families" at bounding box center [608, 179] width 230 height 39
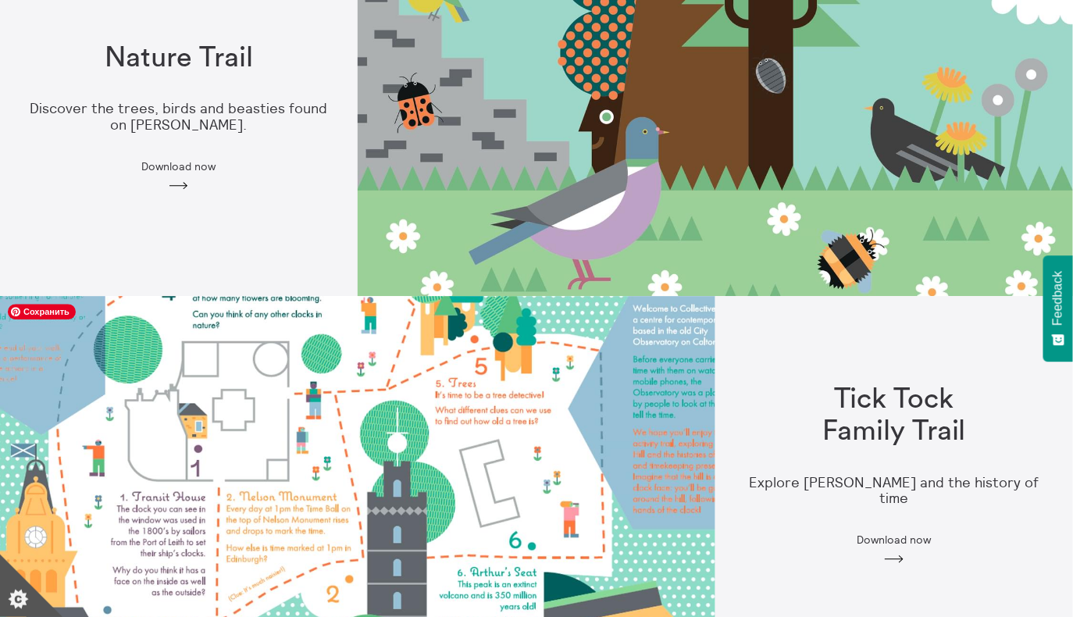
scroll to position [1345, 0]
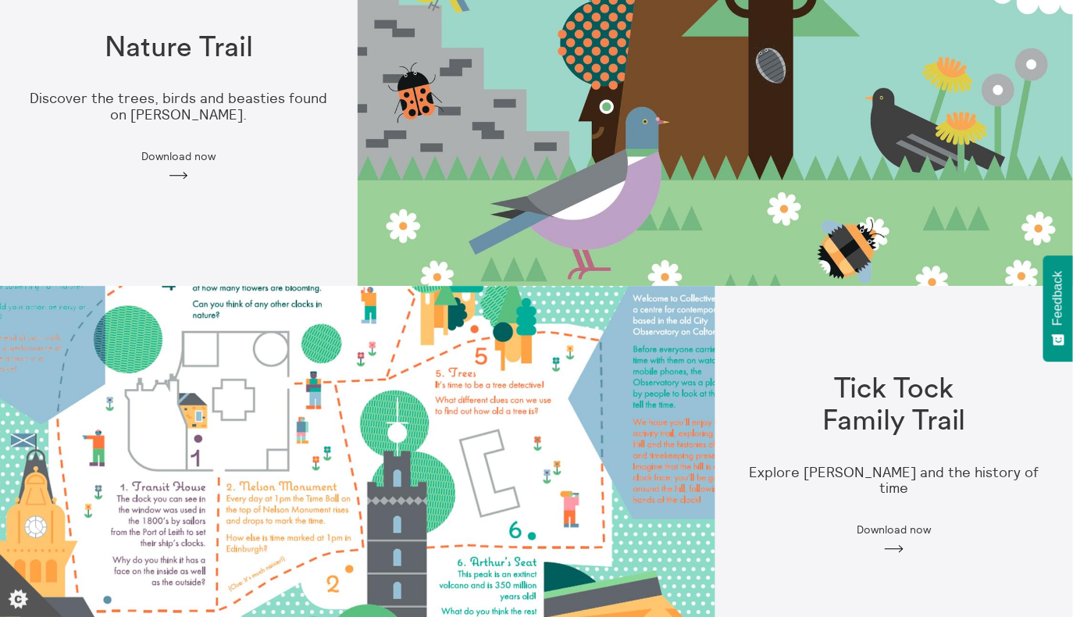
click at [176, 165] on div "Nature Trail Discover the trees, birds and beasties found on Calton Hill. Downl…" at bounding box center [179, 107] width 358 height 200
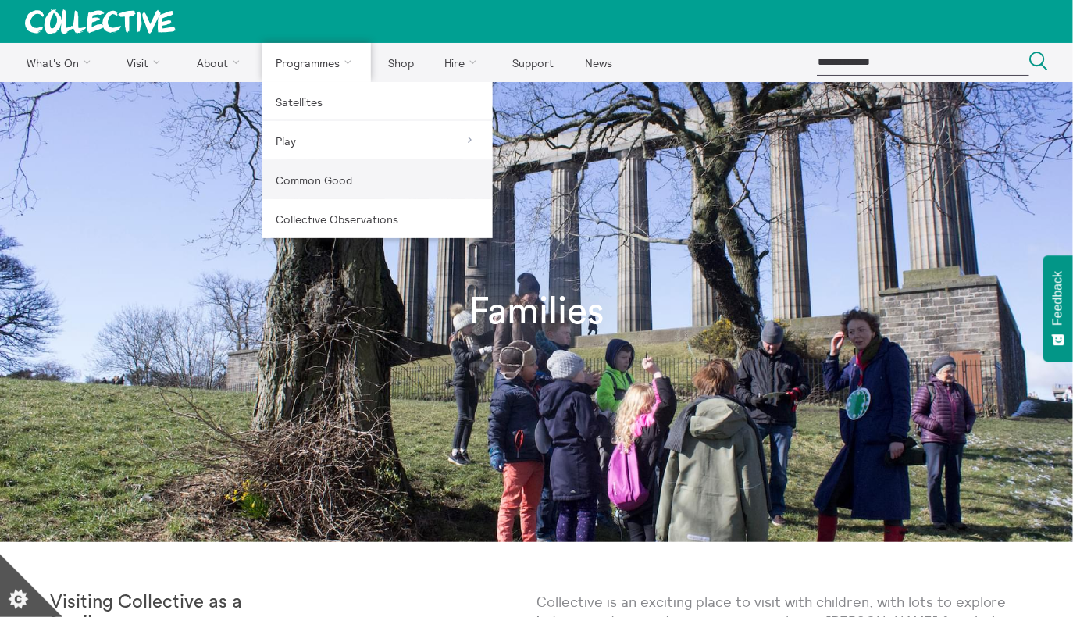
click at [326, 179] on link "Common Good" at bounding box center [377, 179] width 230 height 39
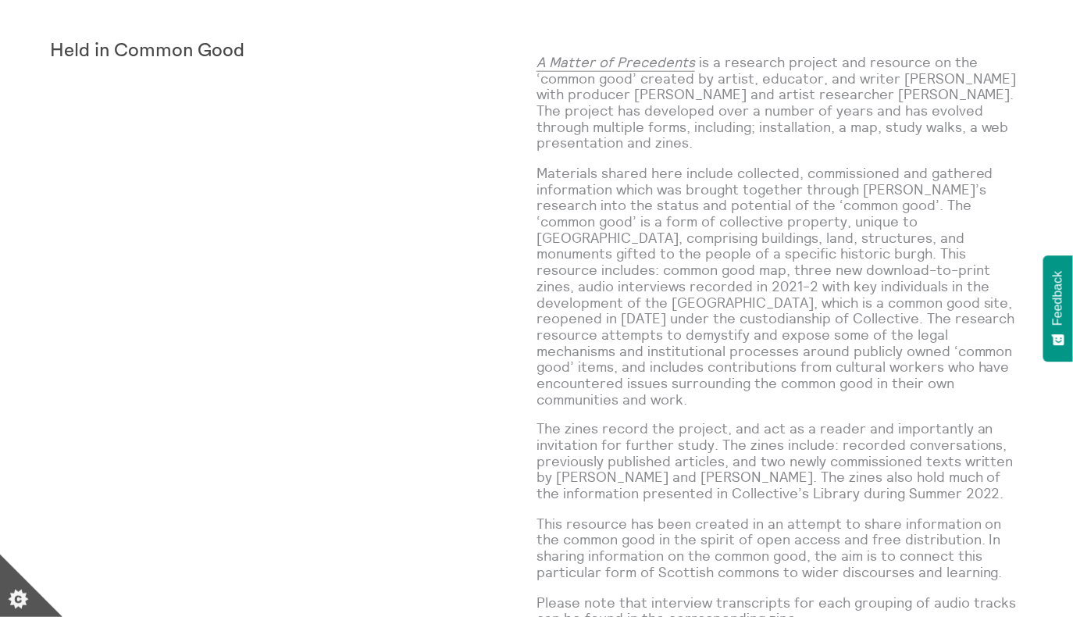
scroll to position [557, 0]
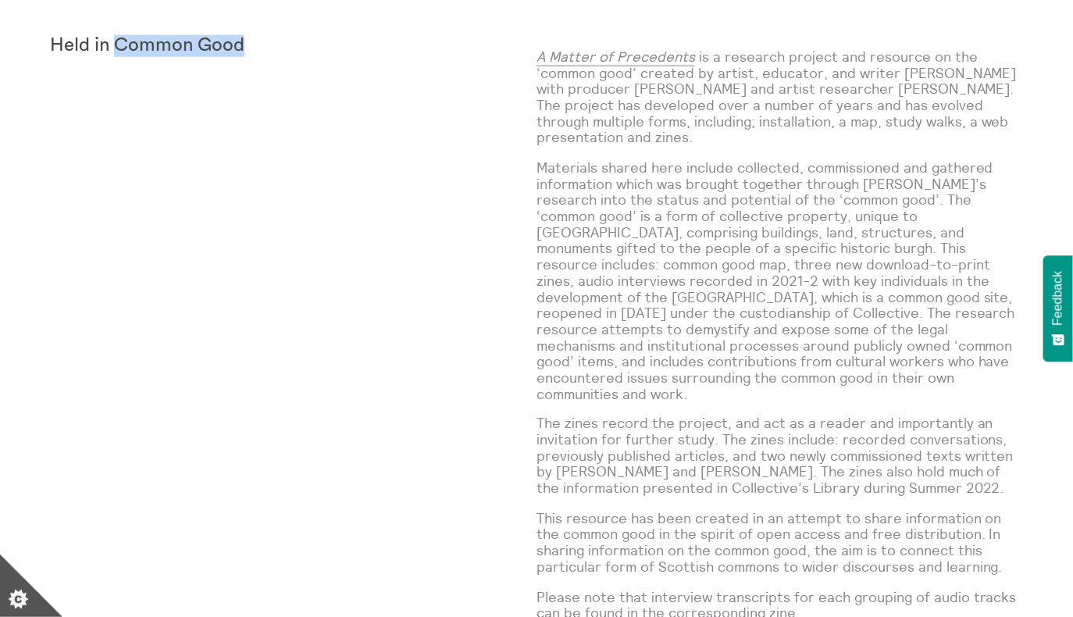
drag, startPoint x: 119, startPoint y: 42, endPoint x: 258, endPoint y: 39, distance: 139.0
click at [258, 39] on p "Held in Common Good" at bounding box center [172, 46] width 244 height 22
copy strong "Common Good"
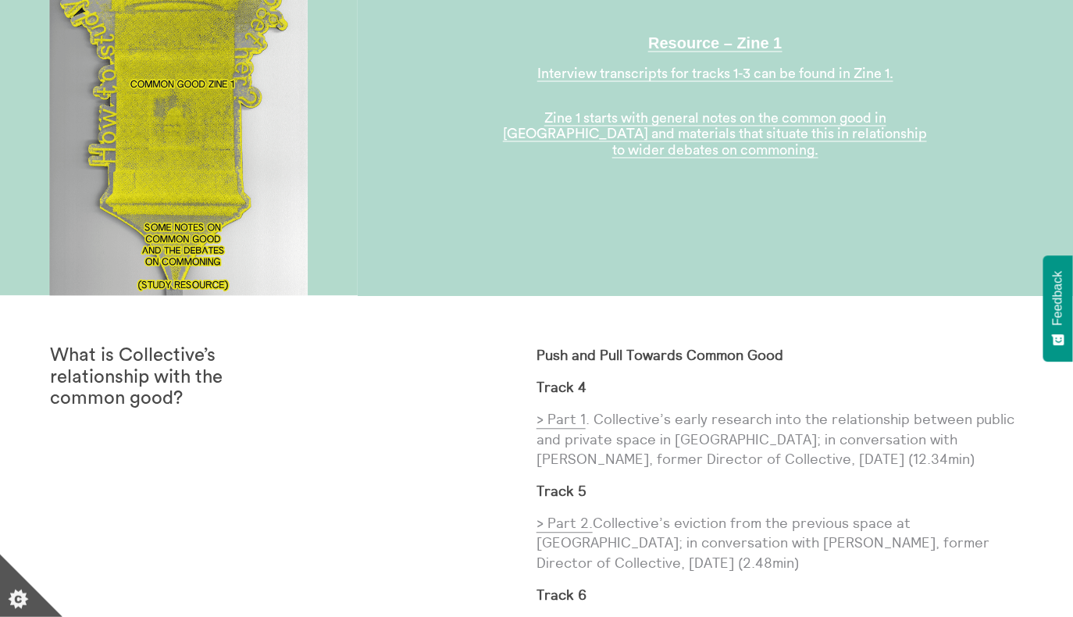
scroll to position [2893, 0]
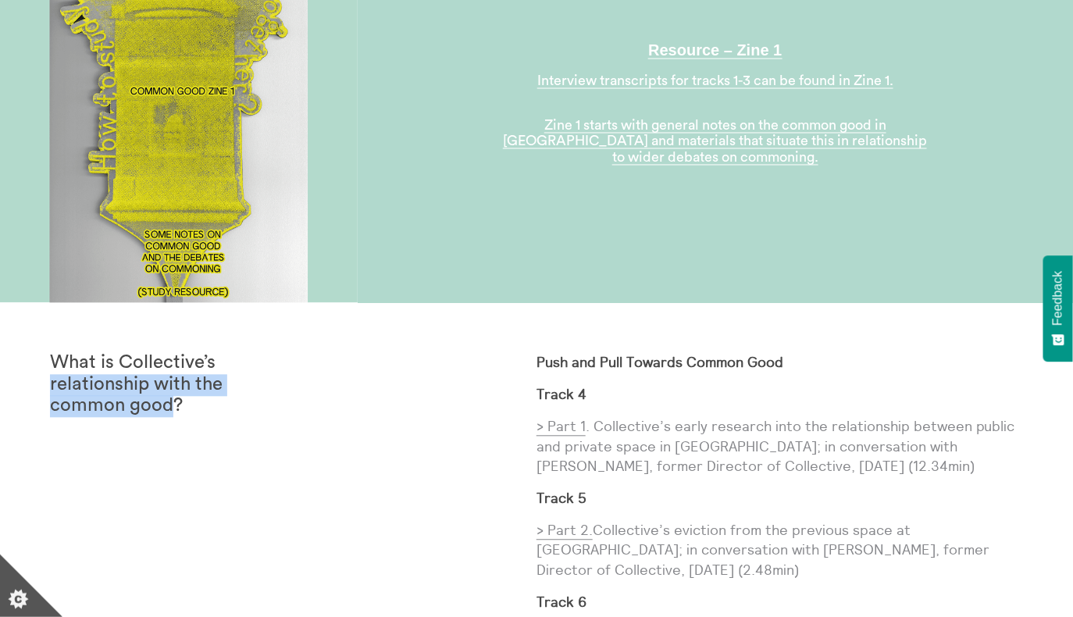
drag, startPoint x: 52, startPoint y: 352, endPoint x: 173, endPoint y: 369, distance: 121.4
click at [173, 369] on strong "What is Collective’s relationship with the common good?" at bounding box center [136, 385] width 173 height 62
copy strong "relationship with the common good"
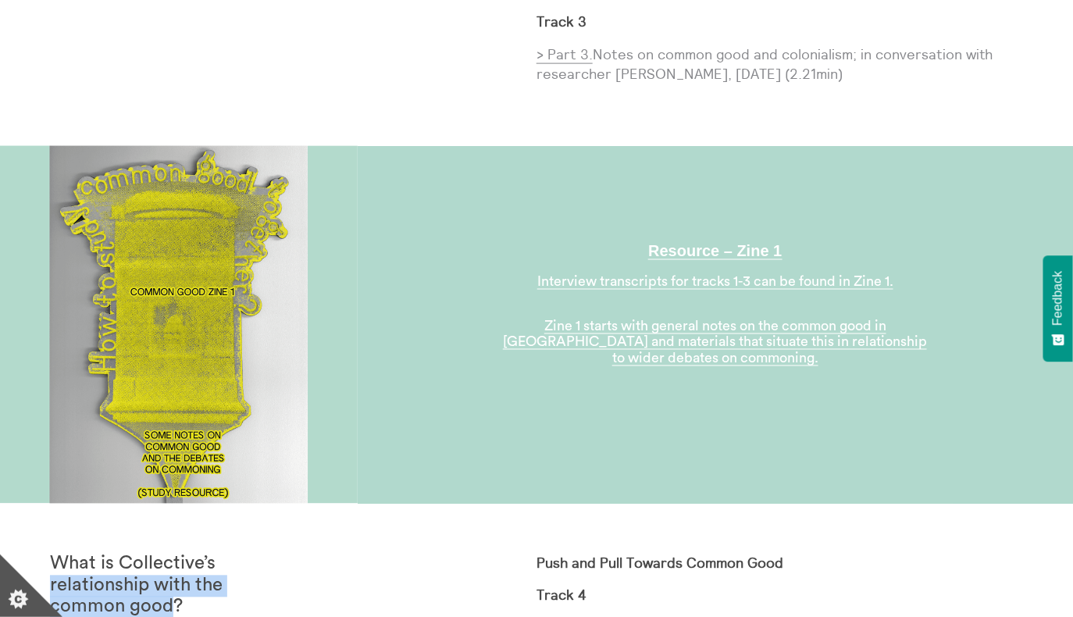
scroll to position [2693, 0]
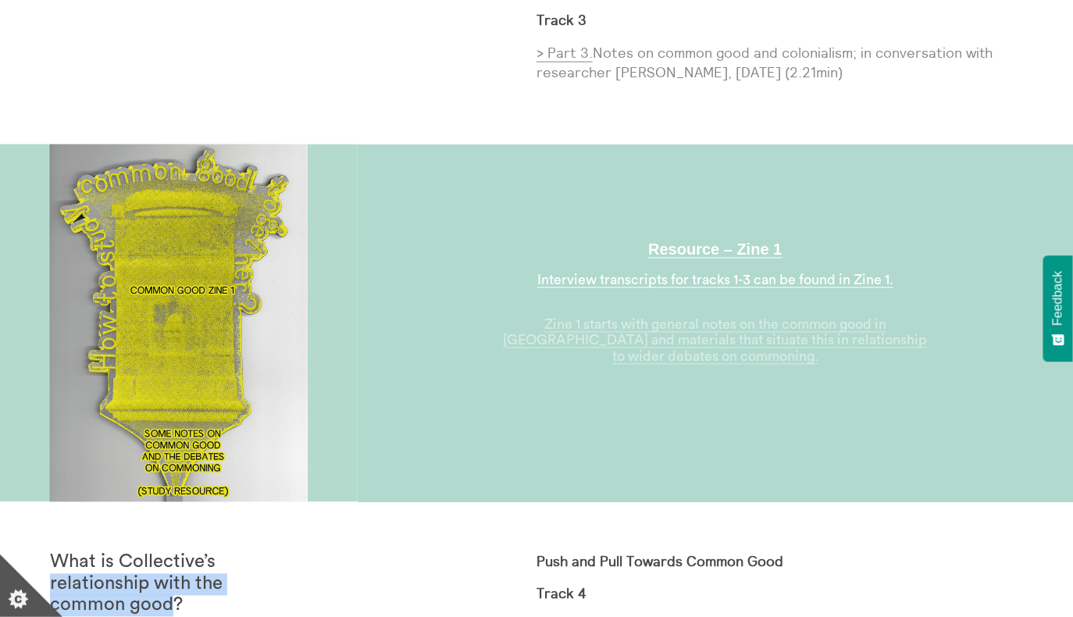
click at [670, 318] on link "Zine 1 starts with general notes on the common good in [GEOGRAPHIC_DATA] and ma…" at bounding box center [715, 341] width 424 height 47
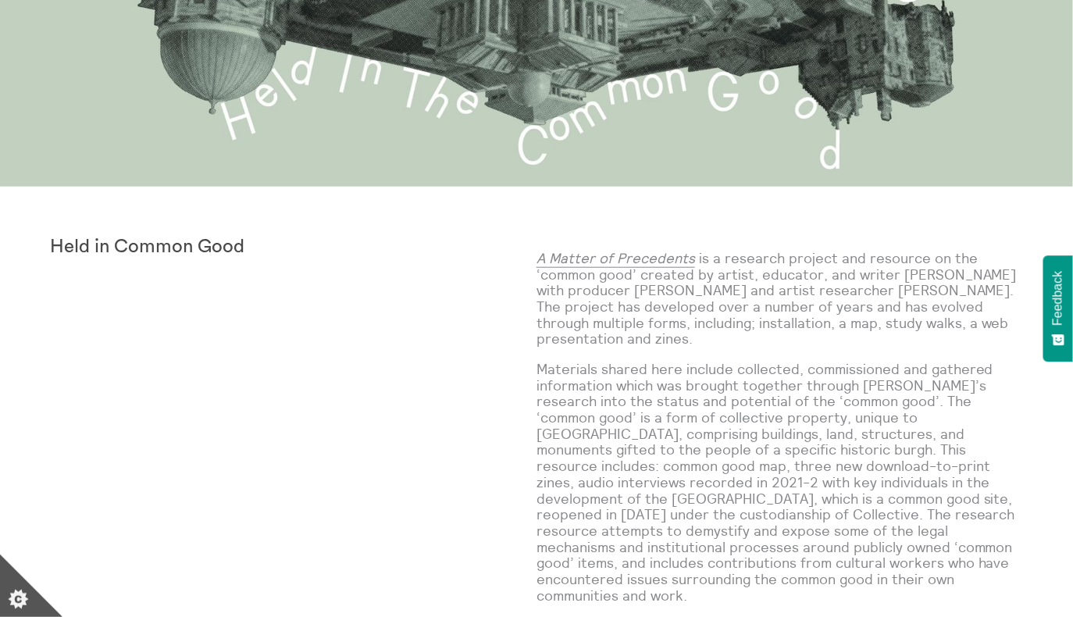
scroll to position [0, 0]
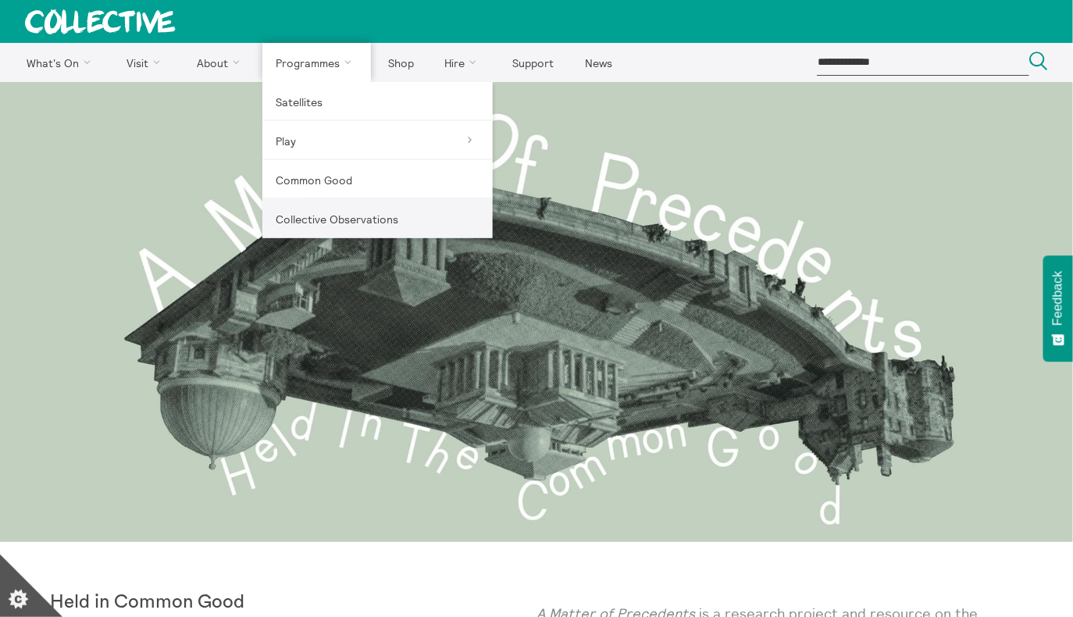
click at [328, 224] on link "Collective Observations" at bounding box center [377, 218] width 230 height 39
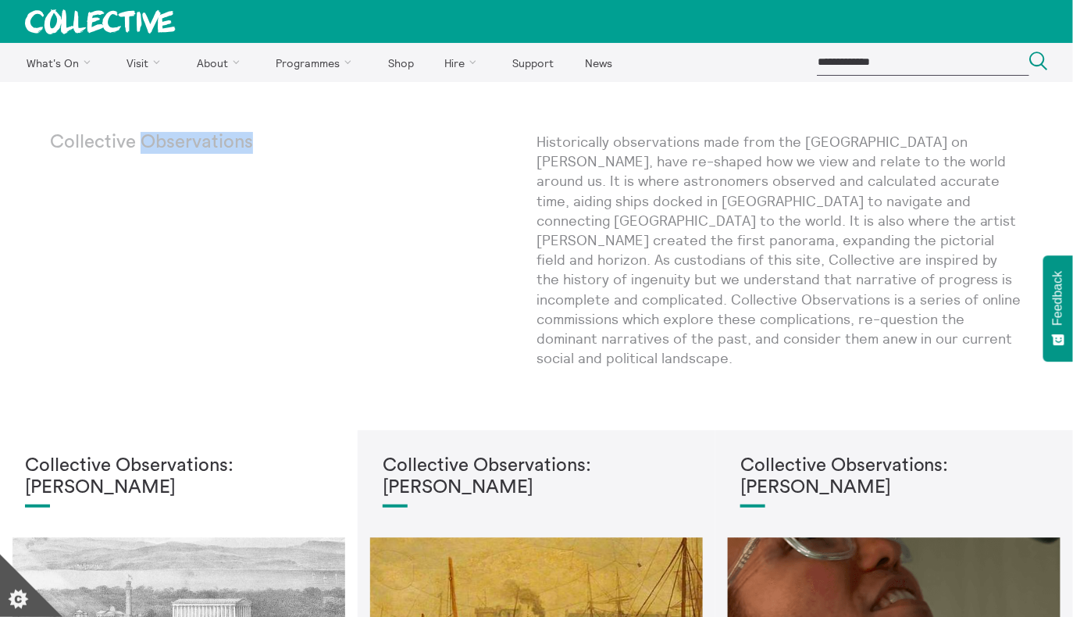
drag, startPoint x: 262, startPoint y: 144, endPoint x: 140, endPoint y: 142, distance: 121.8
click at [140, 142] on p "Collective Observations" at bounding box center [172, 143] width 244 height 22
copy p "Observations"
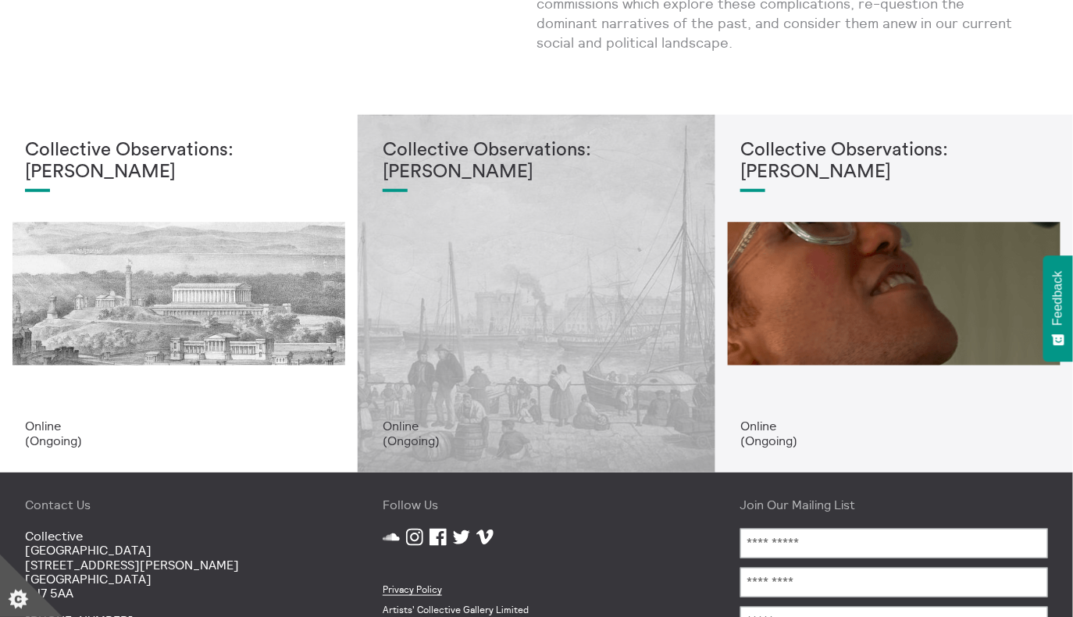
scroll to position [301, 0]
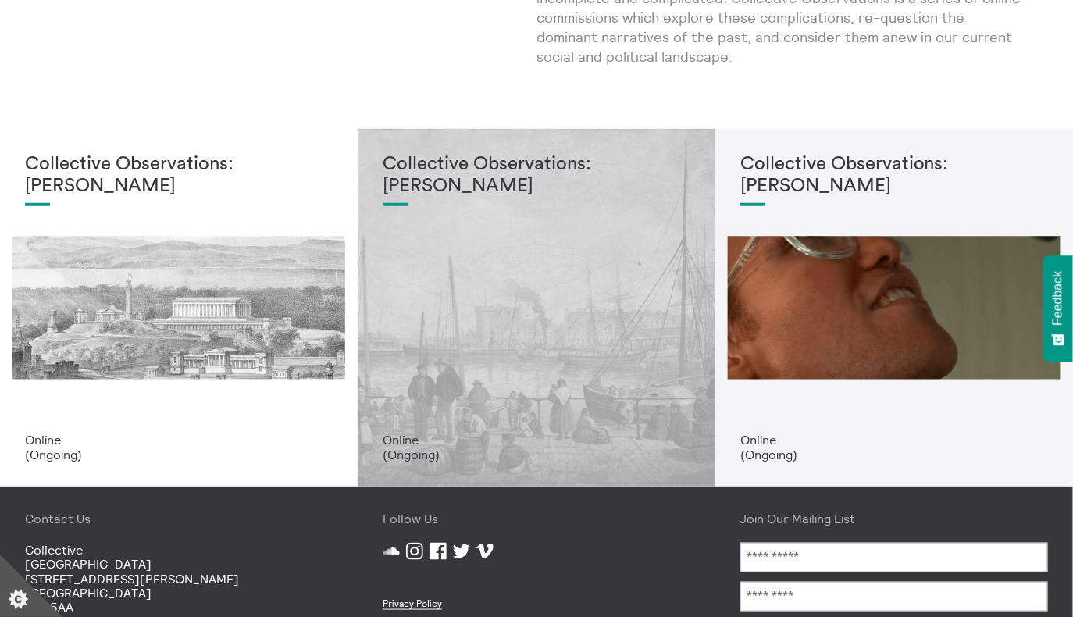
click at [467, 340] on div "Collective Observations: Lisa Williams" at bounding box center [537, 293] width 308 height 279
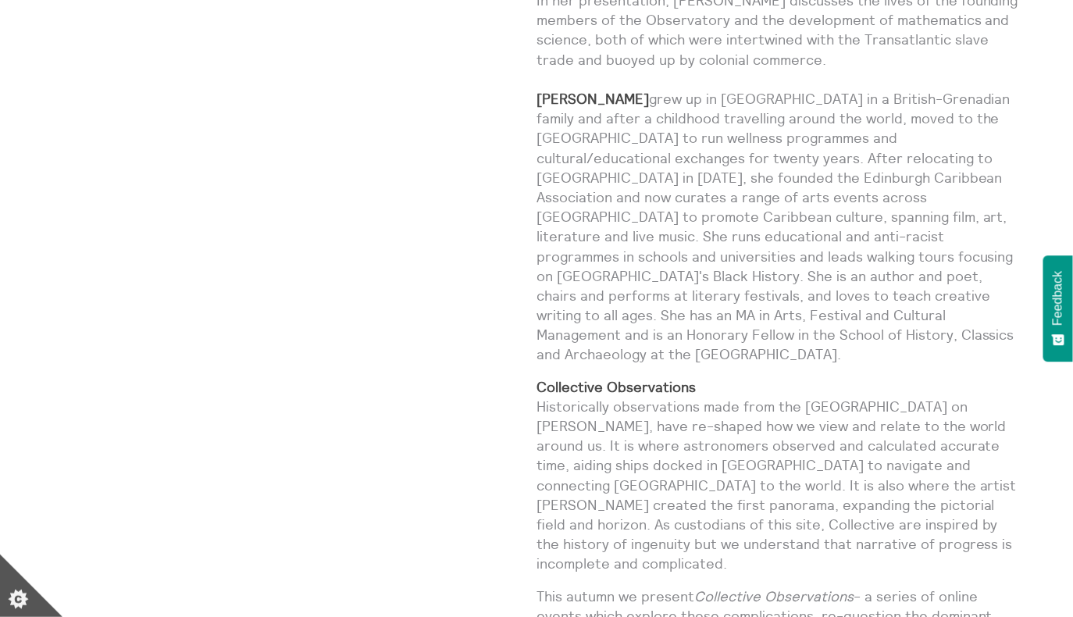
scroll to position [1407, 0]
